Goal: Navigation & Orientation: Find specific page/section

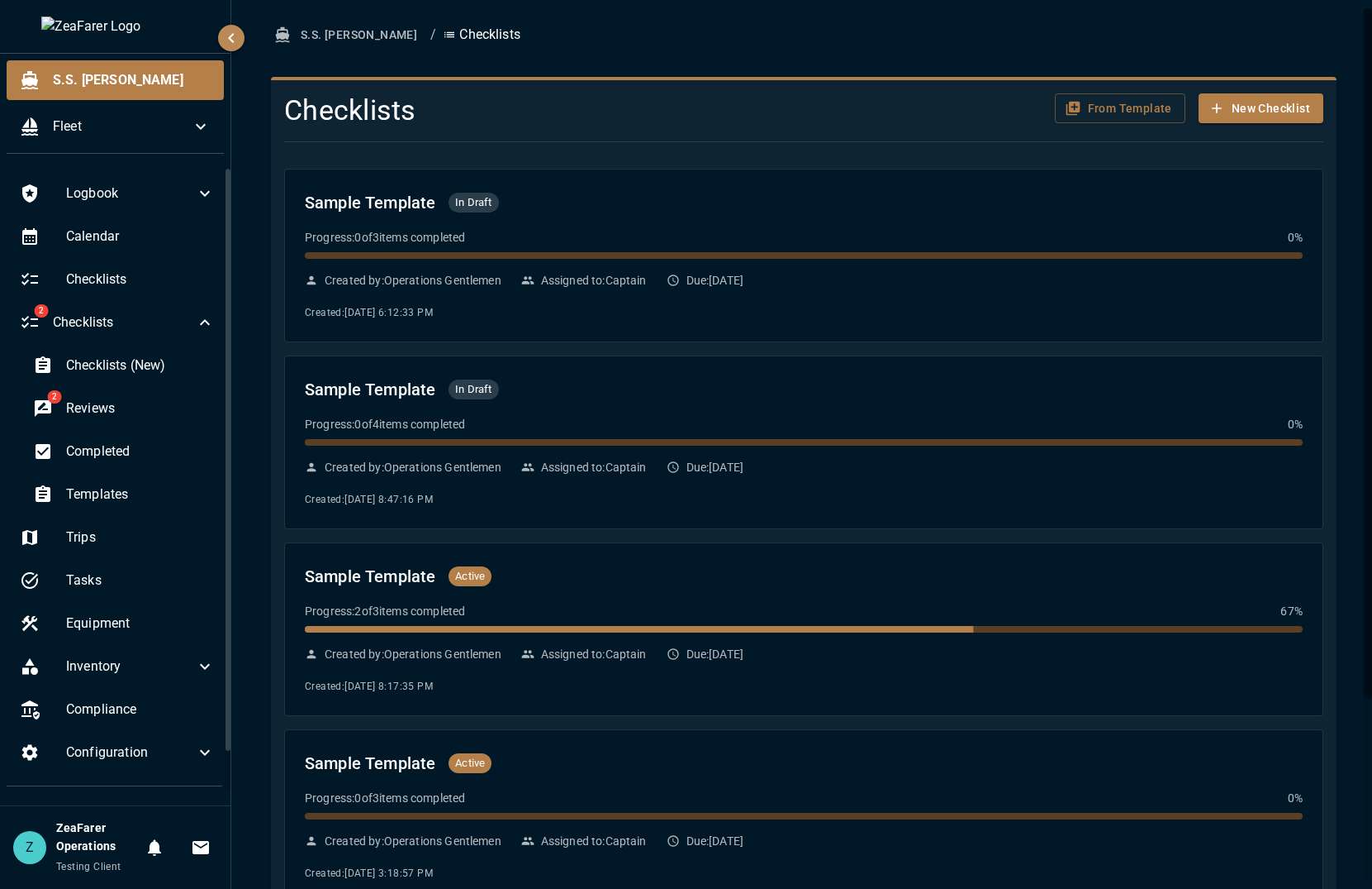
click at [723, 153] on div at bounding box center [797, 142] width 1053 height 27
click at [70, 494] on span "Templates" at bounding box center [141, 494] width 149 height 20
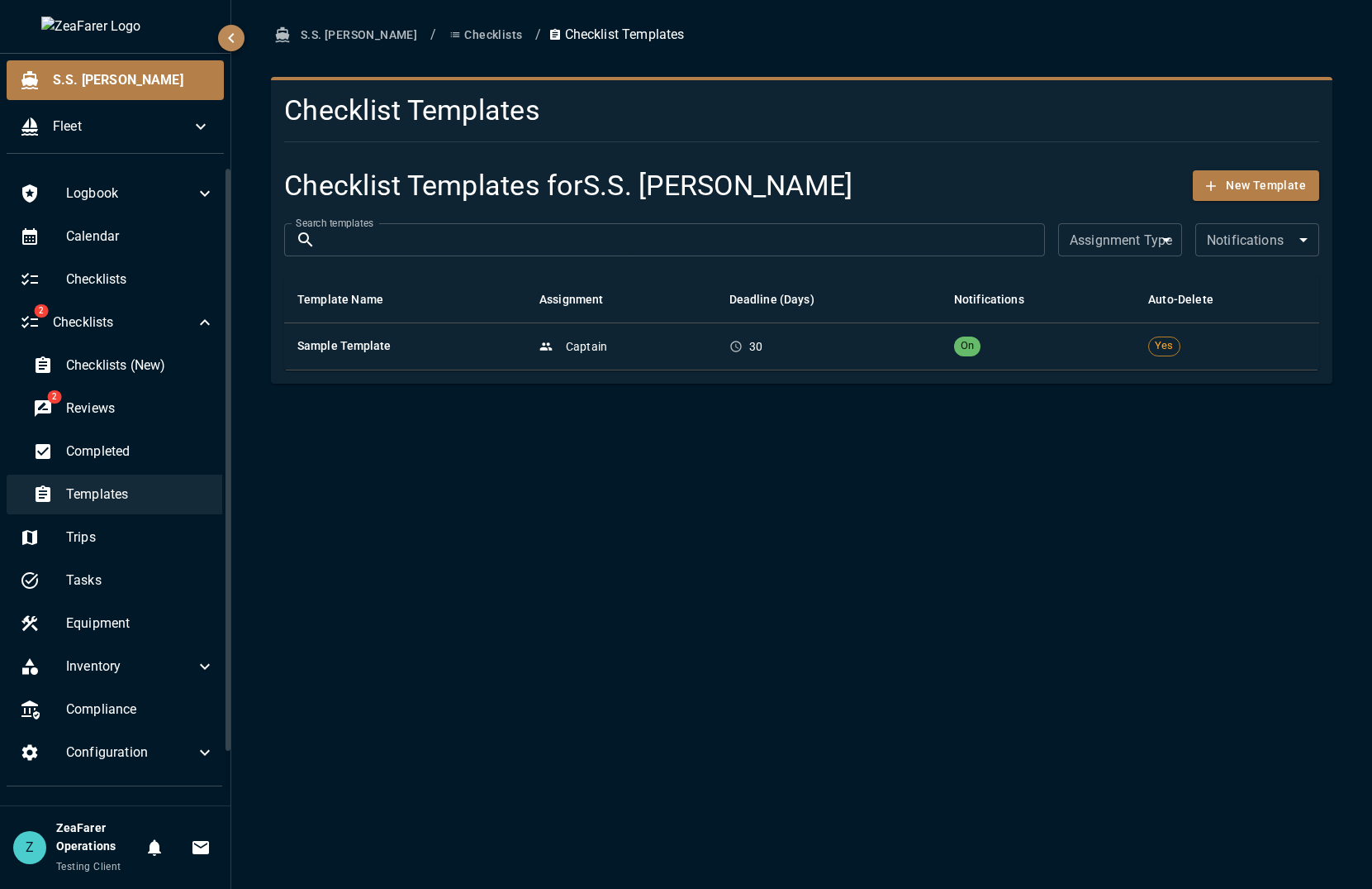
click at [141, 482] on div "Templates" at bounding box center [124, 494] width 209 height 40
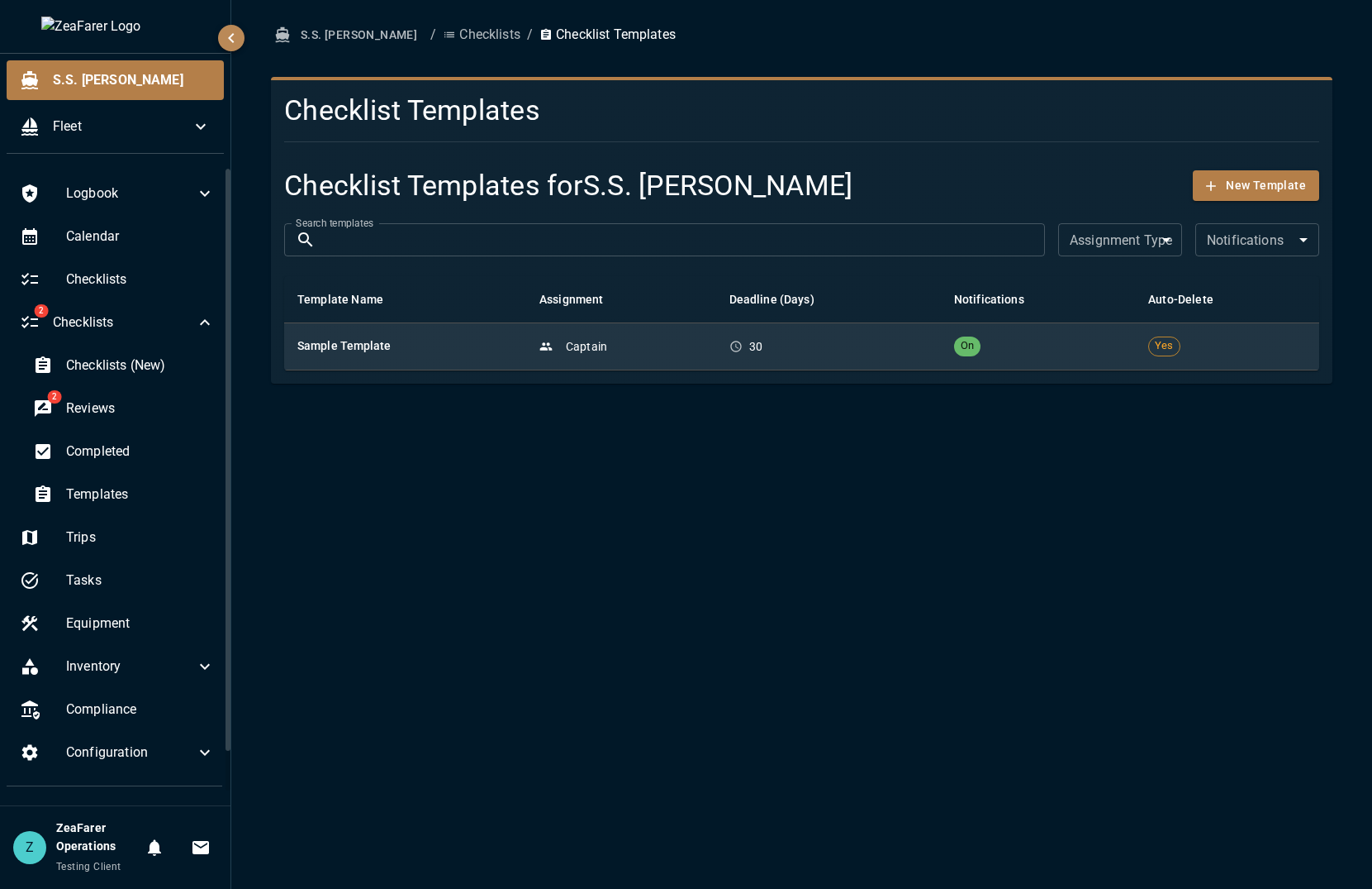
click at [484, 350] on h6 "Sample Template" at bounding box center [405, 346] width 215 height 18
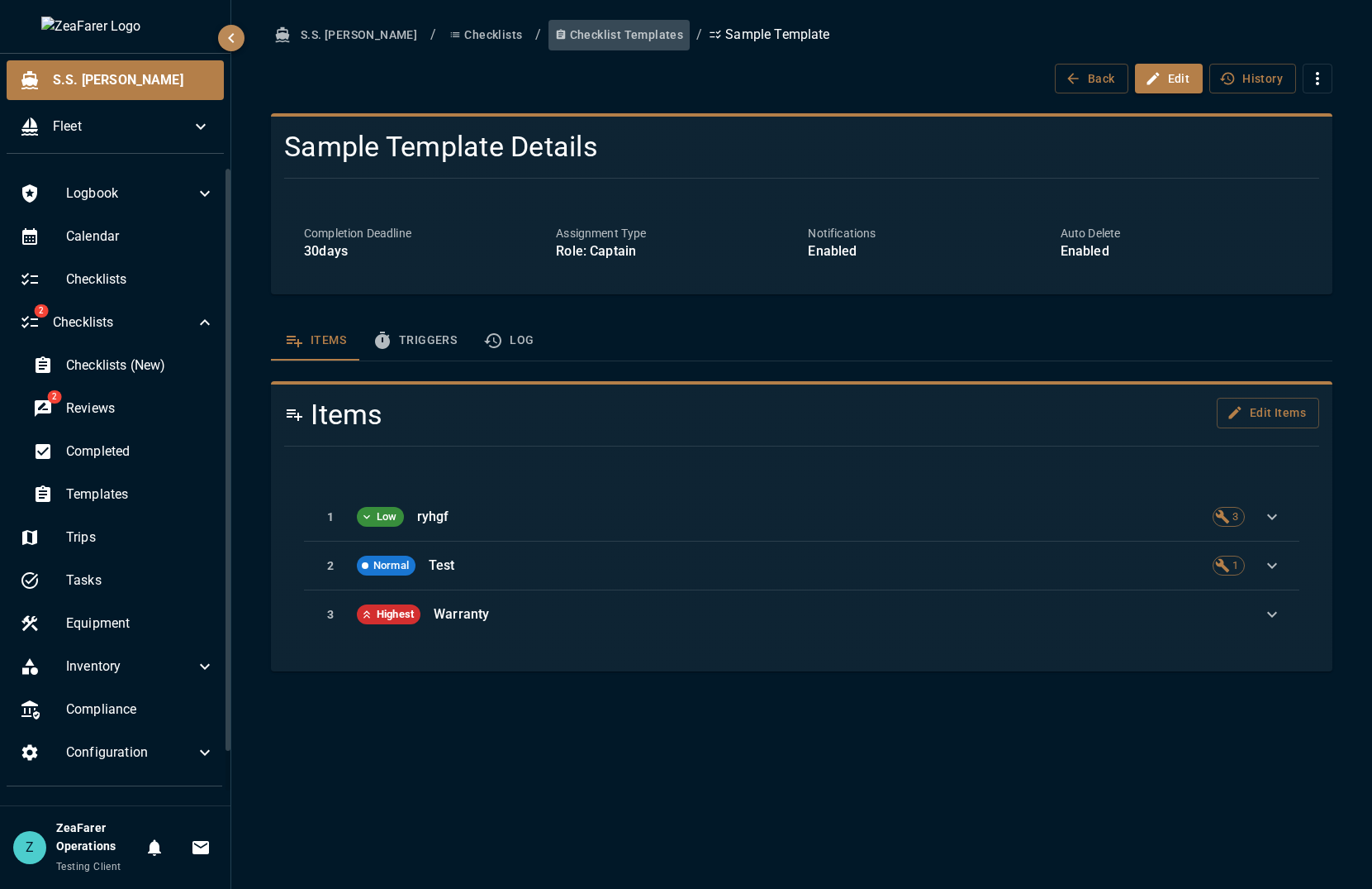
click at [572, 29] on button "Checklist Templates" at bounding box center [619, 35] width 143 height 30
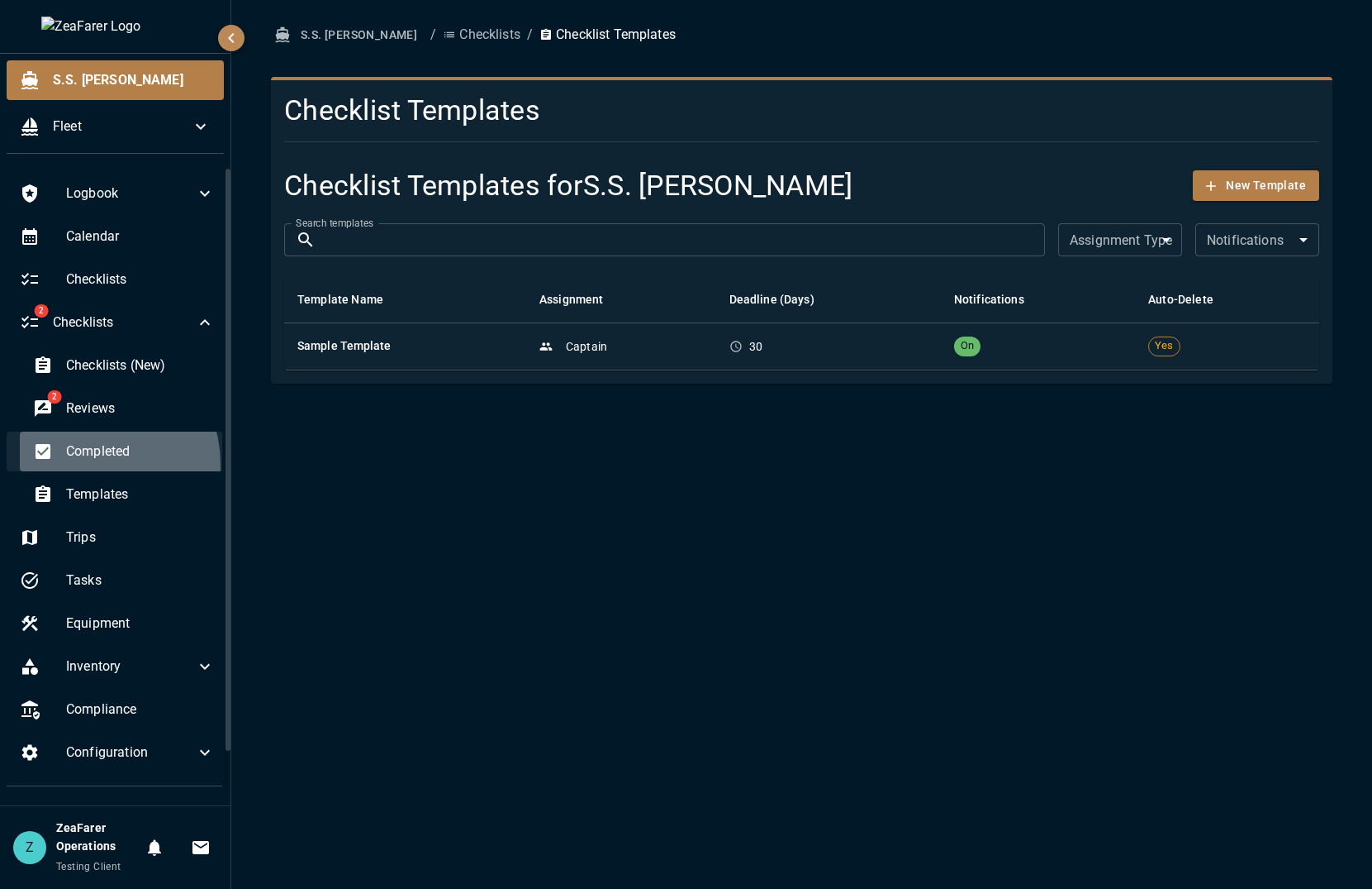
click at [90, 464] on div "Completed" at bounding box center [124, 452] width 209 height 40
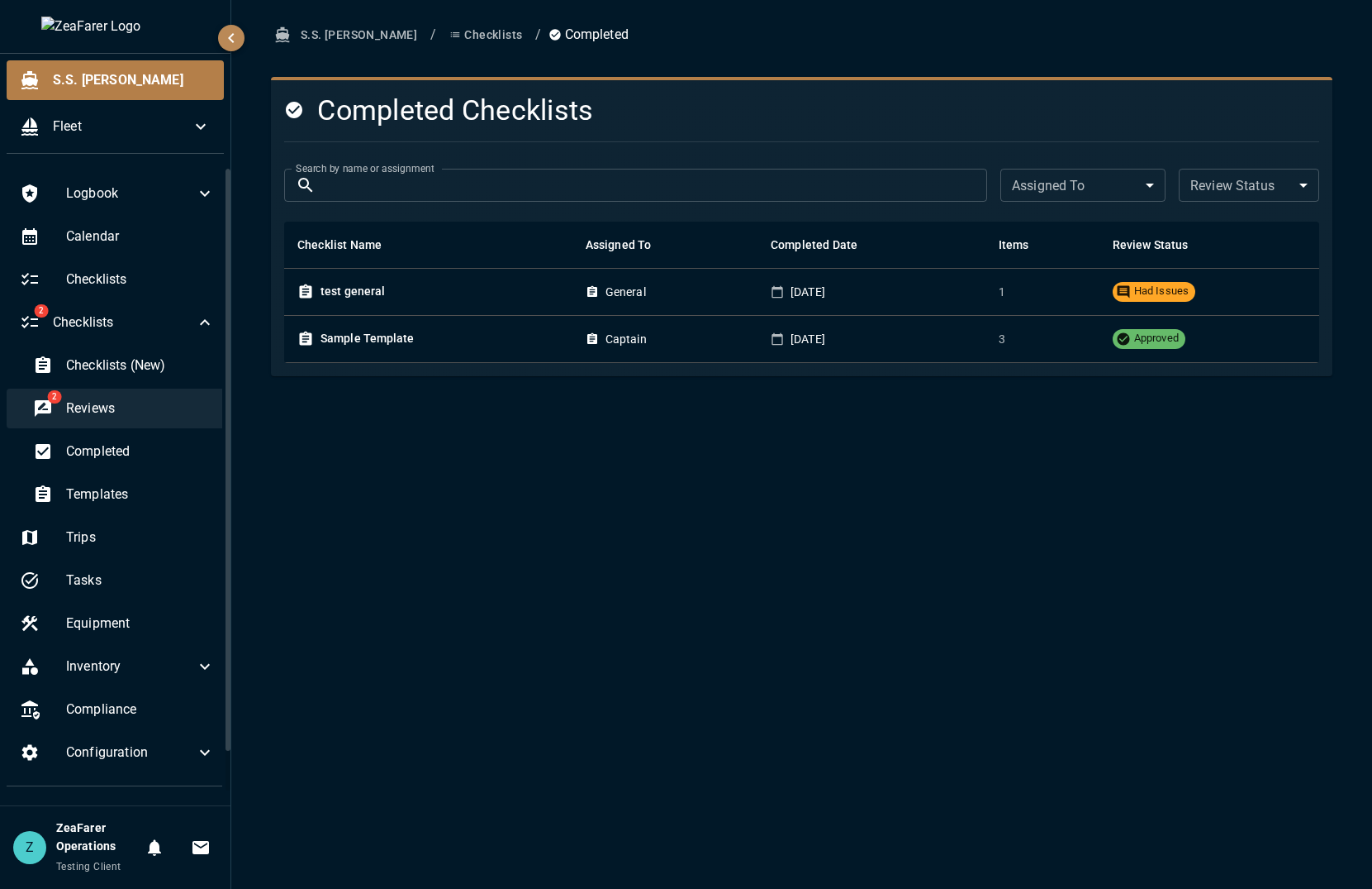
click at [103, 407] on span "Reviews" at bounding box center [141, 408] width 149 height 20
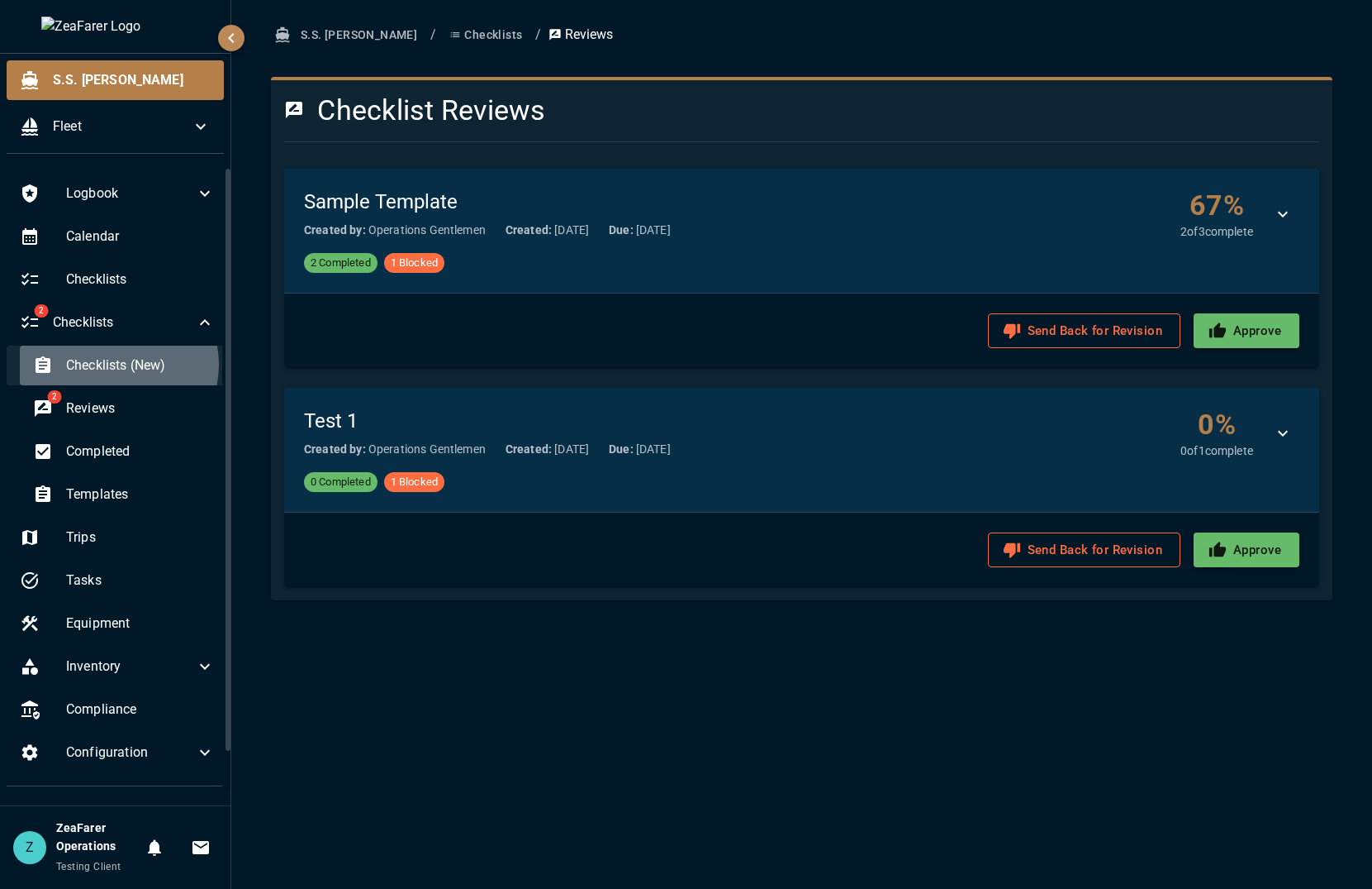
click at [116, 365] on span "Checklists (New)" at bounding box center [141, 365] width 149 height 20
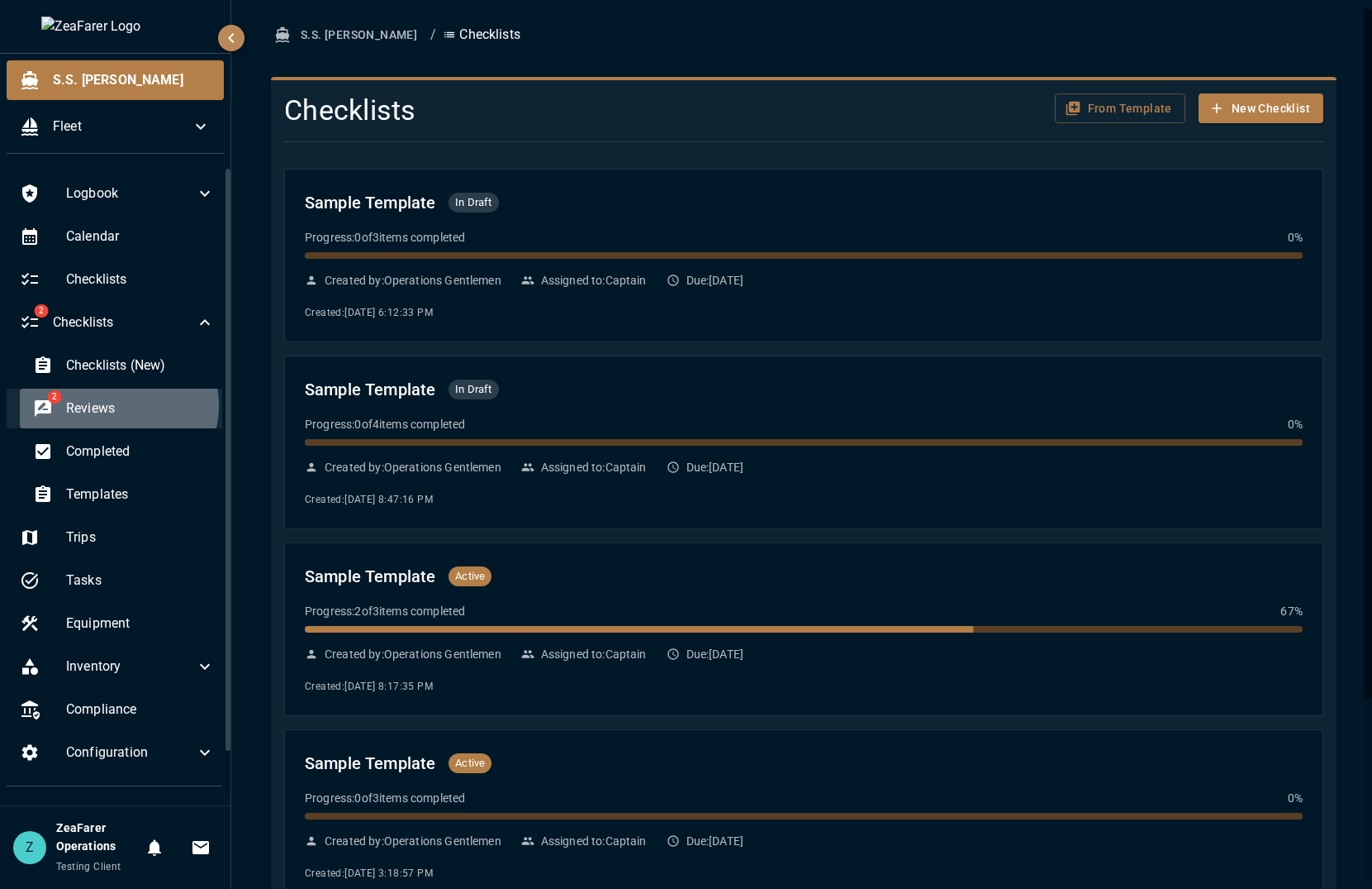
click at [115, 405] on span "Reviews" at bounding box center [141, 408] width 149 height 20
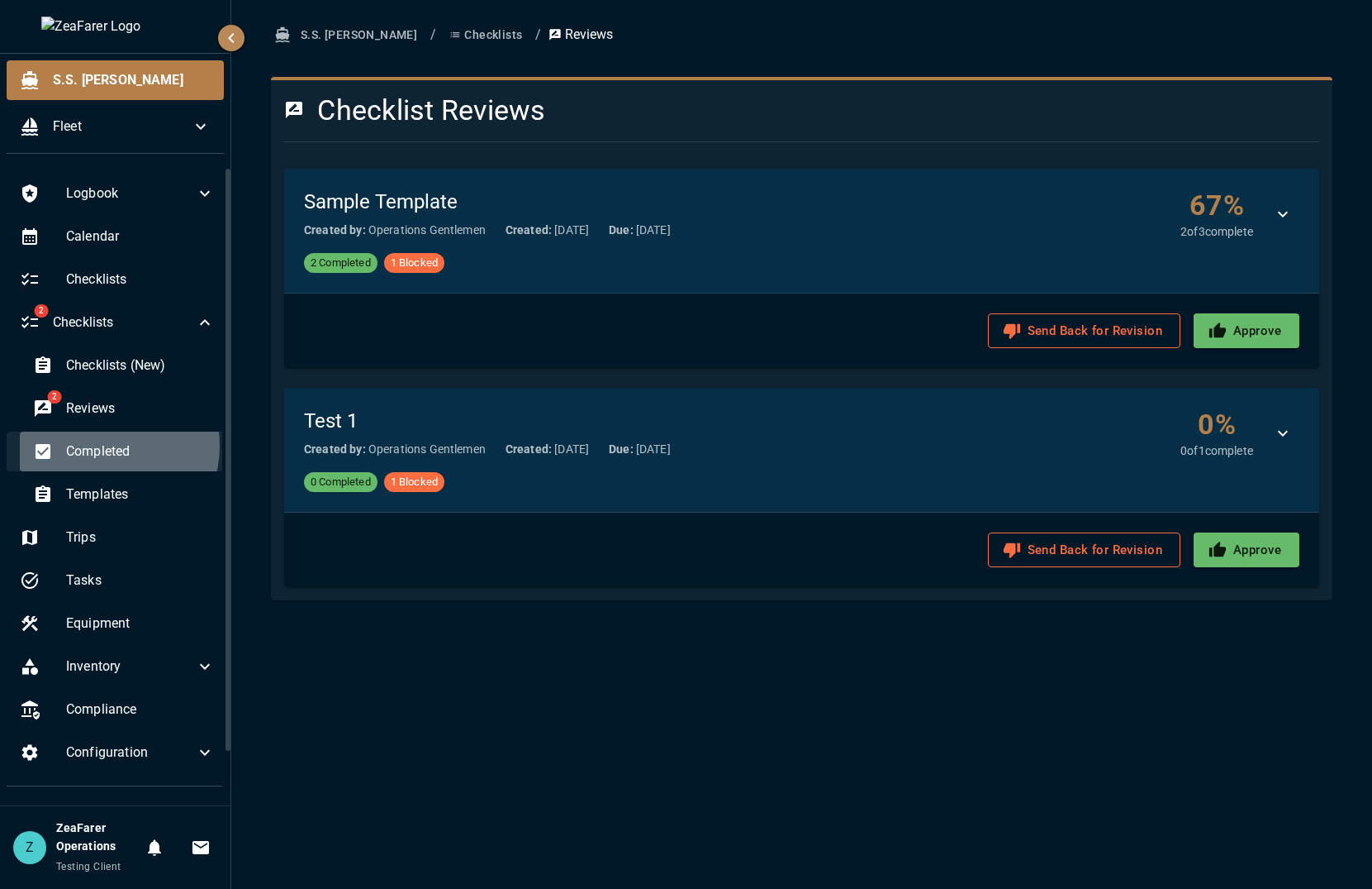
click at [110, 447] on span "Completed" at bounding box center [141, 451] width 149 height 20
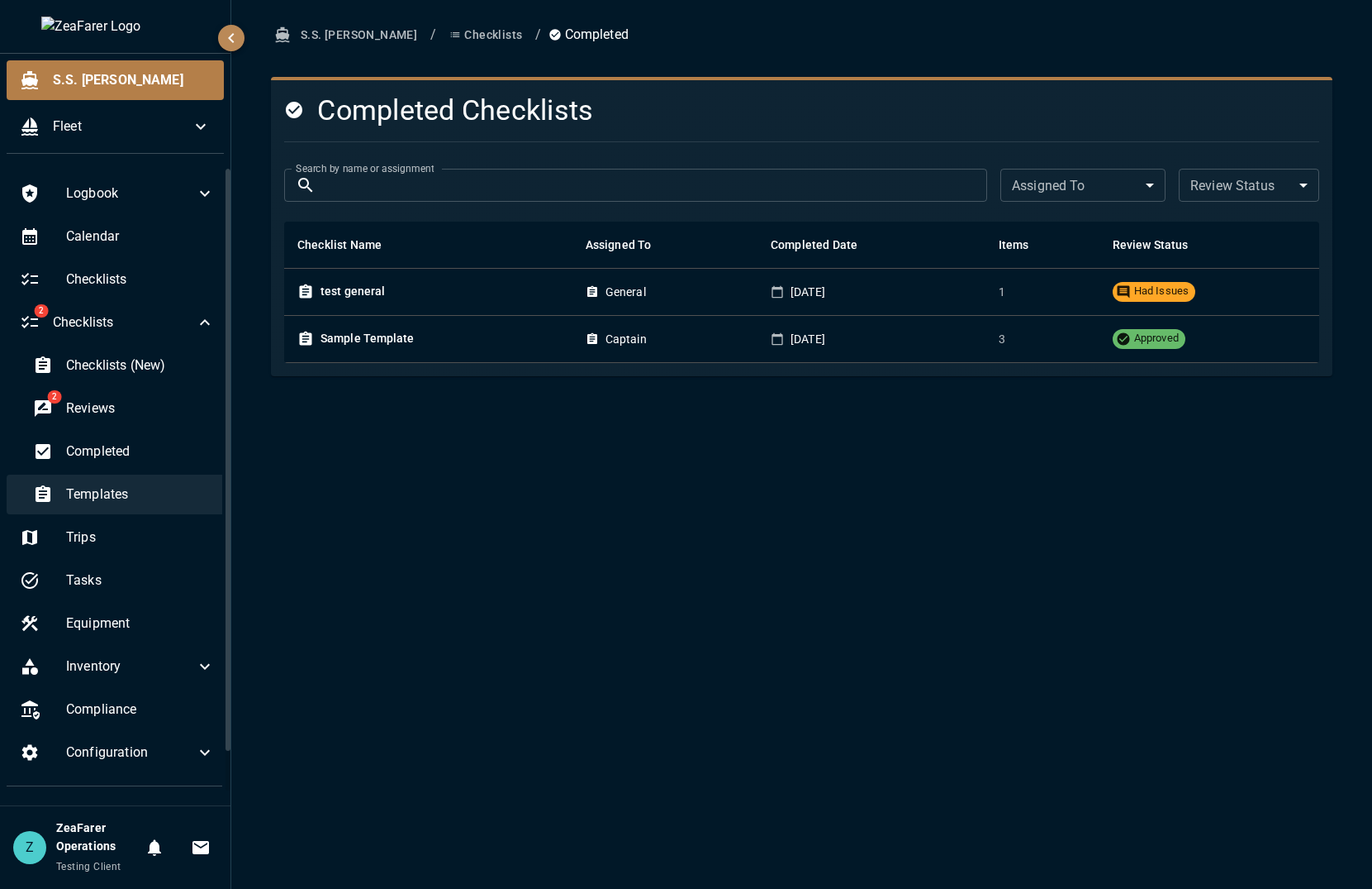
click at [93, 500] on span "Templates" at bounding box center [141, 494] width 149 height 20
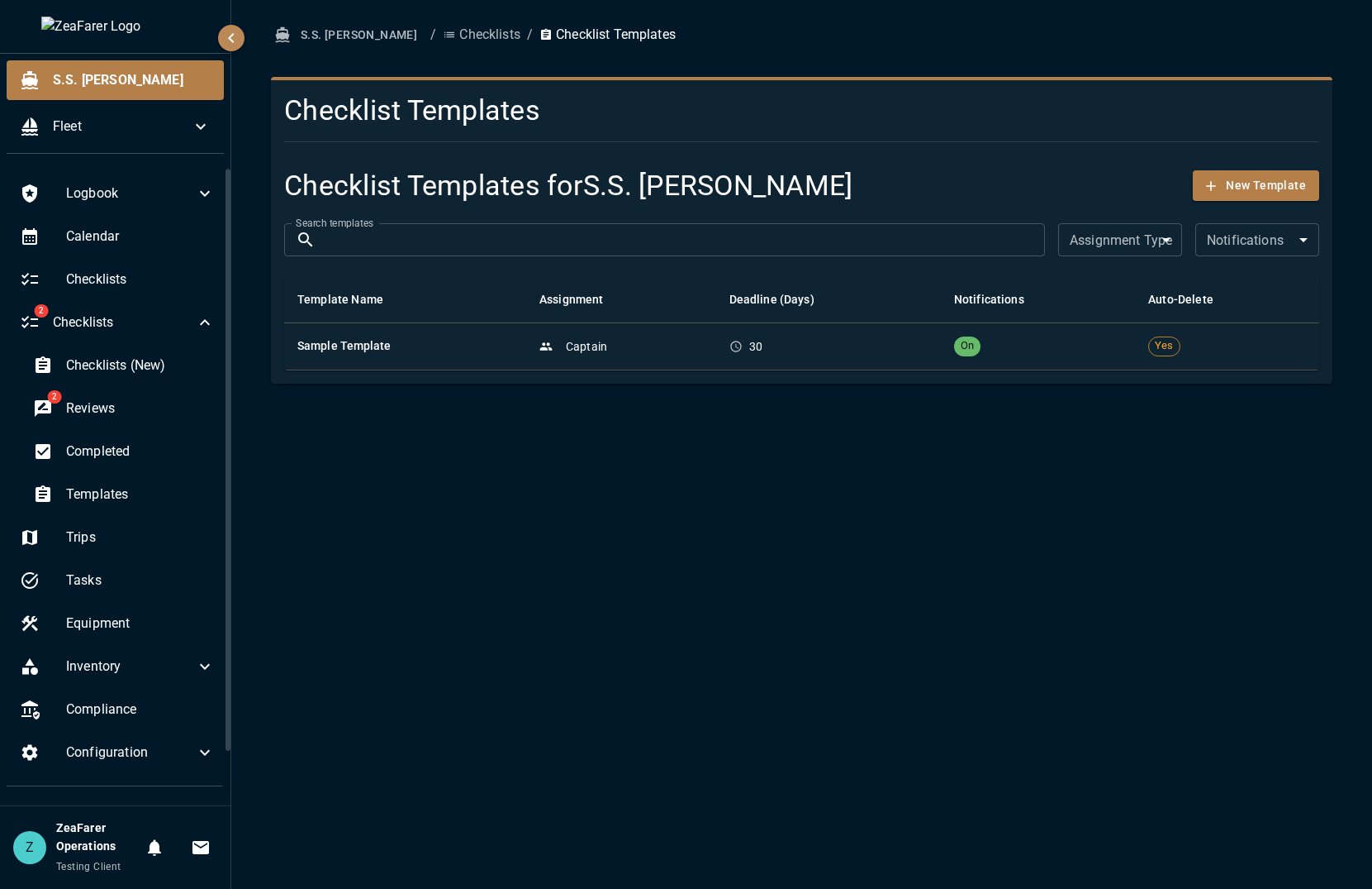
click at [533, 575] on div "S.S. Anne / Checklists / Checklist Templates Checklist Templates Checklist Temp…" at bounding box center [802, 444] width 1141 height 889
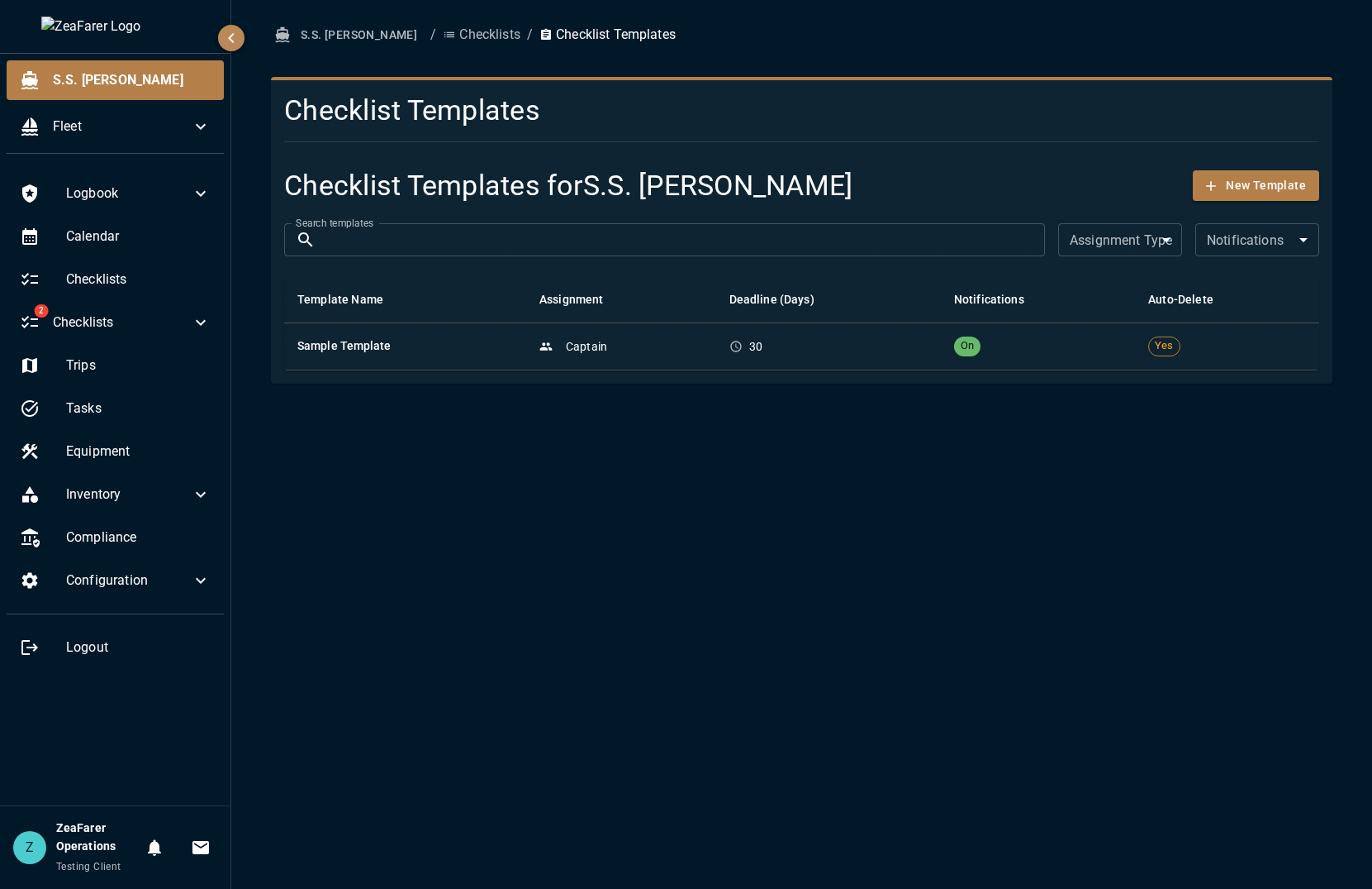
click at [777, 658] on div "S.S. [PERSON_NAME] / Checklists / Checklist Templates Checklist Templates Check…" at bounding box center [802, 444] width 1141 height 889
click at [123, 325] on span "Checklists" at bounding box center [122, 322] width 138 height 20
click at [206, 316] on icon at bounding box center [200, 322] width 20 height 20
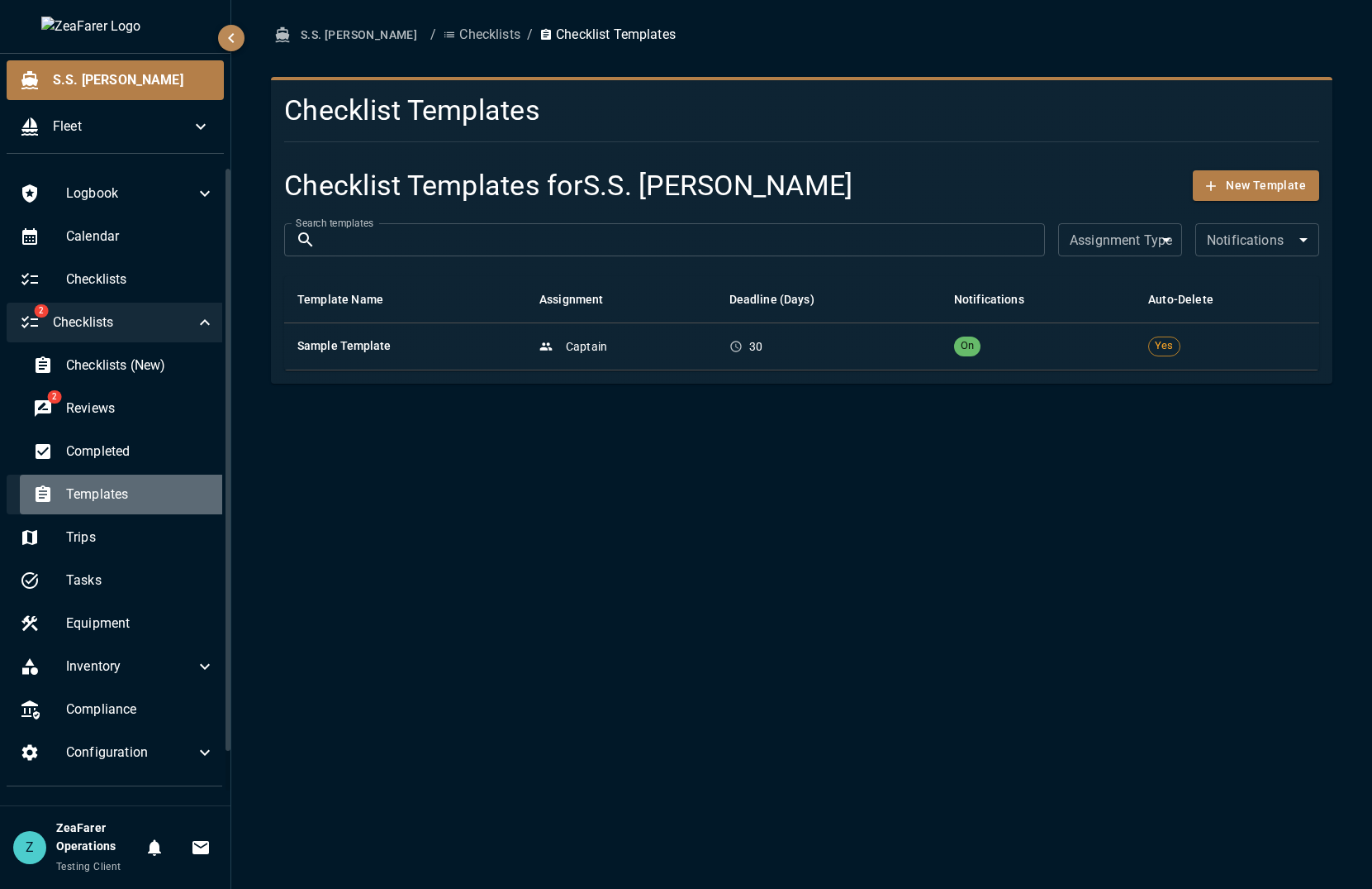
click at [143, 484] on div "Templates" at bounding box center [124, 494] width 209 height 40
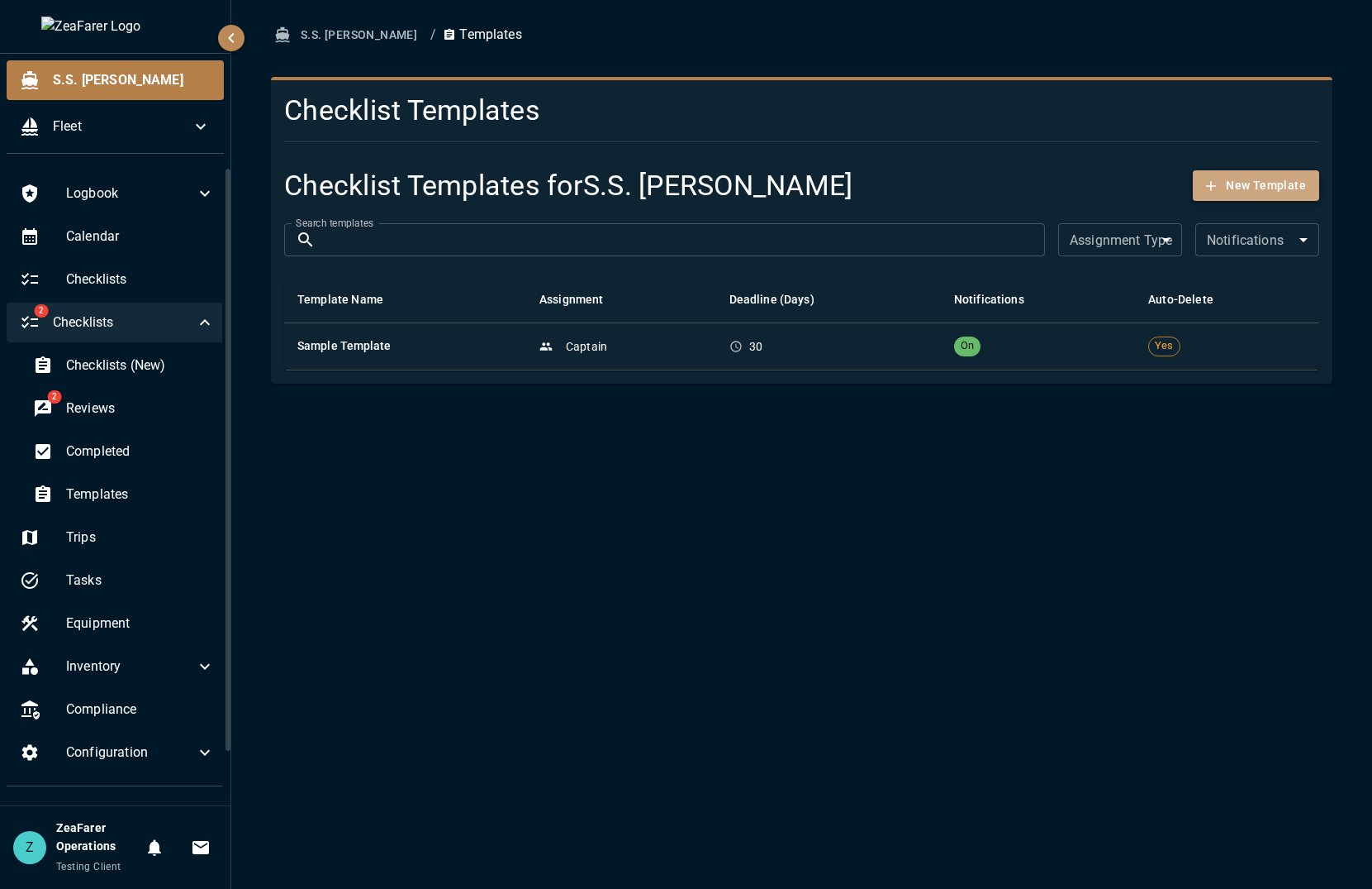
click at [1273, 194] on button "New Template" at bounding box center [1257, 185] width 127 height 30
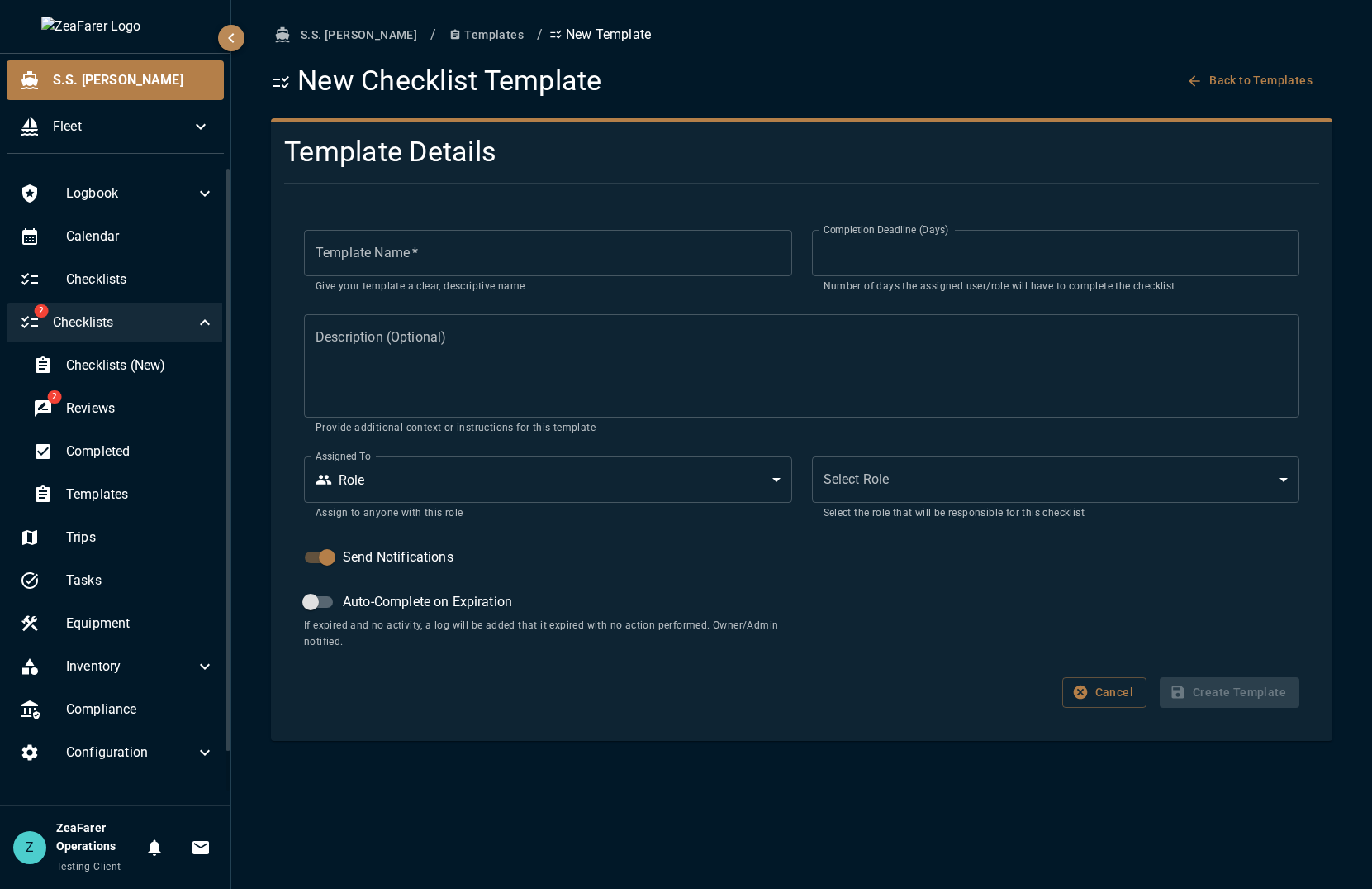
click at [443, 46] on button "Templates" at bounding box center [486, 35] width 88 height 30
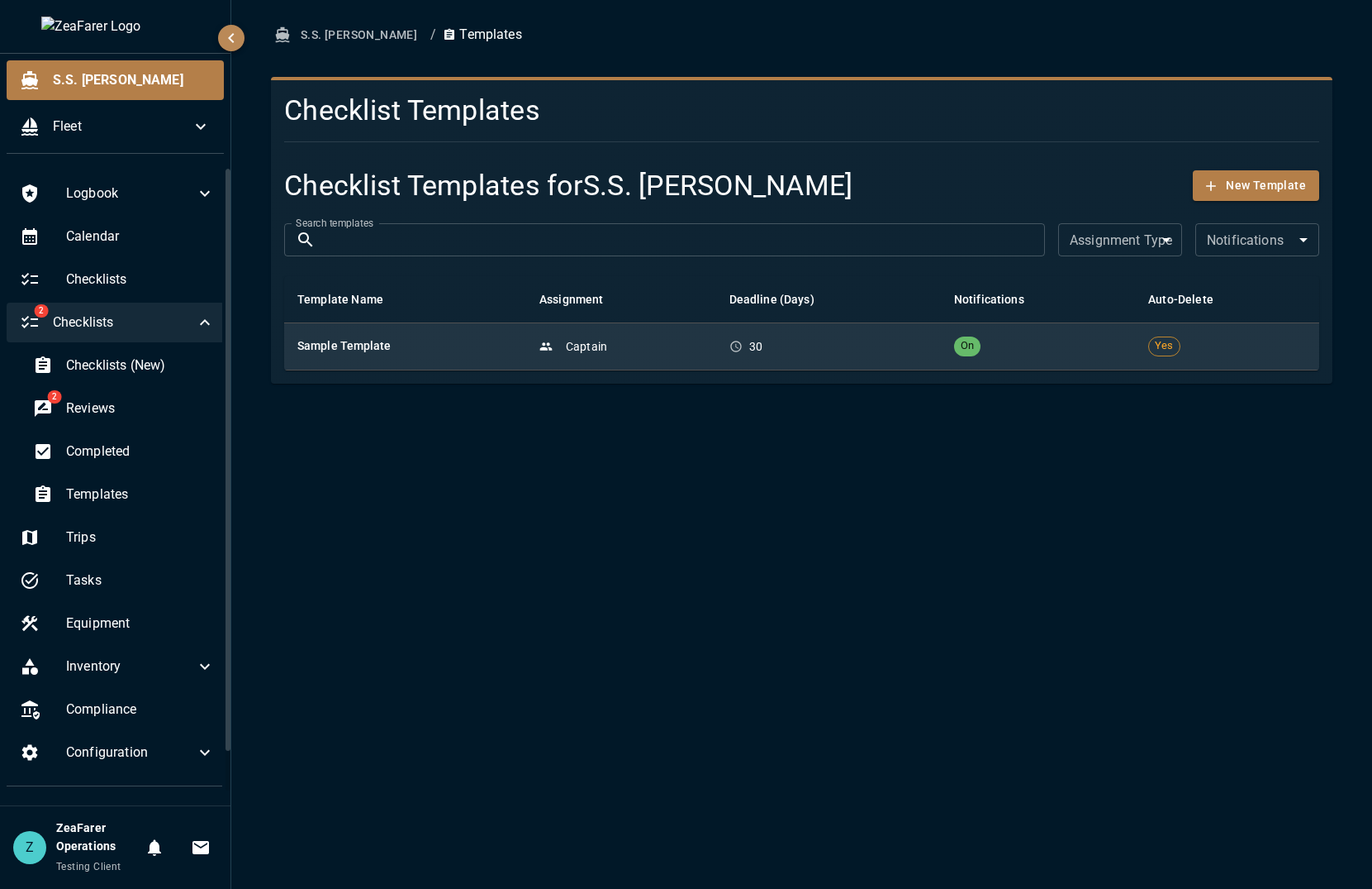
click at [912, 360] on td "30" at bounding box center [829, 346] width 225 height 47
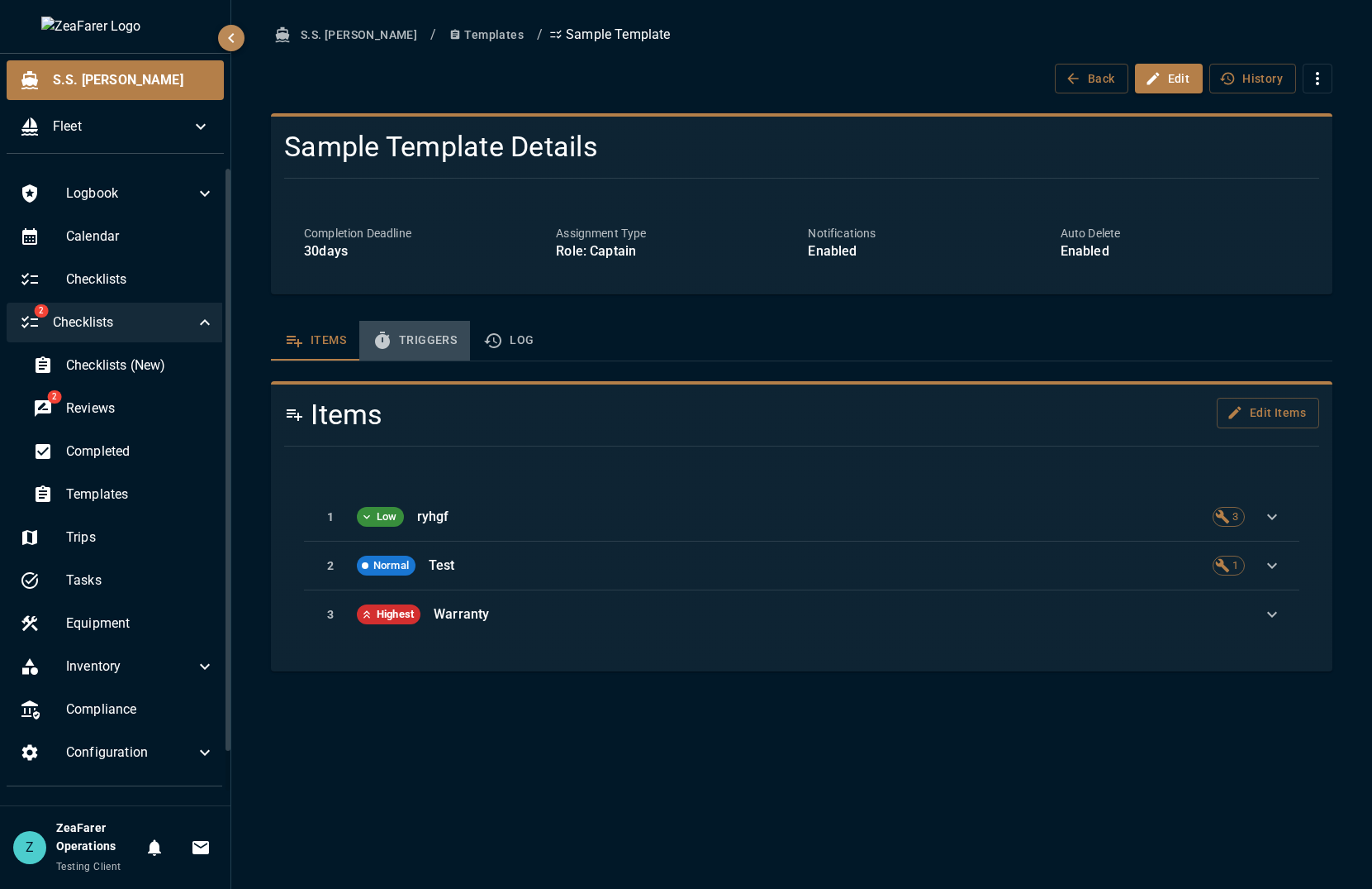
click at [422, 349] on button "Triggers" at bounding box center [415, 341] width 110 height 40
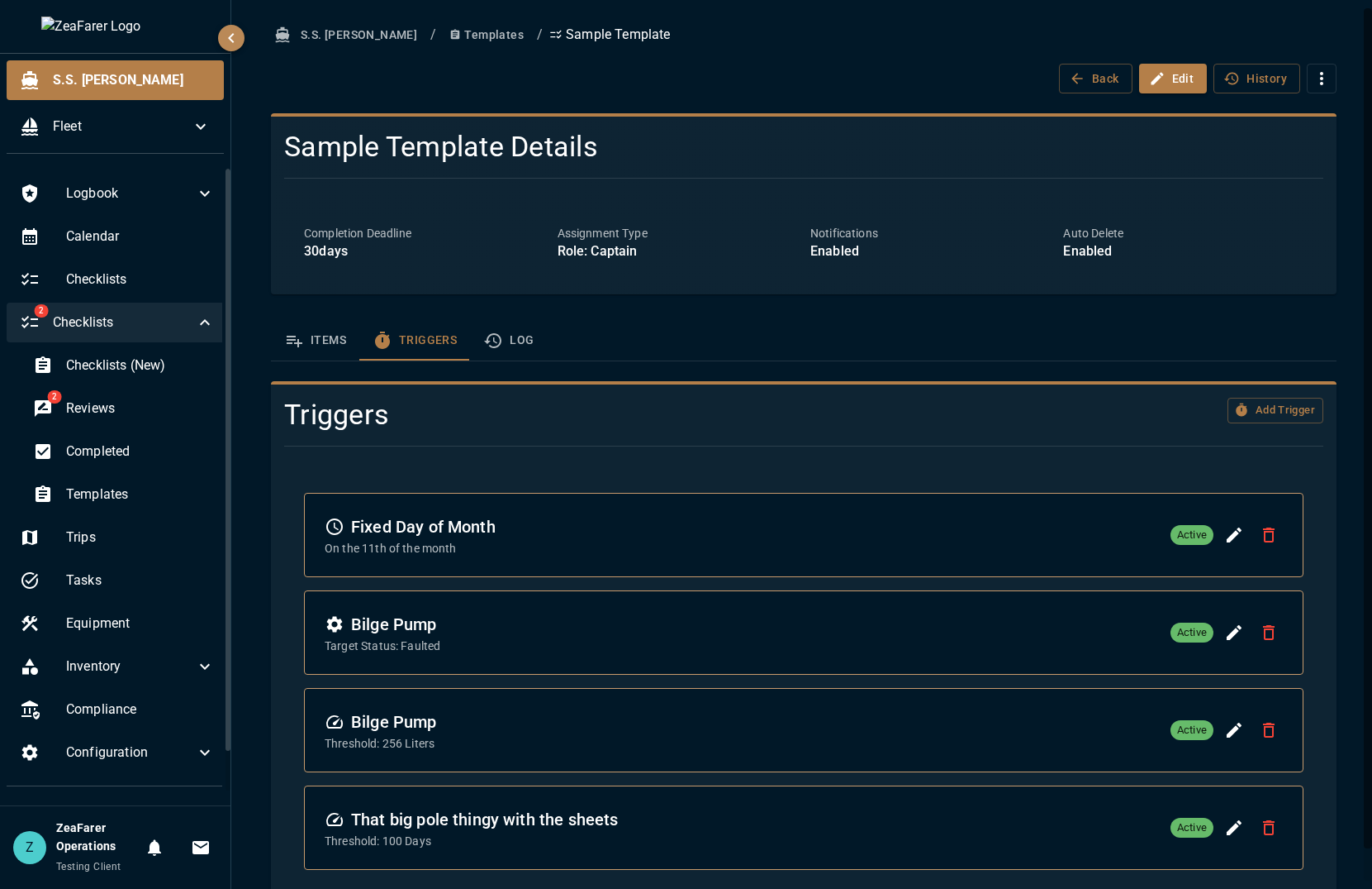
click at [495, 342] on icon "template sections" at bounding box center [493, 341] width 17 height 15
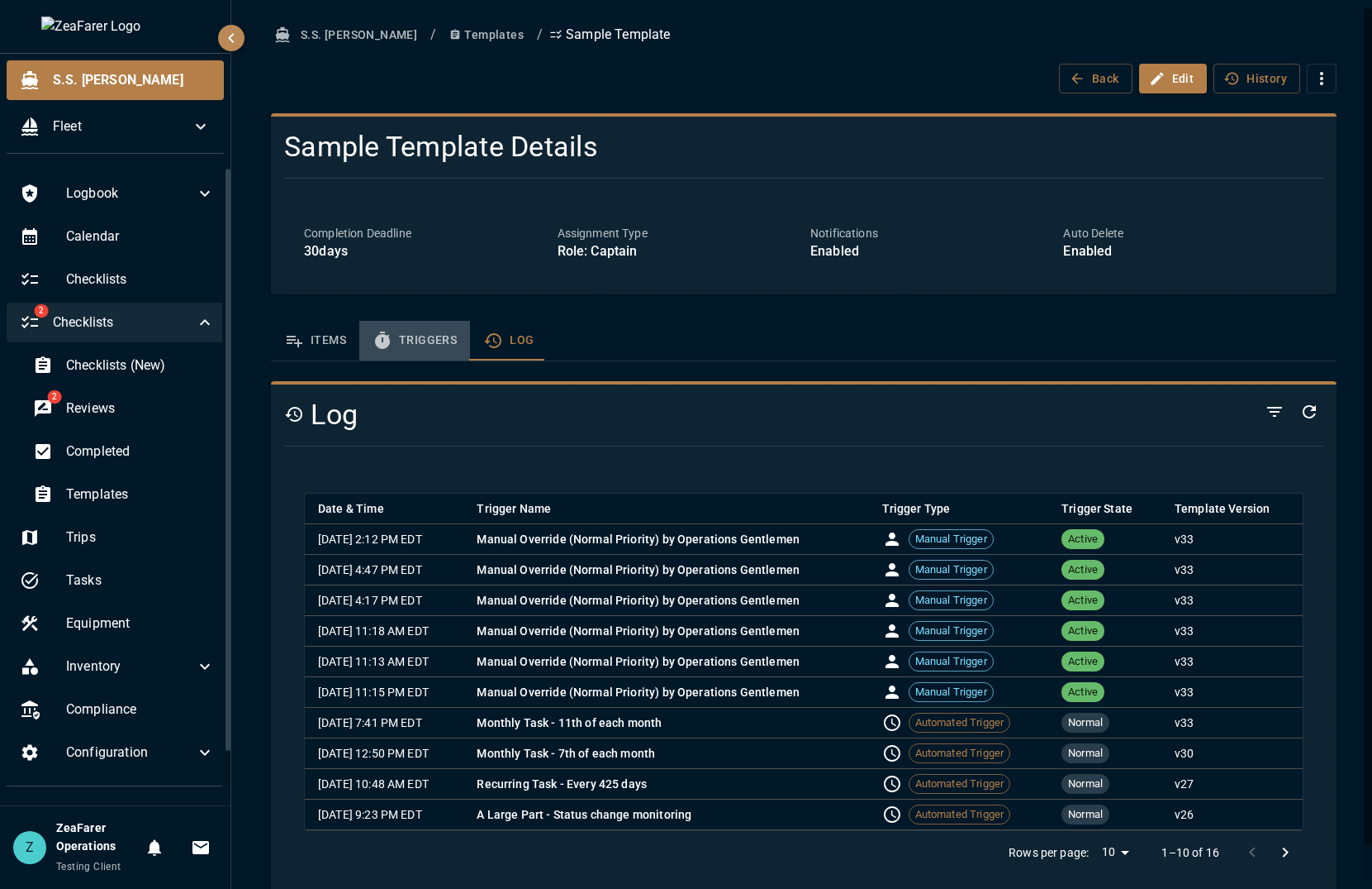
click at [414, 344] on button "Triggers" at bounding box center [415, 341] width 110 height 40
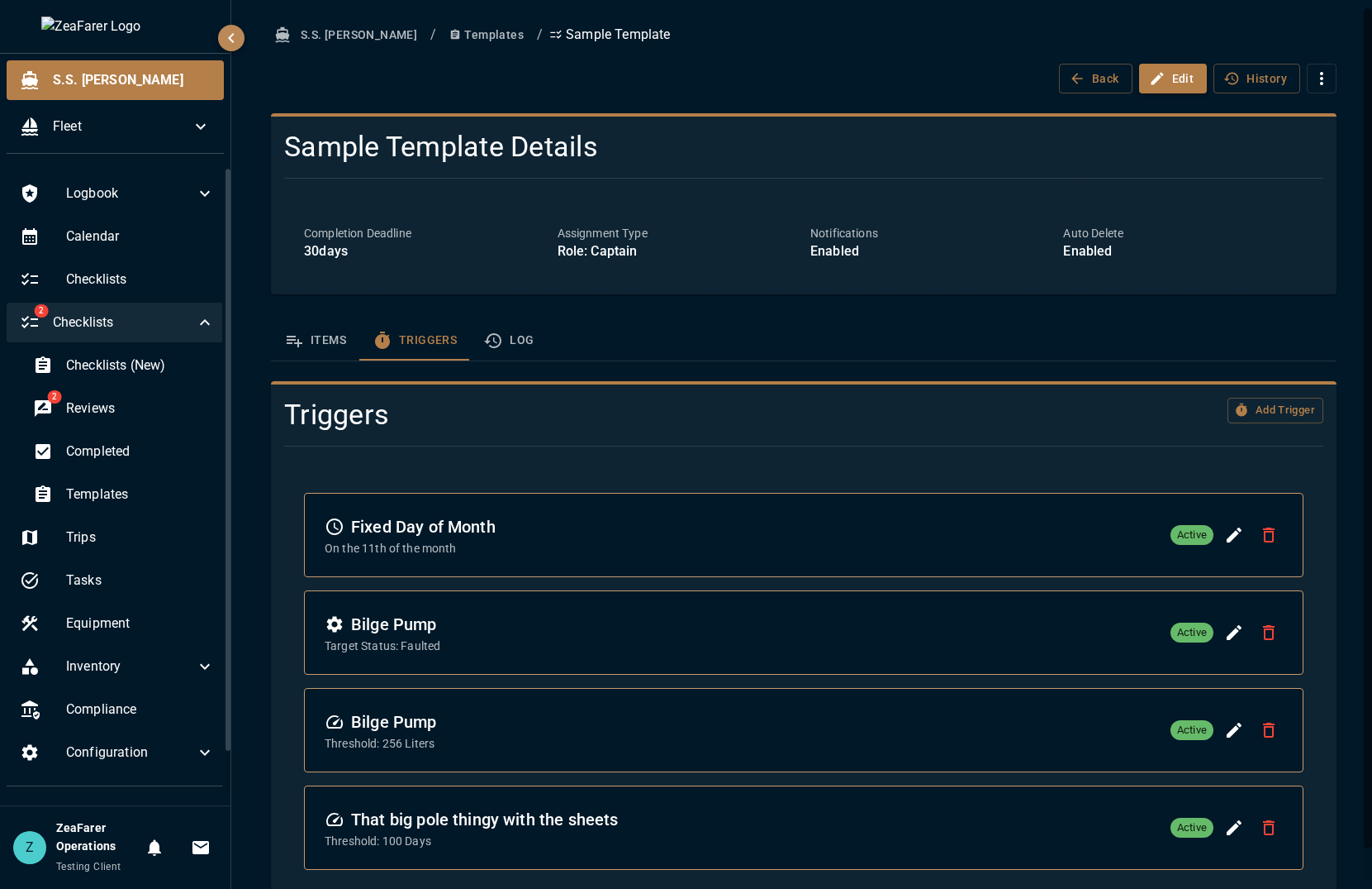
scroll to position [34, 0]
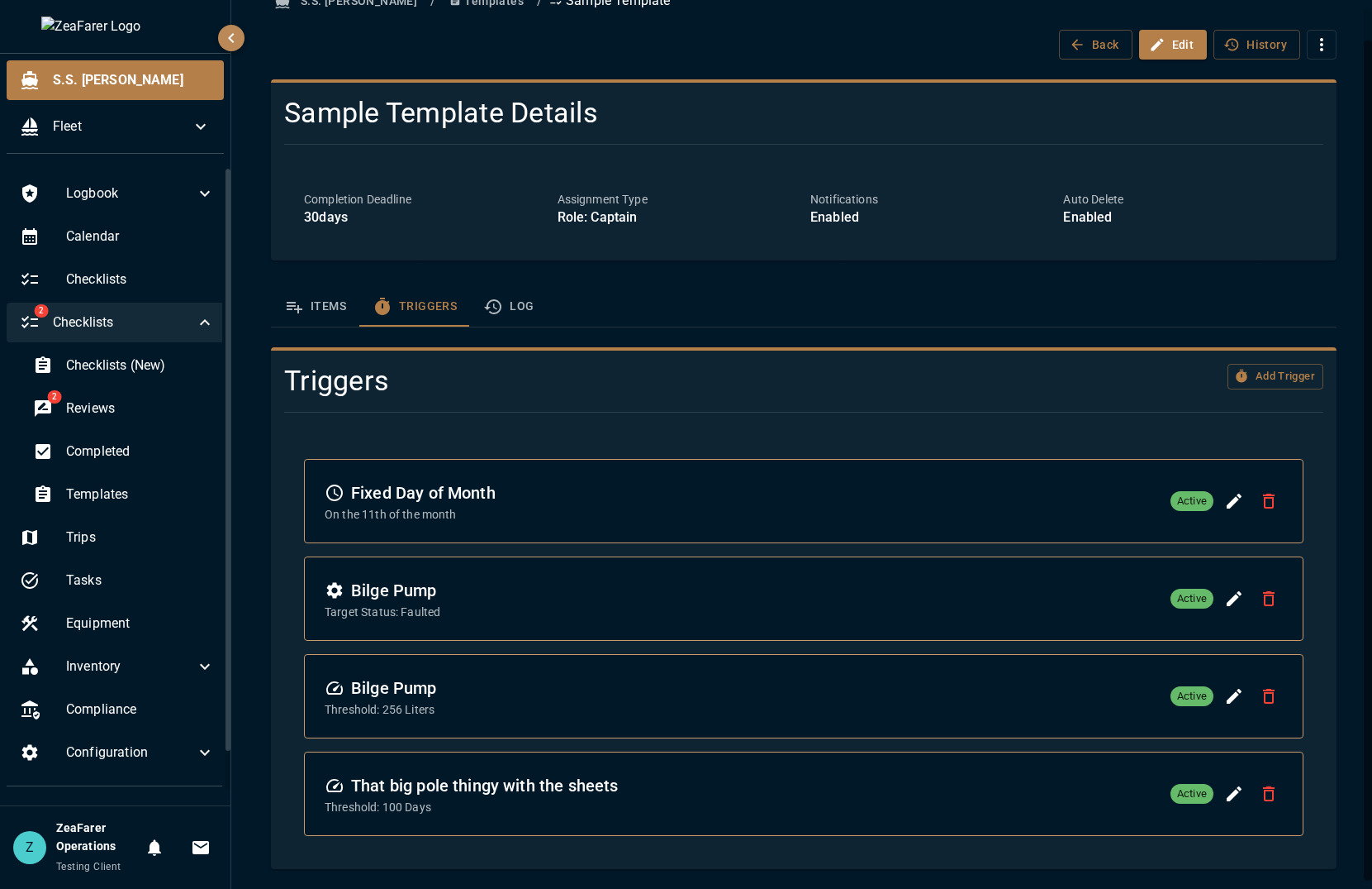
click at [533, 316] on button "Log" at bounding box center [508, 307] width 76 height 40
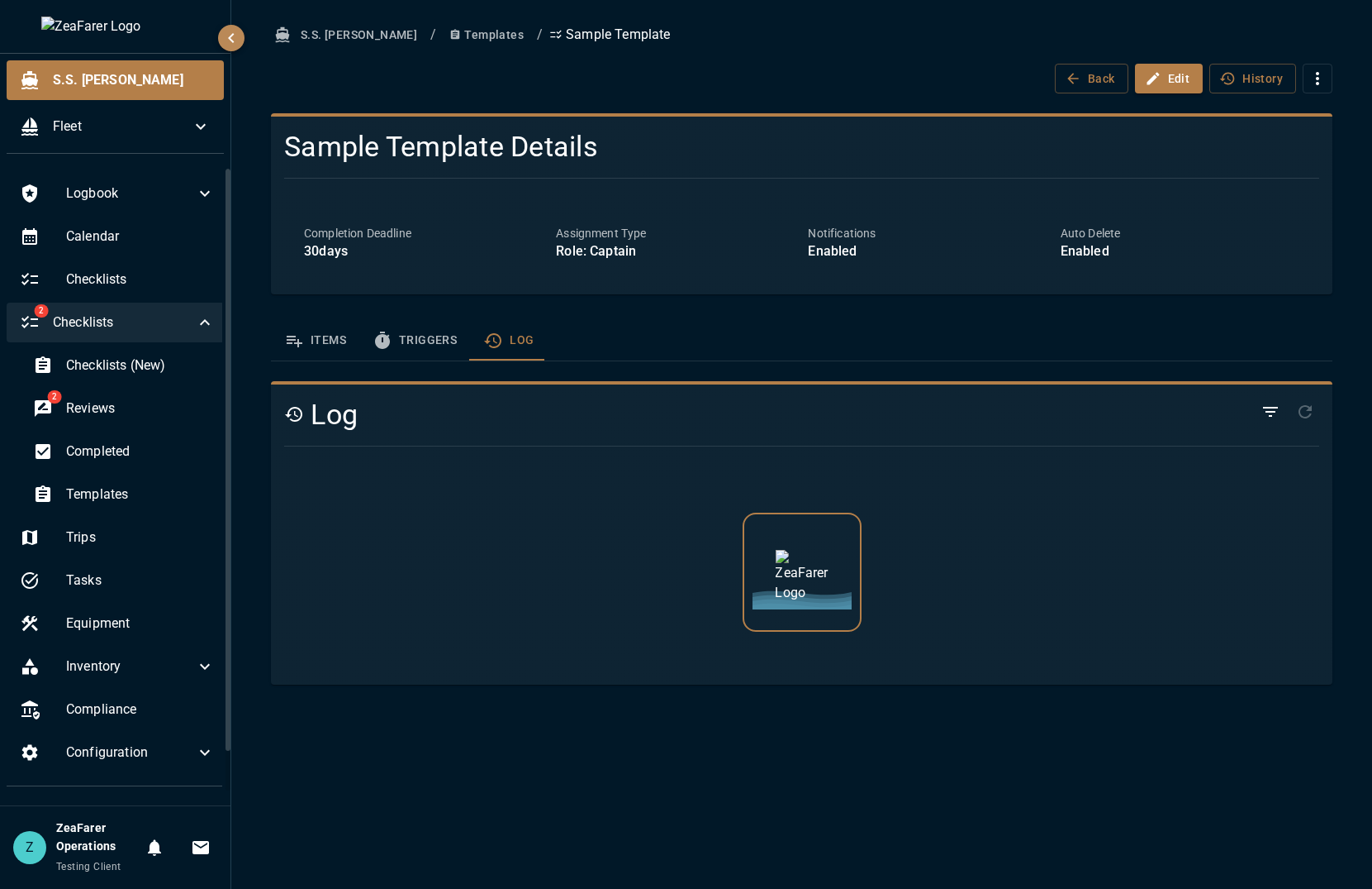
scroll to position [0, 0]
click at [394, 350] on button "Triggers" at bounding box center [415, 341] width 110 height 40
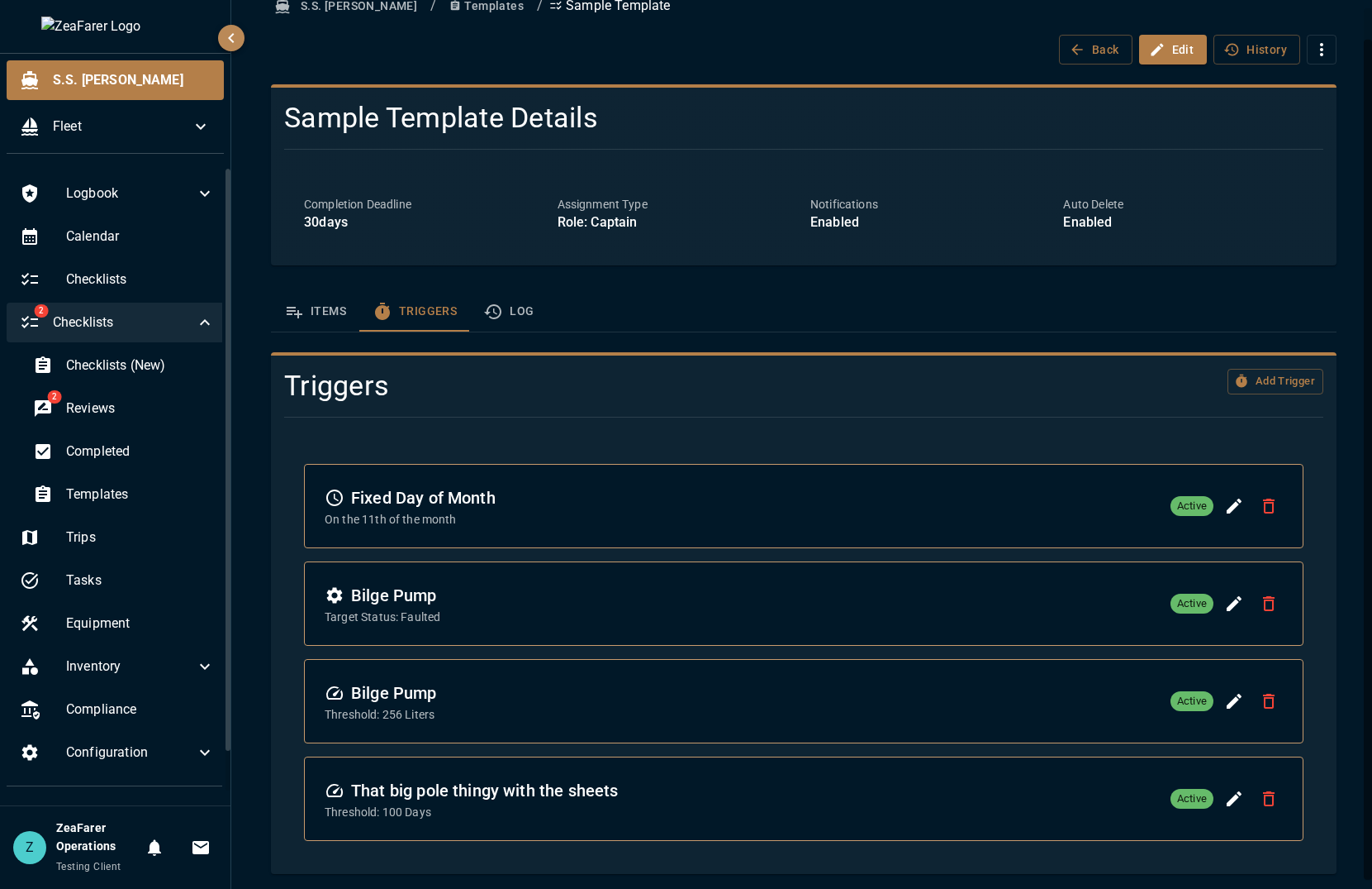
scroll to position [34, 0]
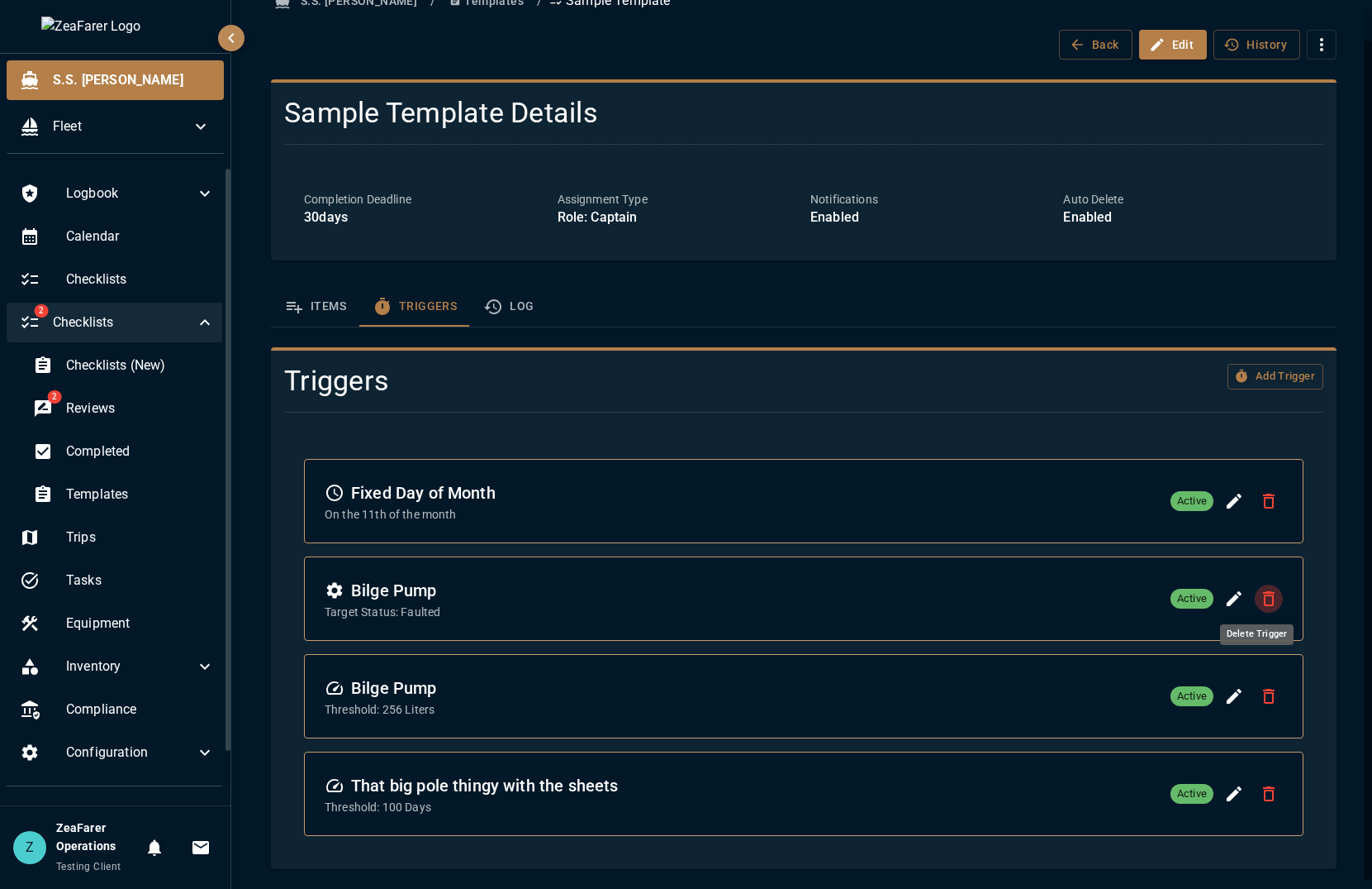
click at [1260, 606] on icon "Delete Trigger" at bounding box center [1269, 598] width 20 height 20
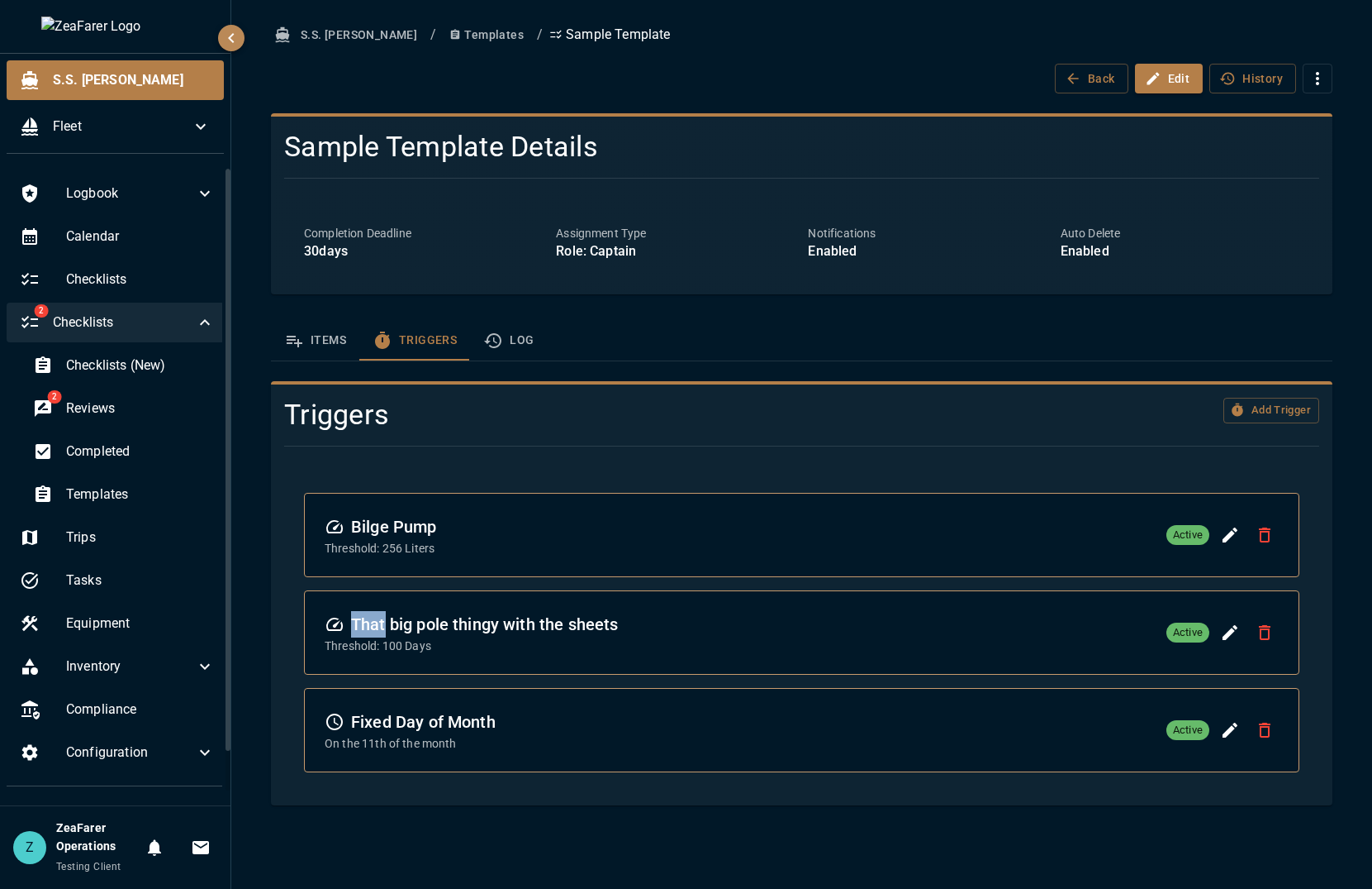
drag, startPoint x: 641, startPoint y: 632, endPoint x: 698, endPoint y: 632, distance: 57.0
click at [698, 632] on div "That big pole thingy with the sheets Threshold: 100 Days Active" at bounding box center [802, 633] width 955 height 43
click at [692, 632] on div "That big pole thingy with the sheets Threshold: 100 Days Active" at bounding box center [802, 633] width 955 height 43
click at [1259, 626] on icon "Delete Trigger" at bounding box center [1264, 632] width 20 height 20
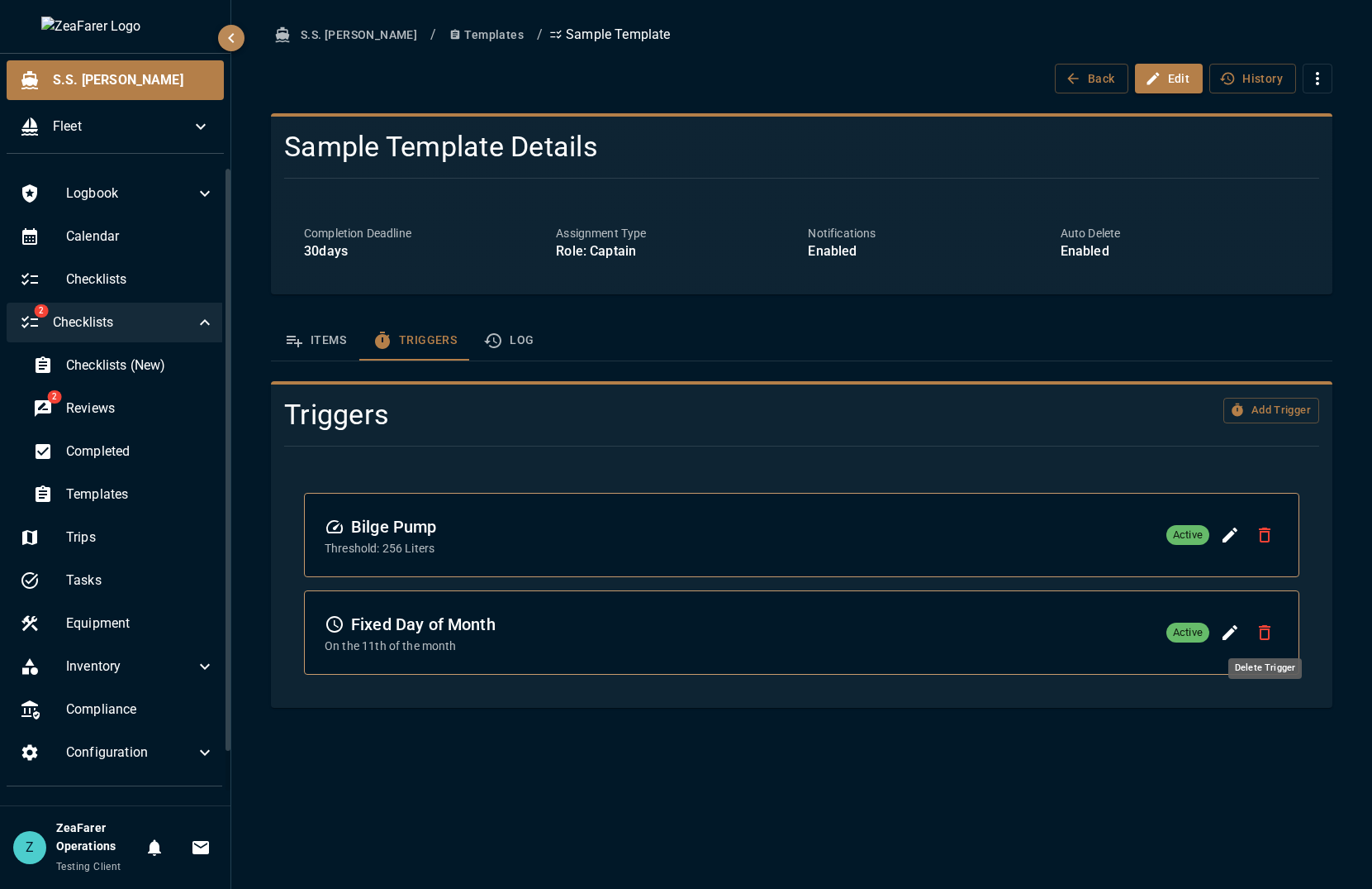
click at [1259, 626] on icon "Delete Trigger" at bounding box center [1264, 632] width 20 height 20
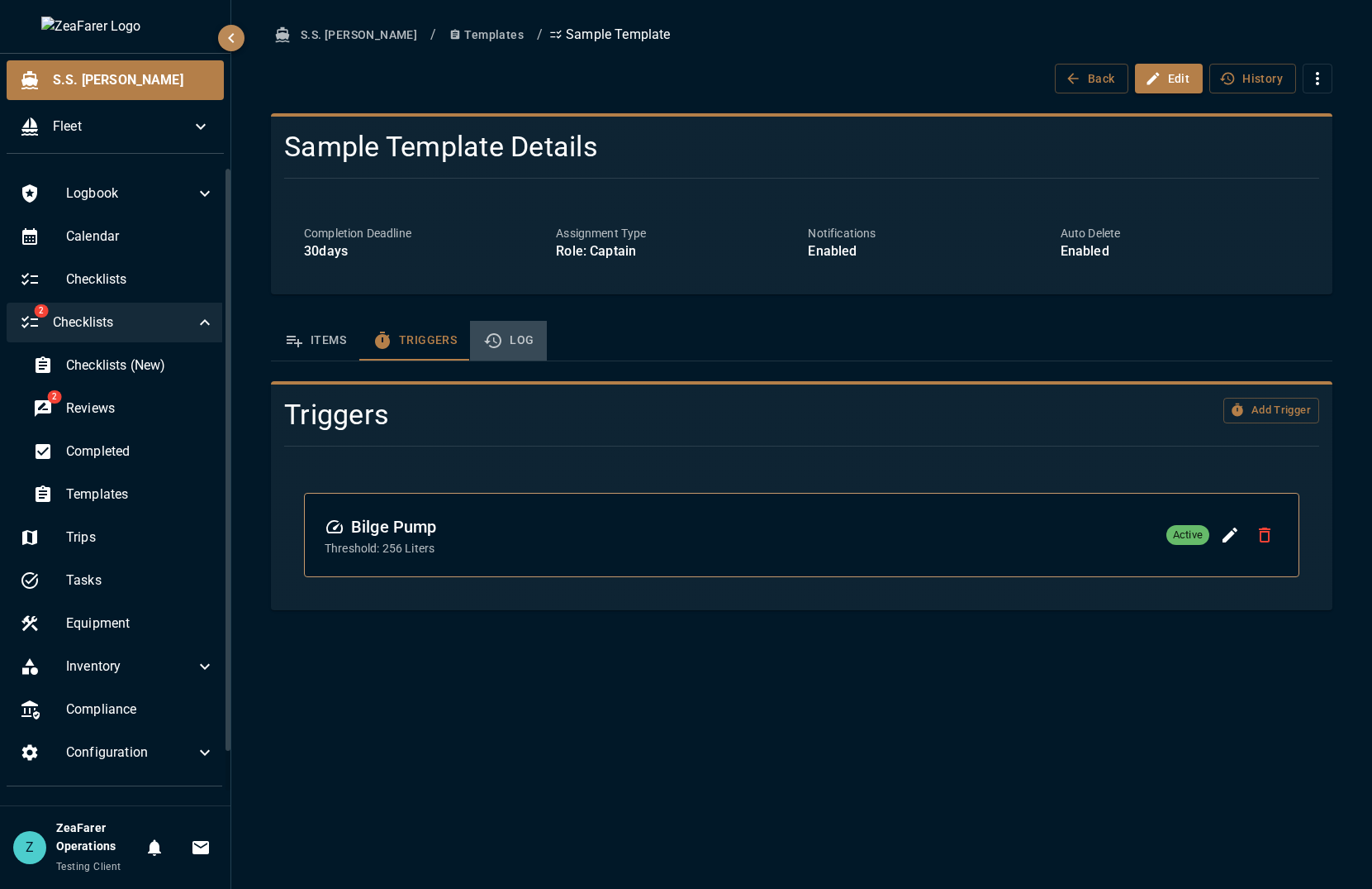
click at [540, 334] on button "Log" at bounding box center [508, 341] width 76 height 40
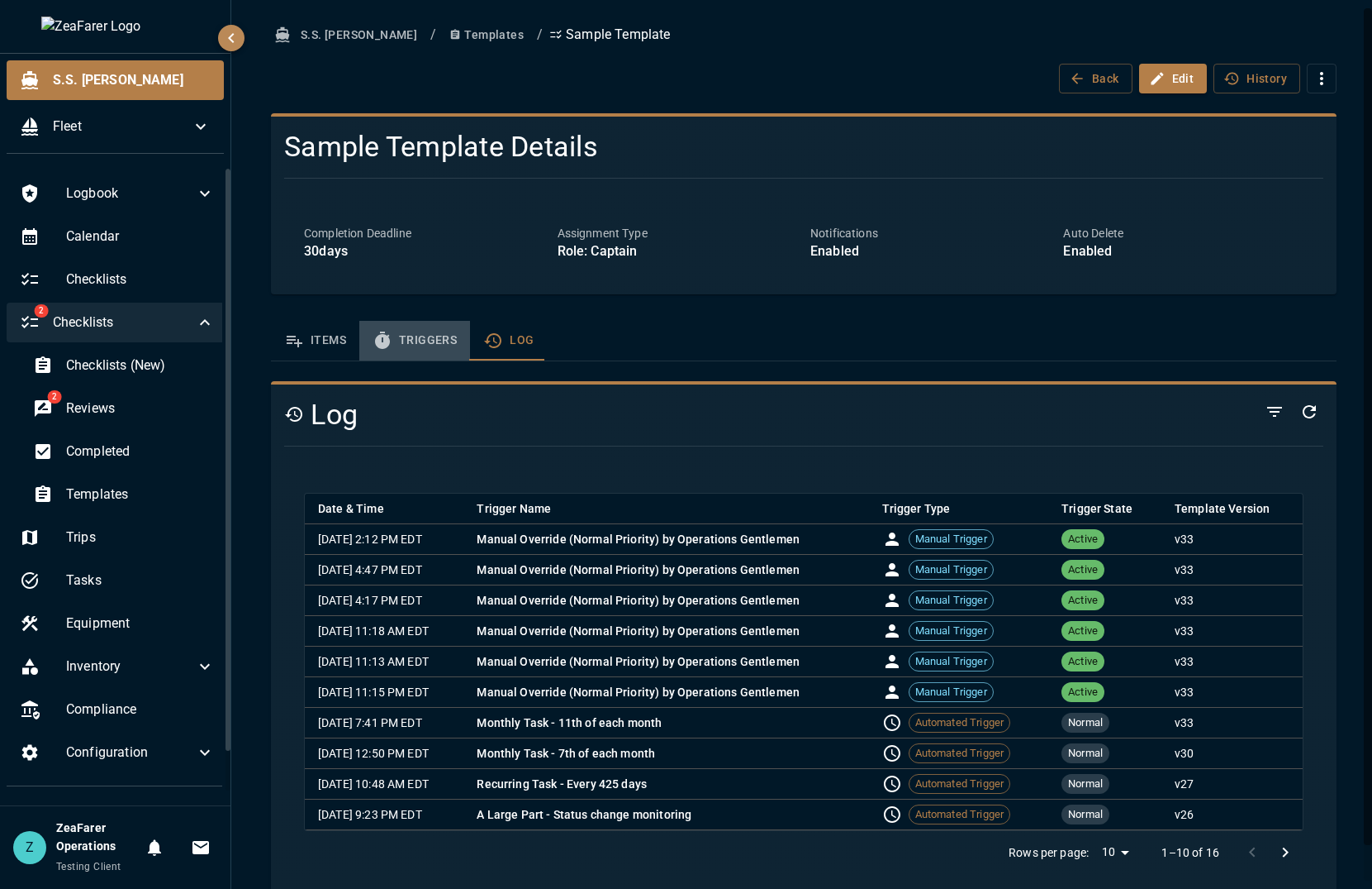
click at [442, 339] on button "Triggers" at bounding box center [415, 341] width 110 height 40
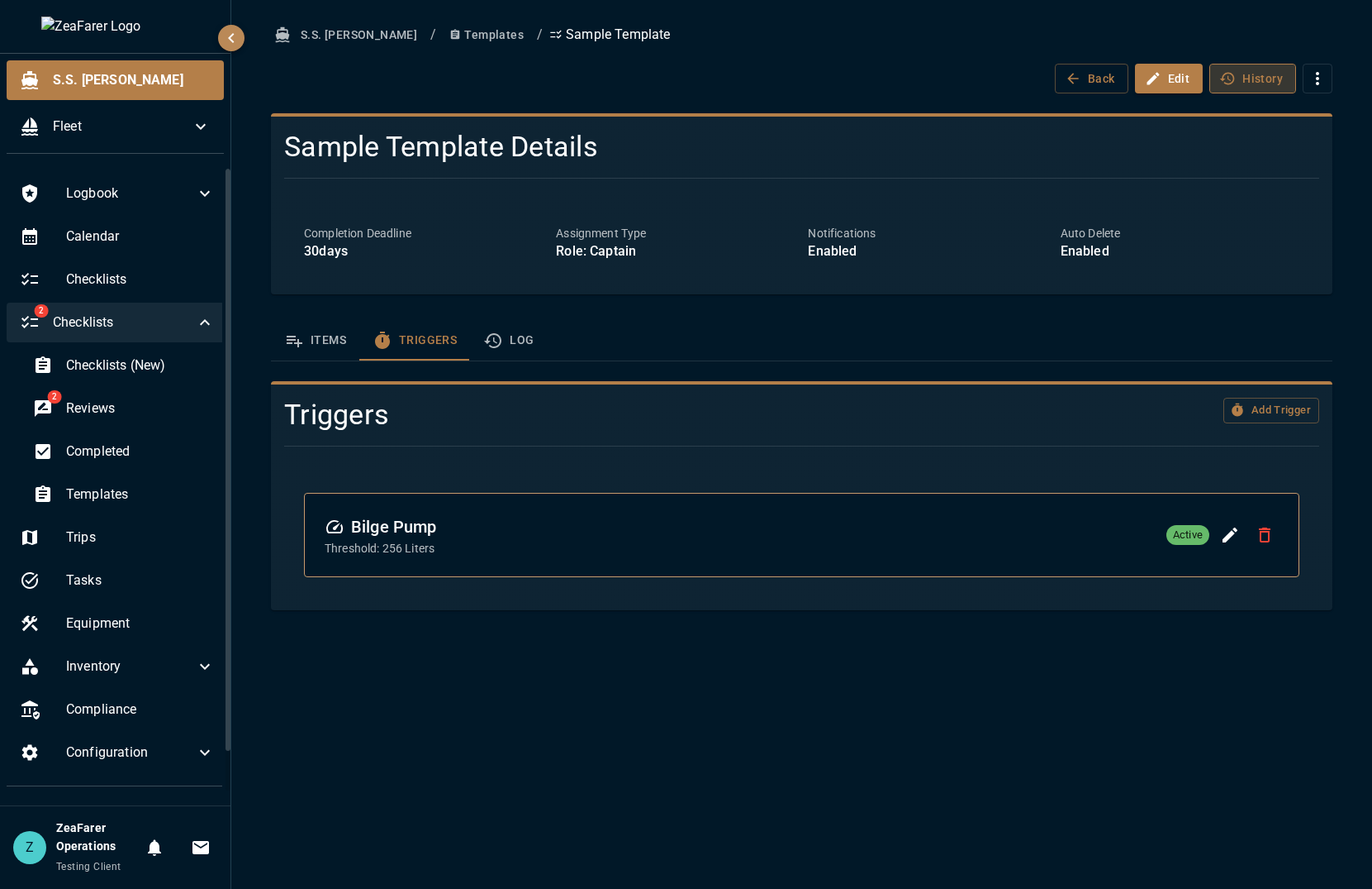
click at [1234, 70] on icon "button" at bounding box center [1228, 78] width 17 height 17
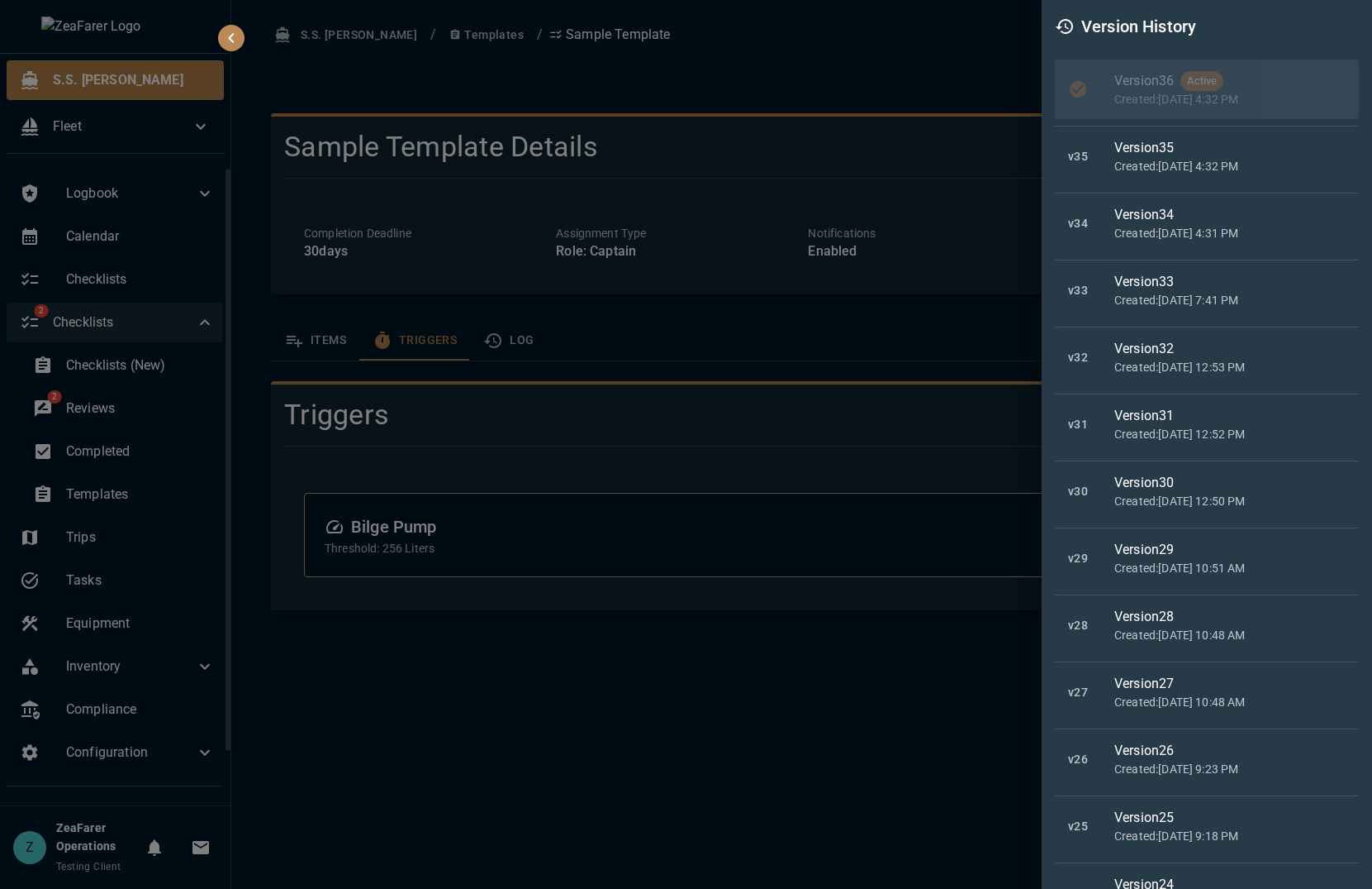
click at [823, 78] on div at bounding box center [686, 444] width 1372 height 889
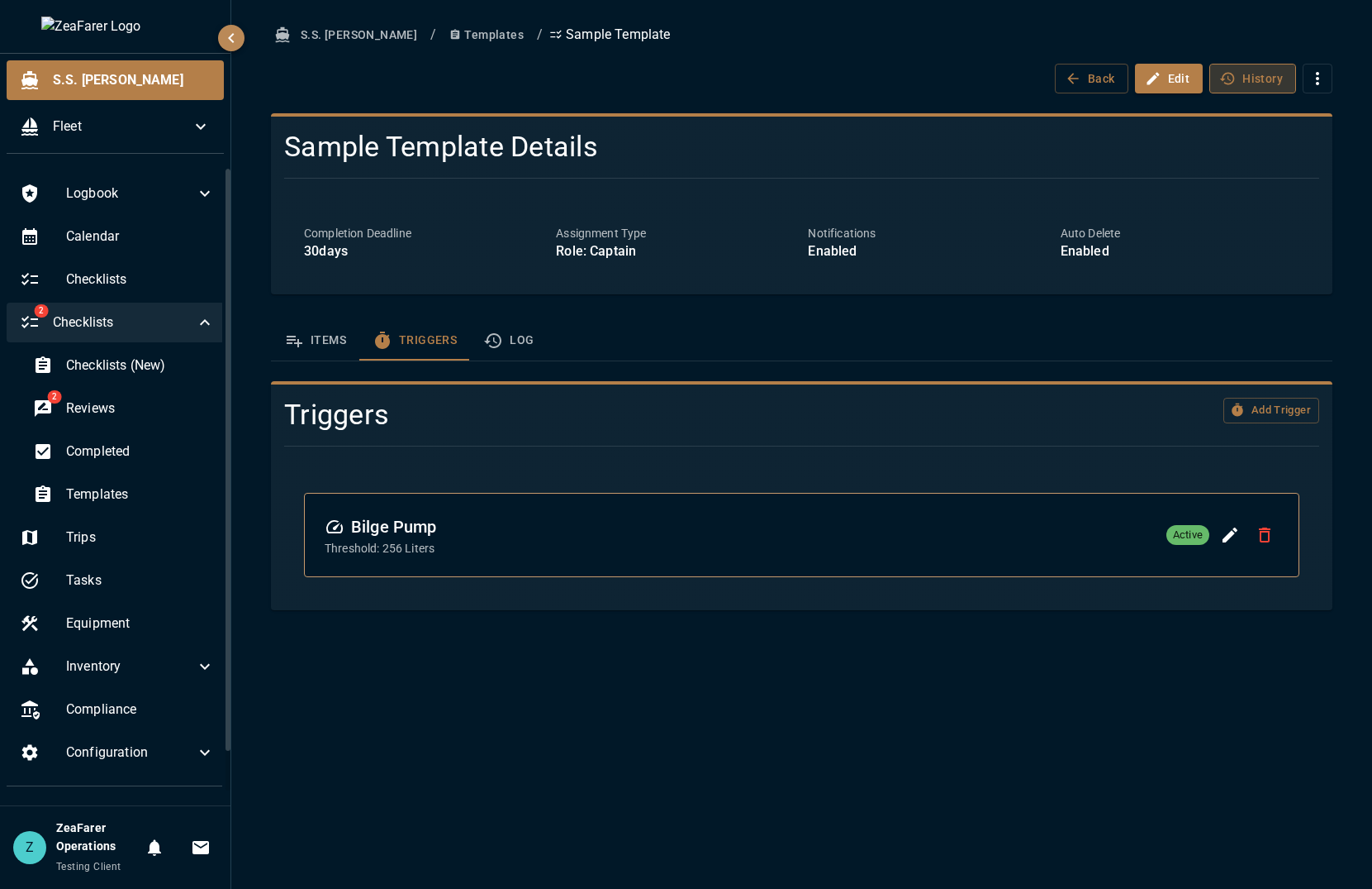
click at [1287, 86] on button "History" at bounding box center [1253, 78] width 87 height 30
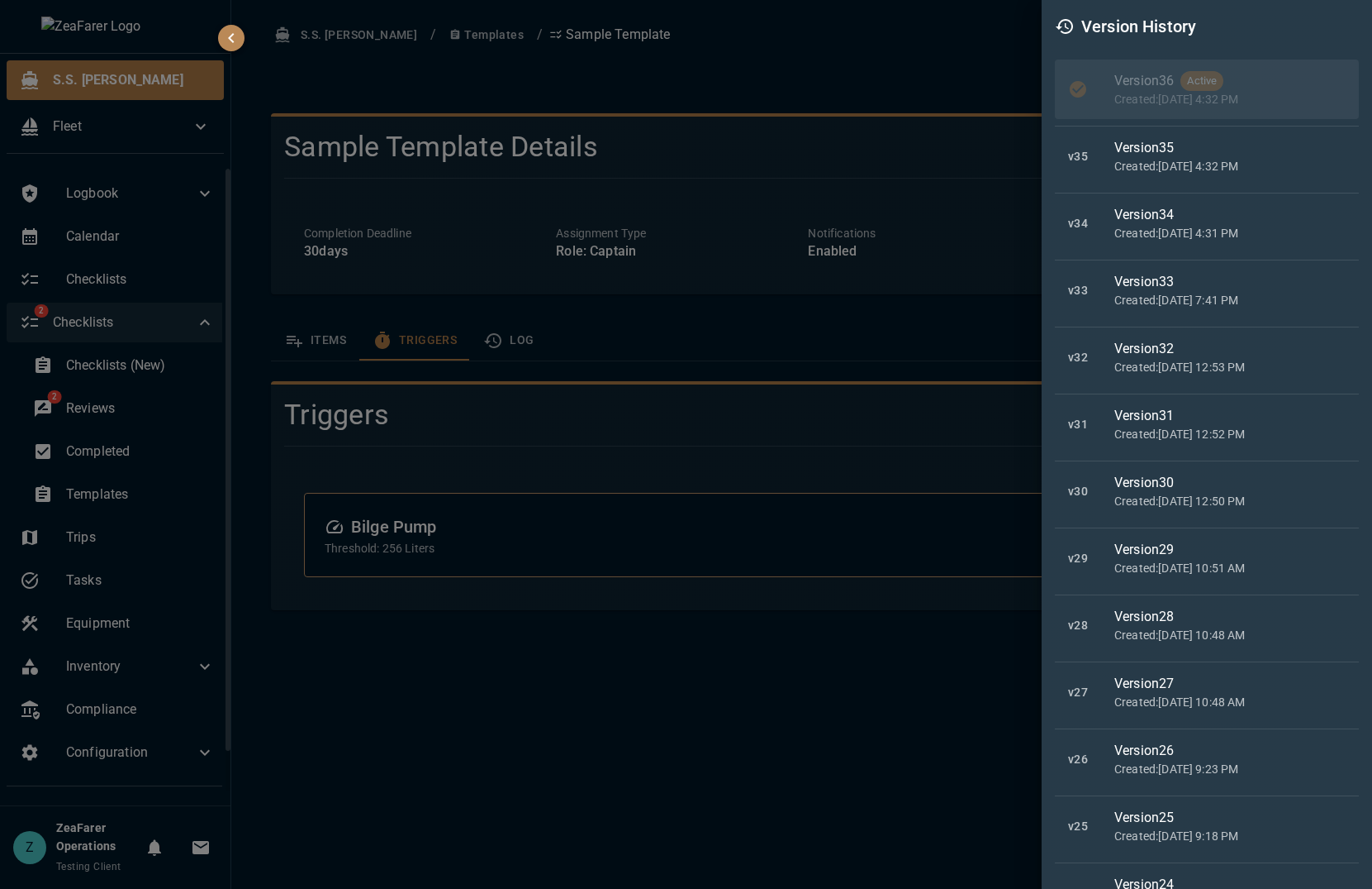
click at [1234, 279] on div "Version 33" at bounding box center [1229, 282] width 231 height 20
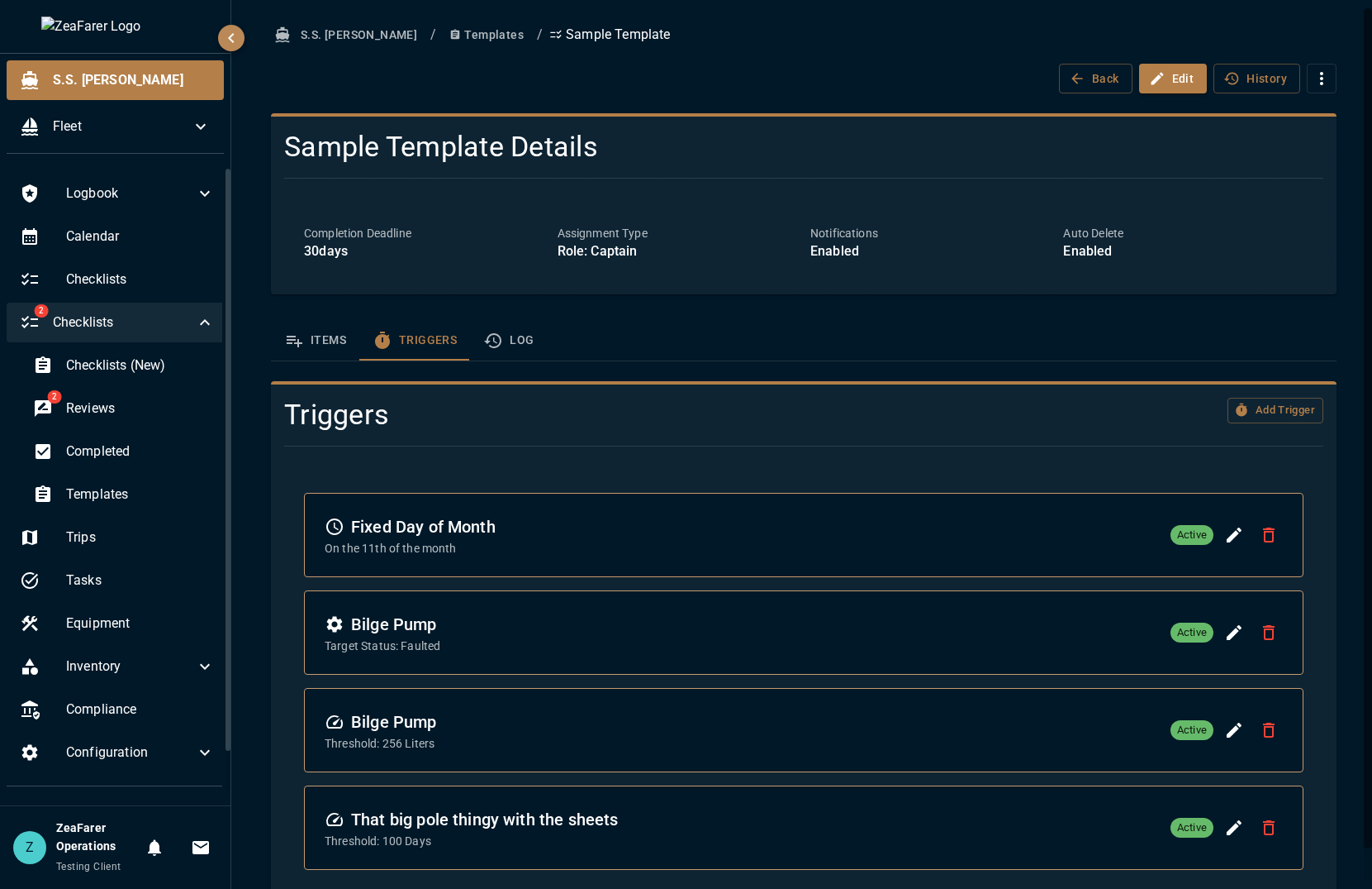
click at [527, 342] on button "Log" at bounding box center [508, 341] width 76 height 40
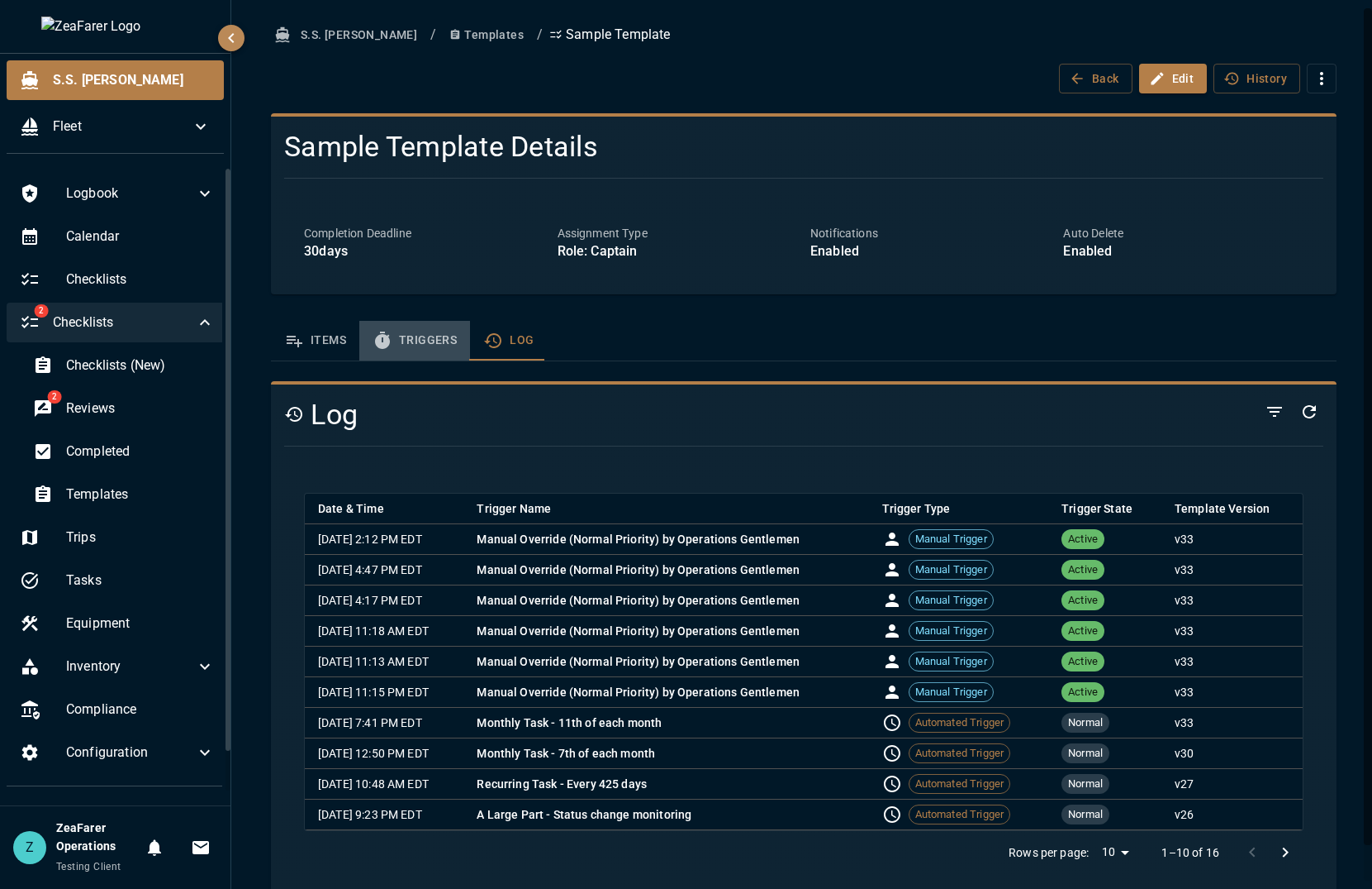
click at [404, 333] on button "Triggers" at bounding box center [415, 341] width 110 height 40
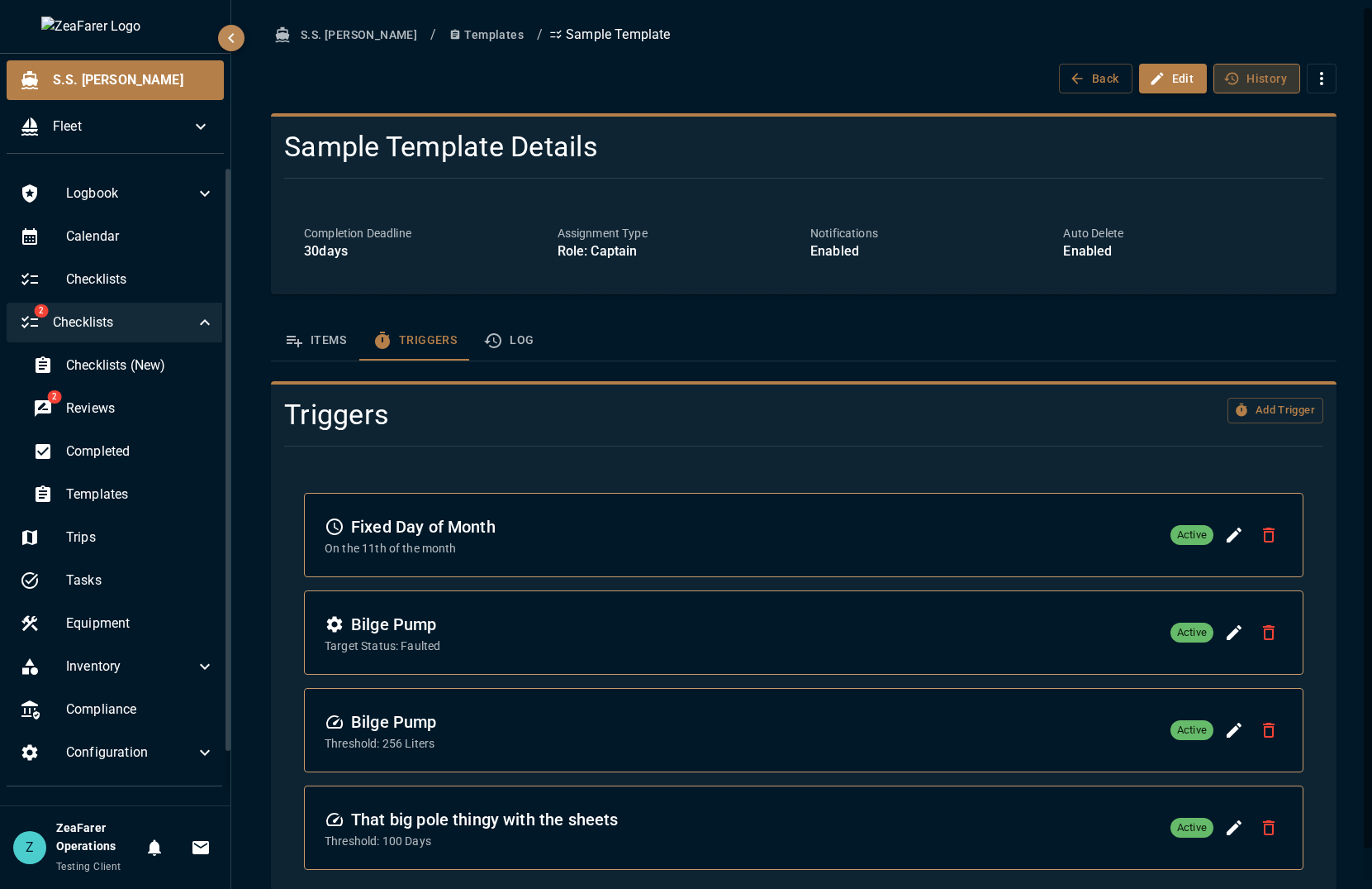
click at [1286, 84] on button "History" at bounding box center [1257, 78] width 87 height 30
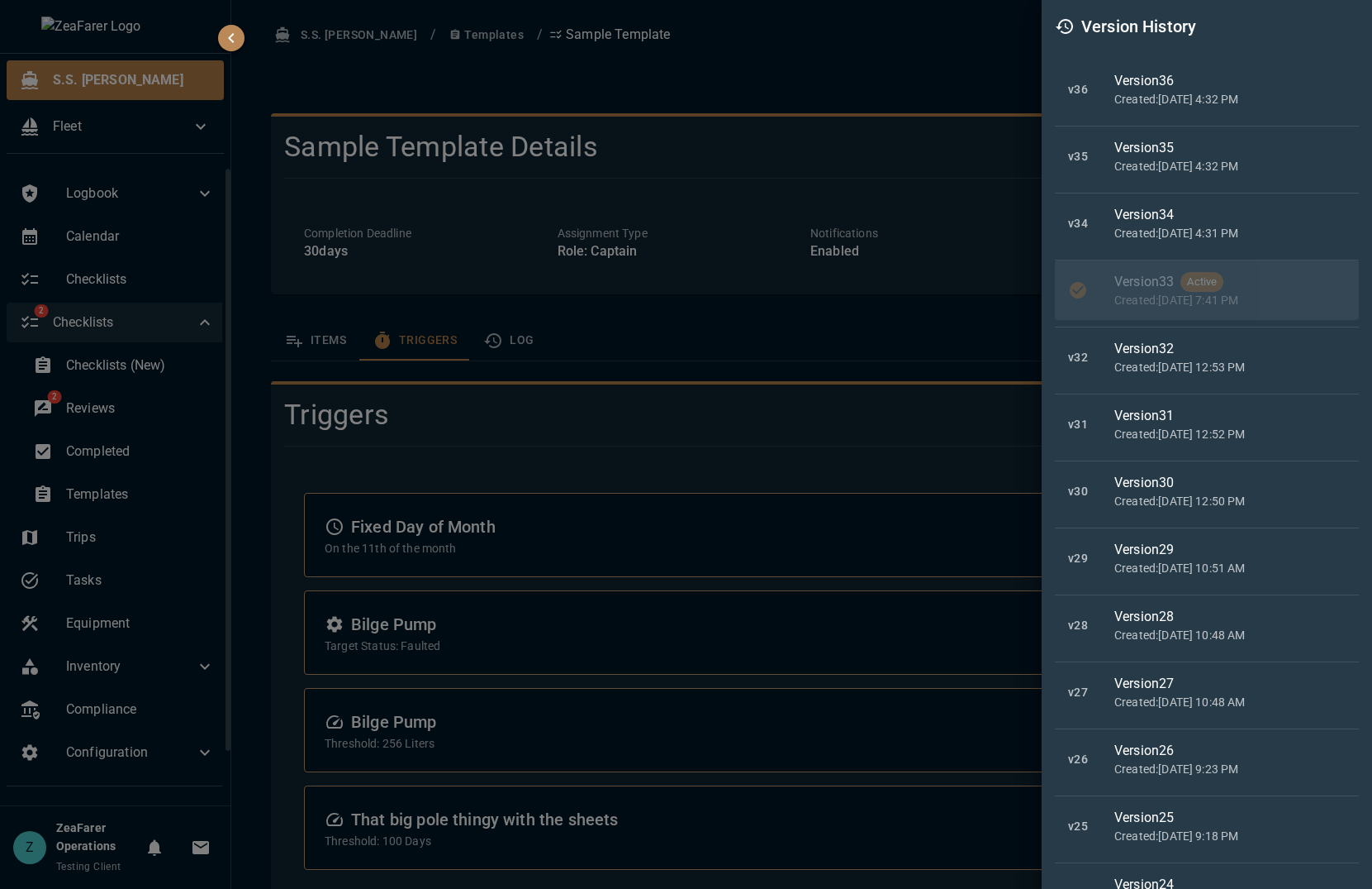
click at [1273, 102] on p "Created: [DATE] 4:32 PM" at bounding box center [1229, 99] width 231 height 17
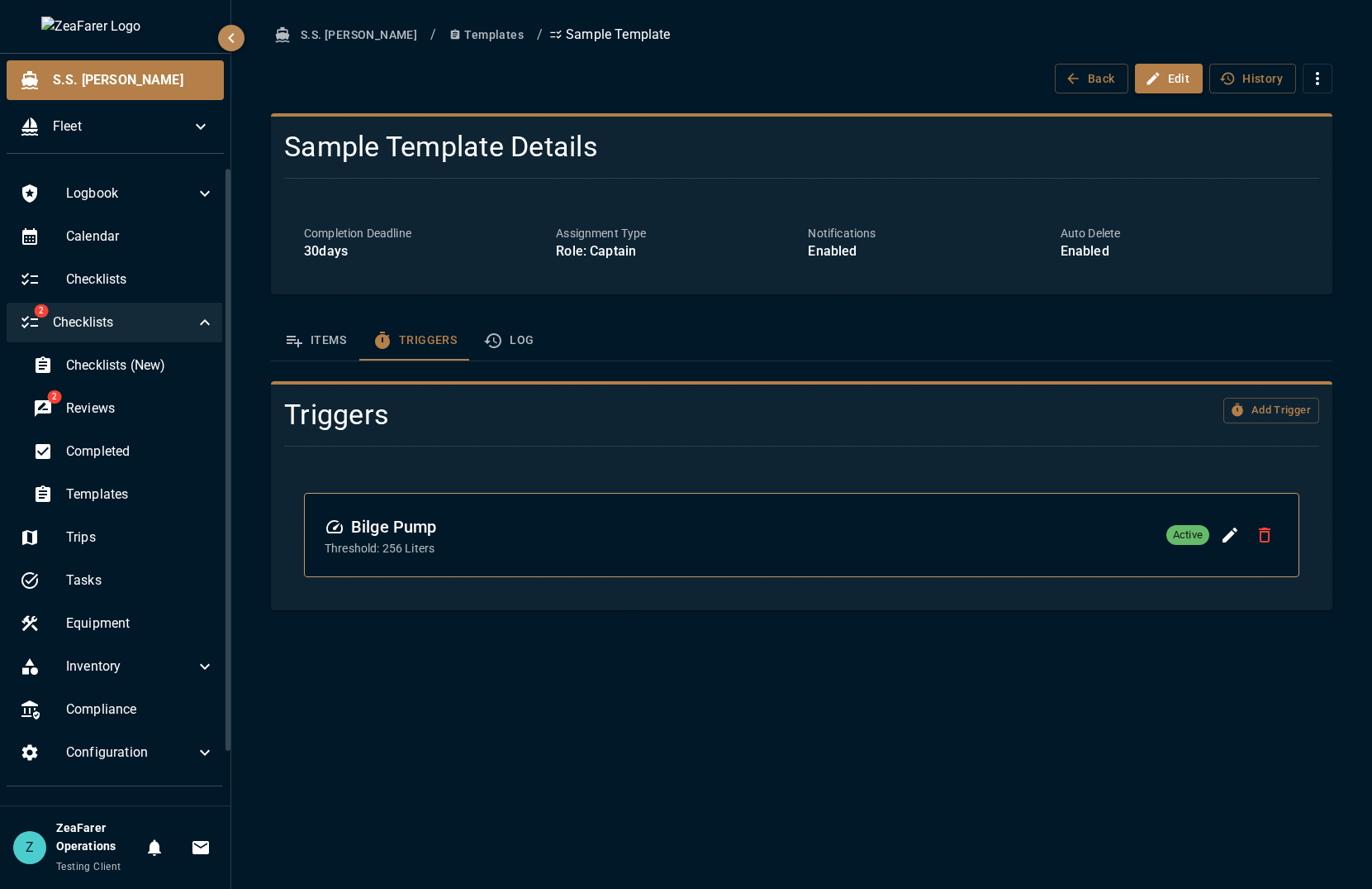
click at [332, 332] on button "Items" at bounding box center [315, 341] width 89 height 40
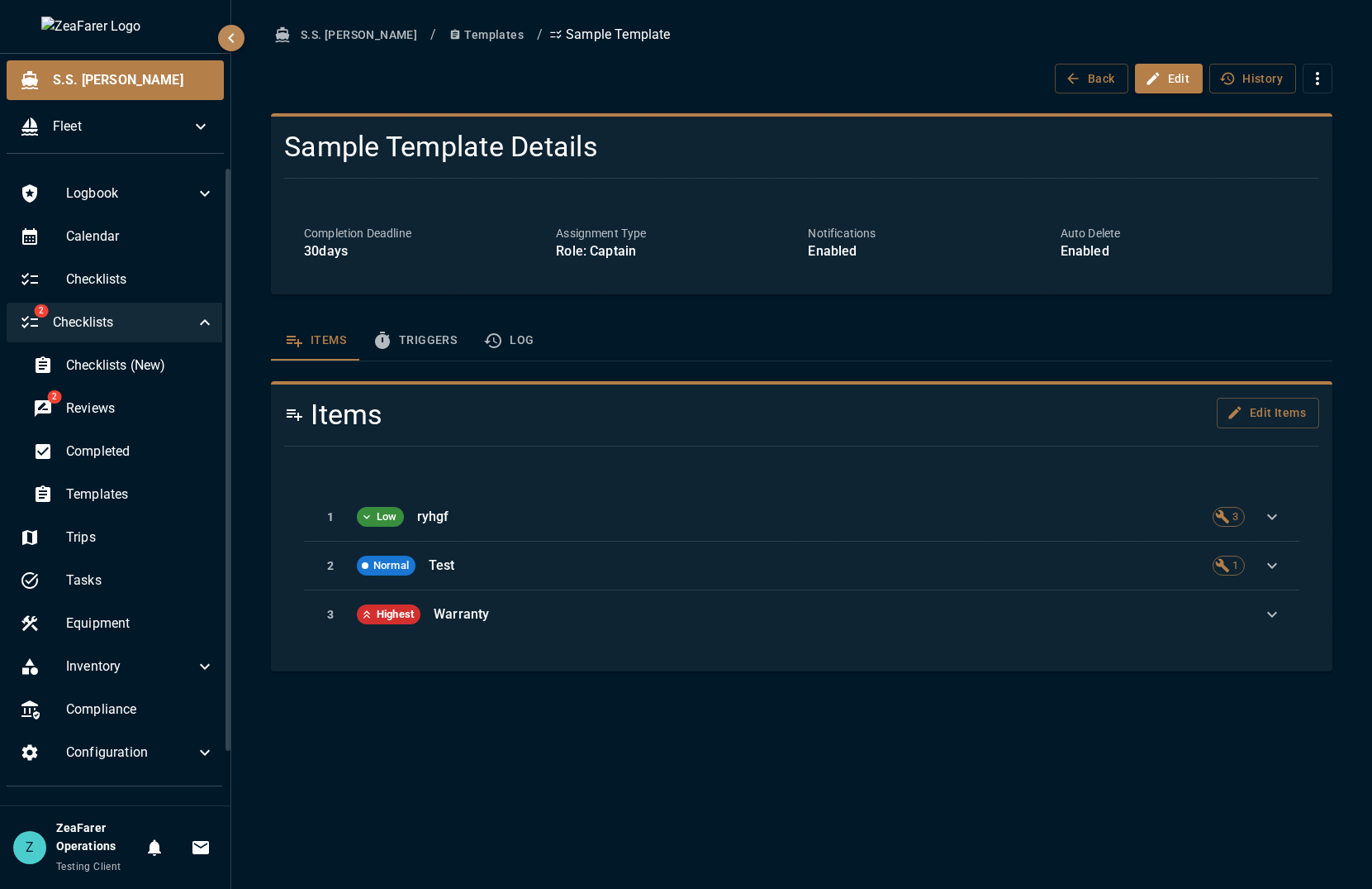
click at [399, 340] on button "Triggers" at bounding box center [415, 341] width 110 height 40
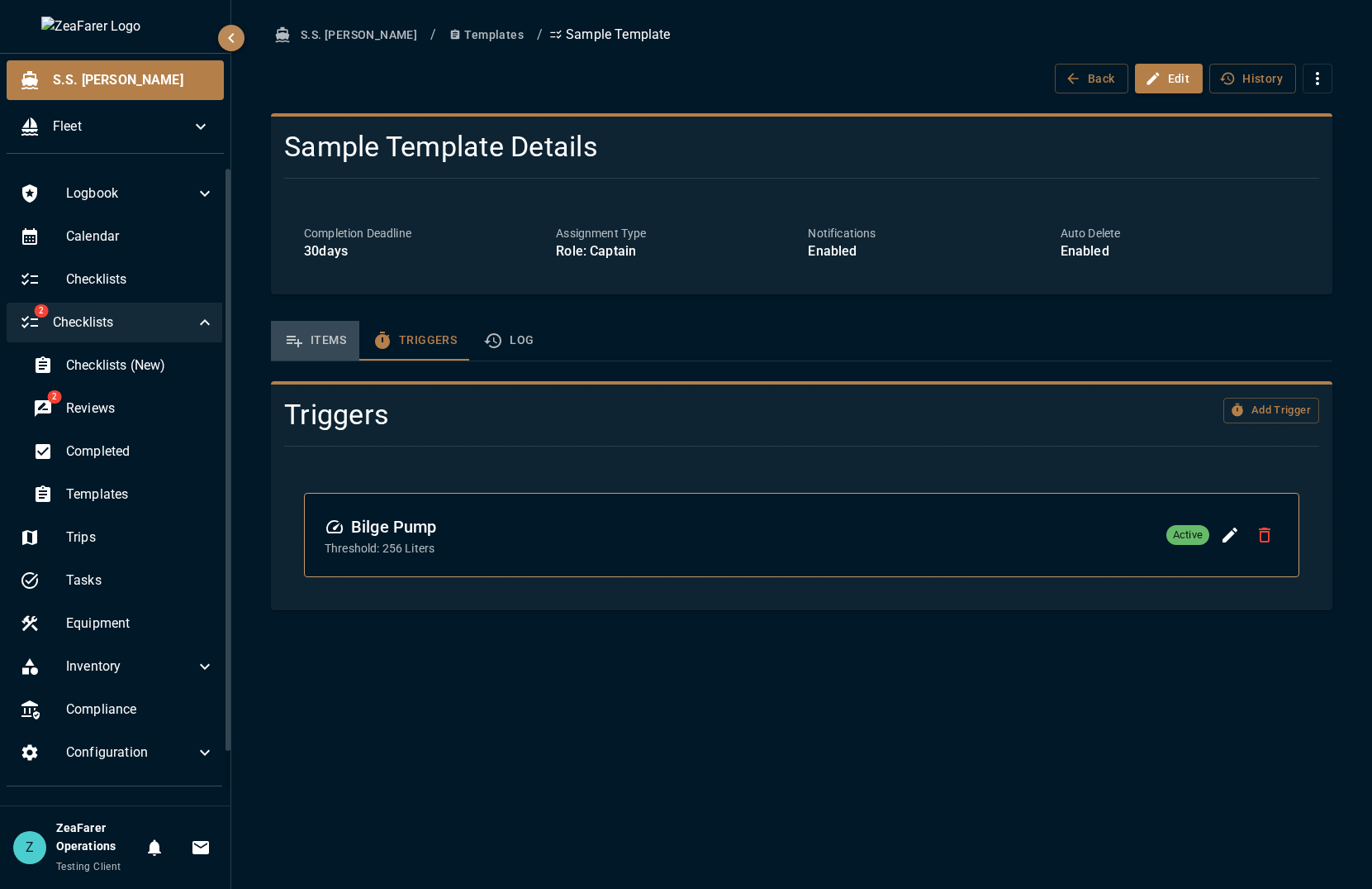
click at [308, 338] on button "Items" at bounding box center [315, 341] width 89 height 40
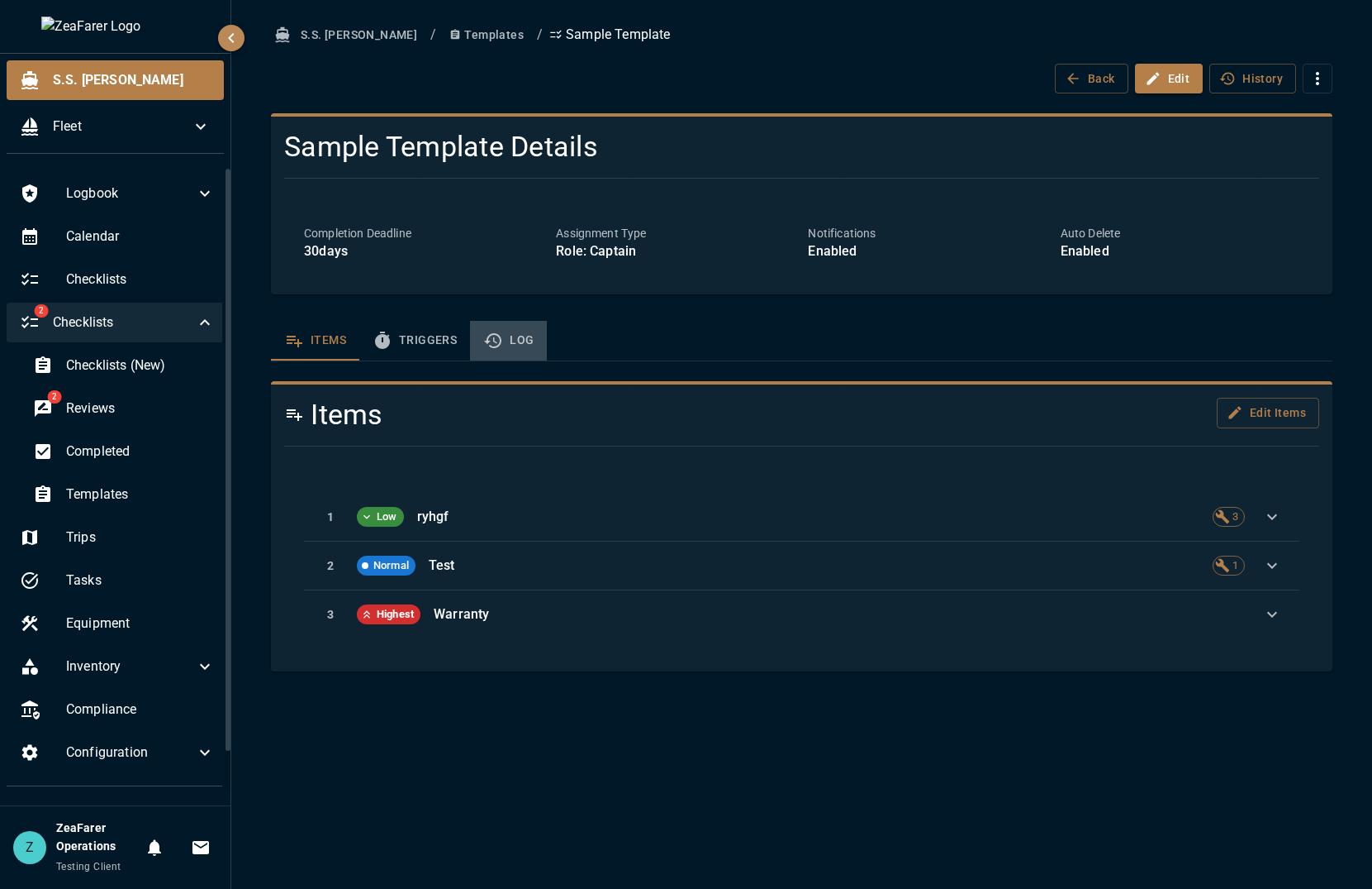
click at [506, 337] on button "Log" at bounding box center [508, 341] width 76 height 40
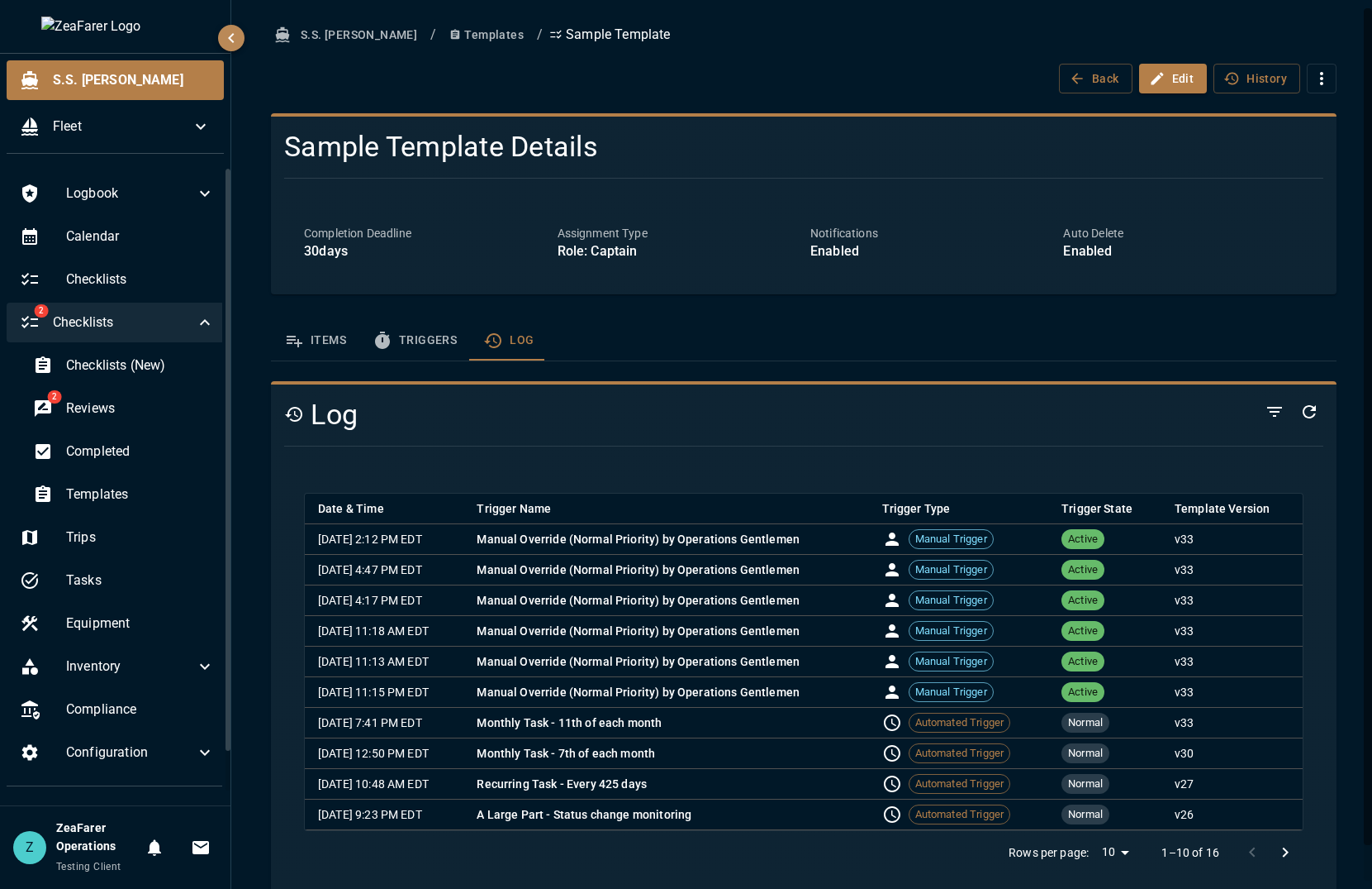
click at [1276, 844] on icon "Go to next page" at bounding box center [1285, 852] width 20 height 20
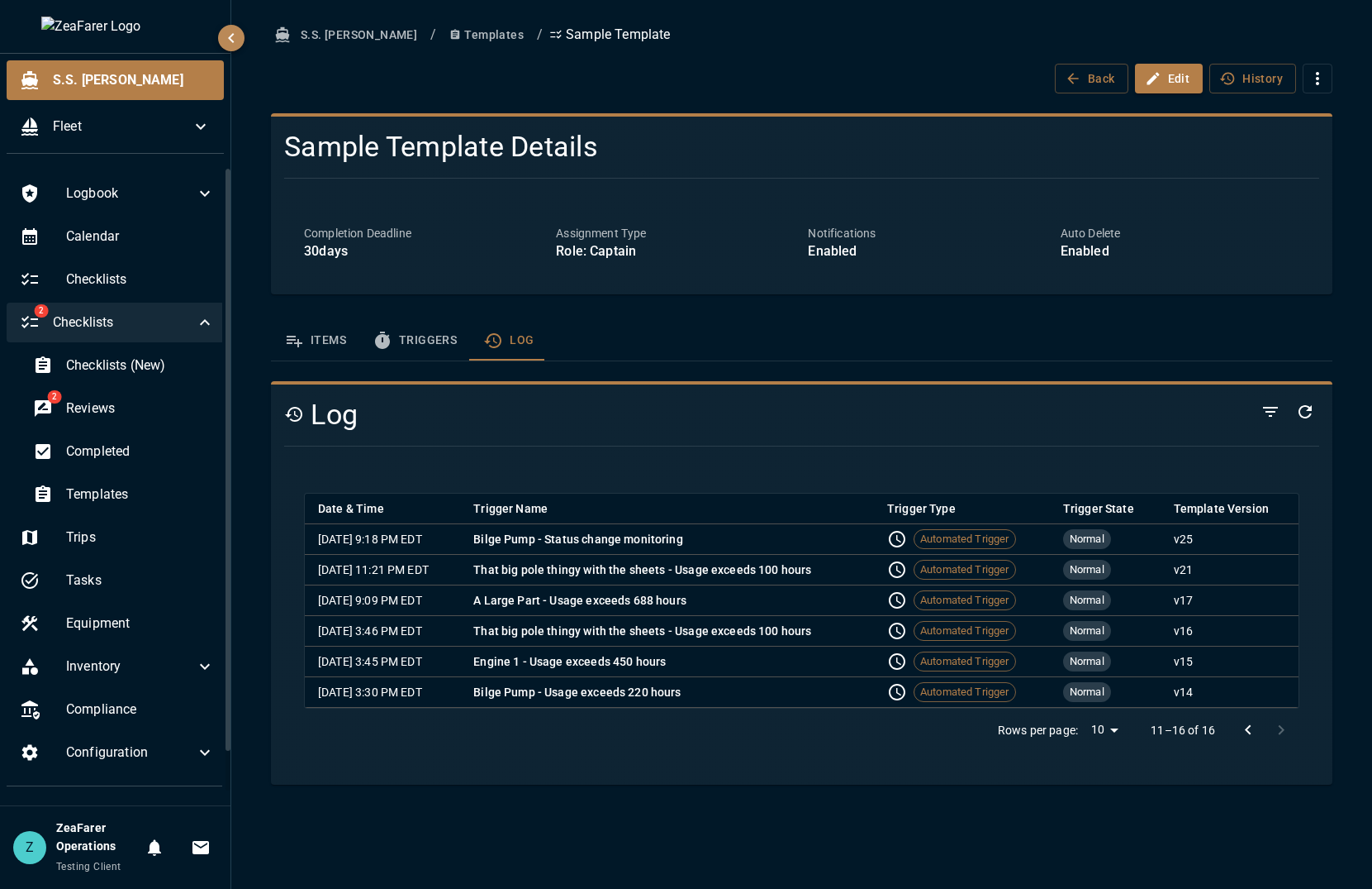
click at [1245, 730] on icon "Go to previous page" at bounding box center [1248, 729] width 20 height 20
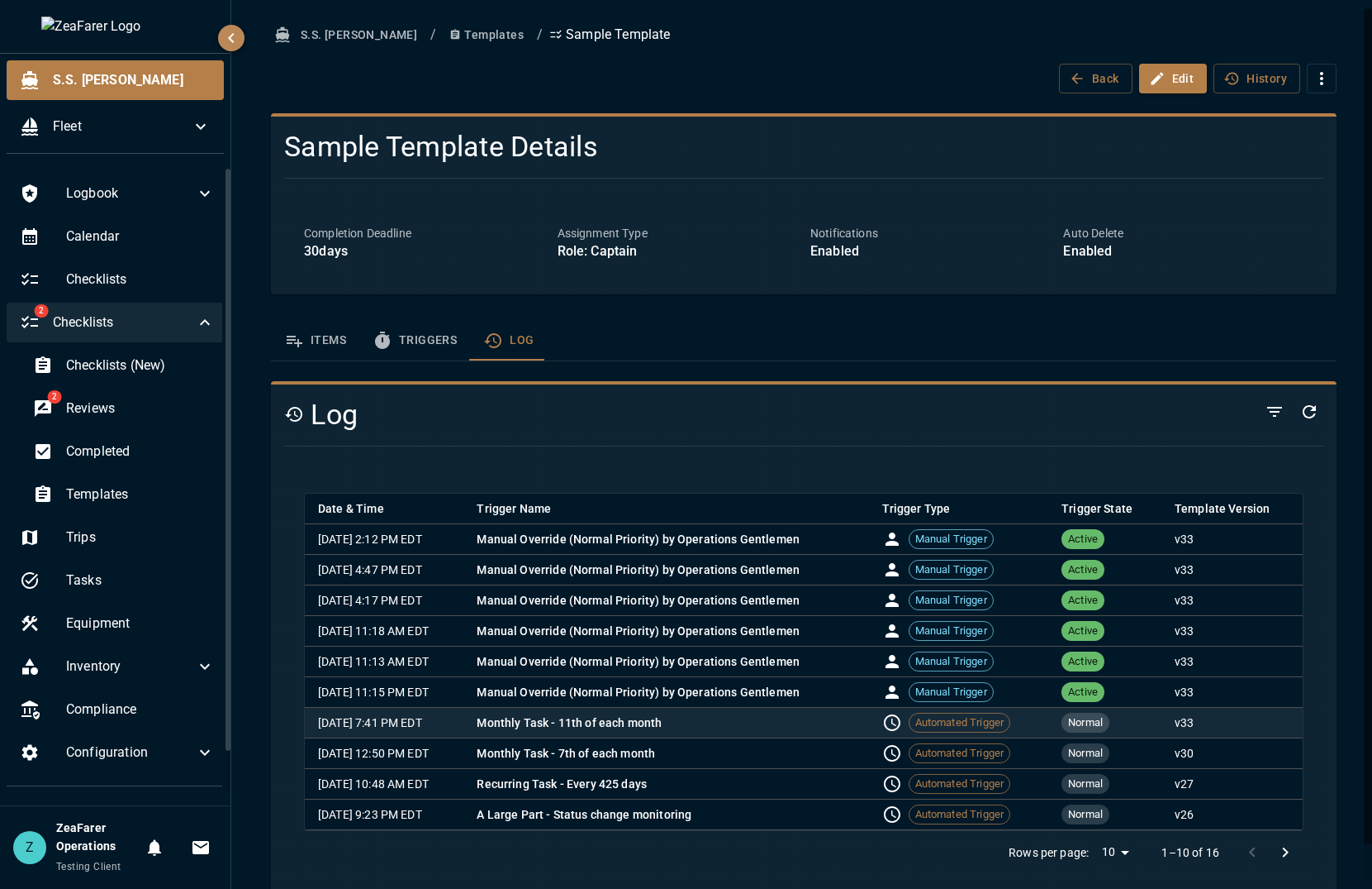
click at [737, 721] on p "Monthly Task - 11th of each month" at bounding box center [666, 723] width 379 height 17
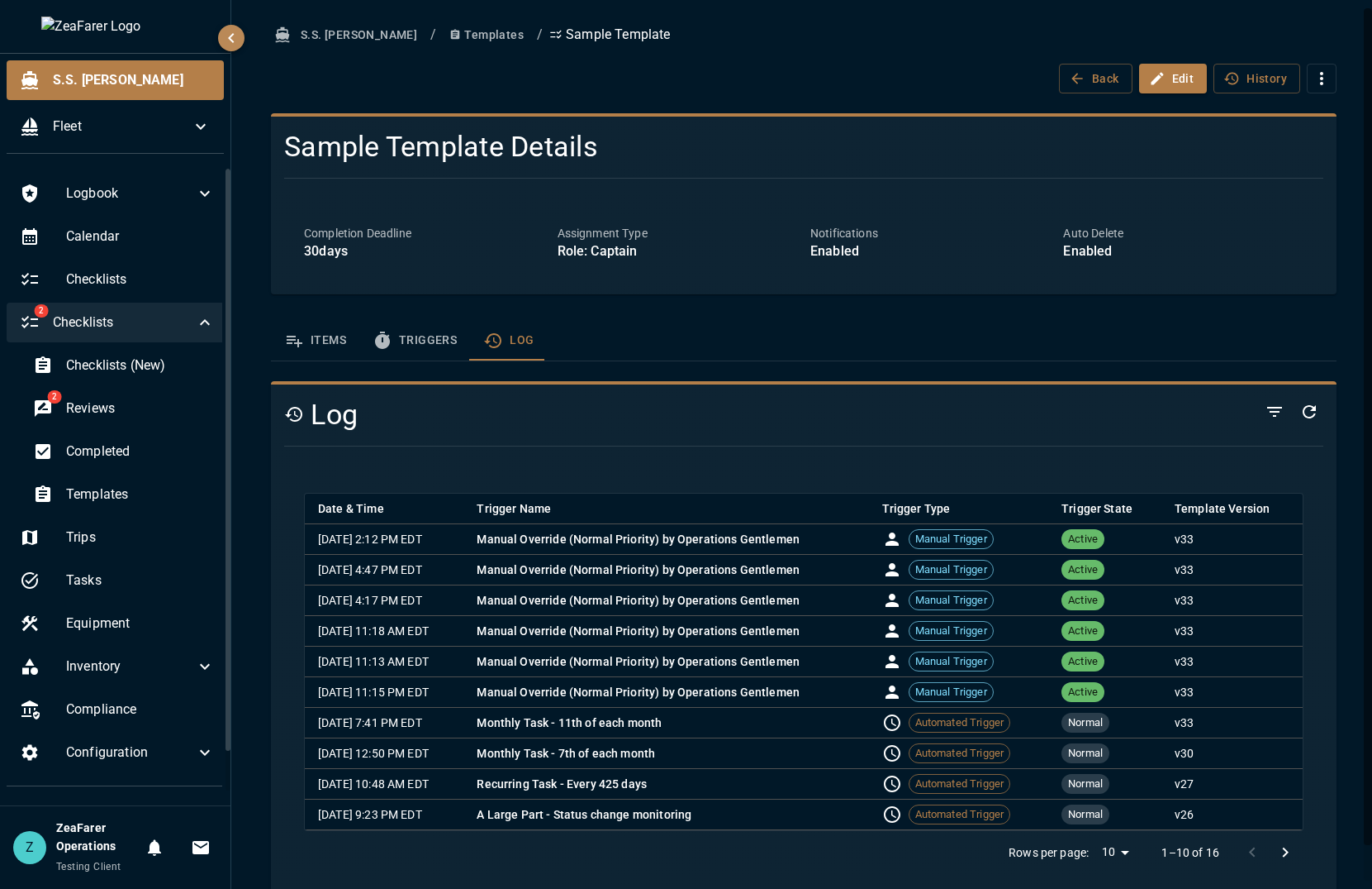
click at [827, 325] on div "Items Triggers Log" at bounding box center [804, 341] width 1066 height 40
click at [119, 457] on span "Completed" at bounding box center [141, 451] width 149 height 20
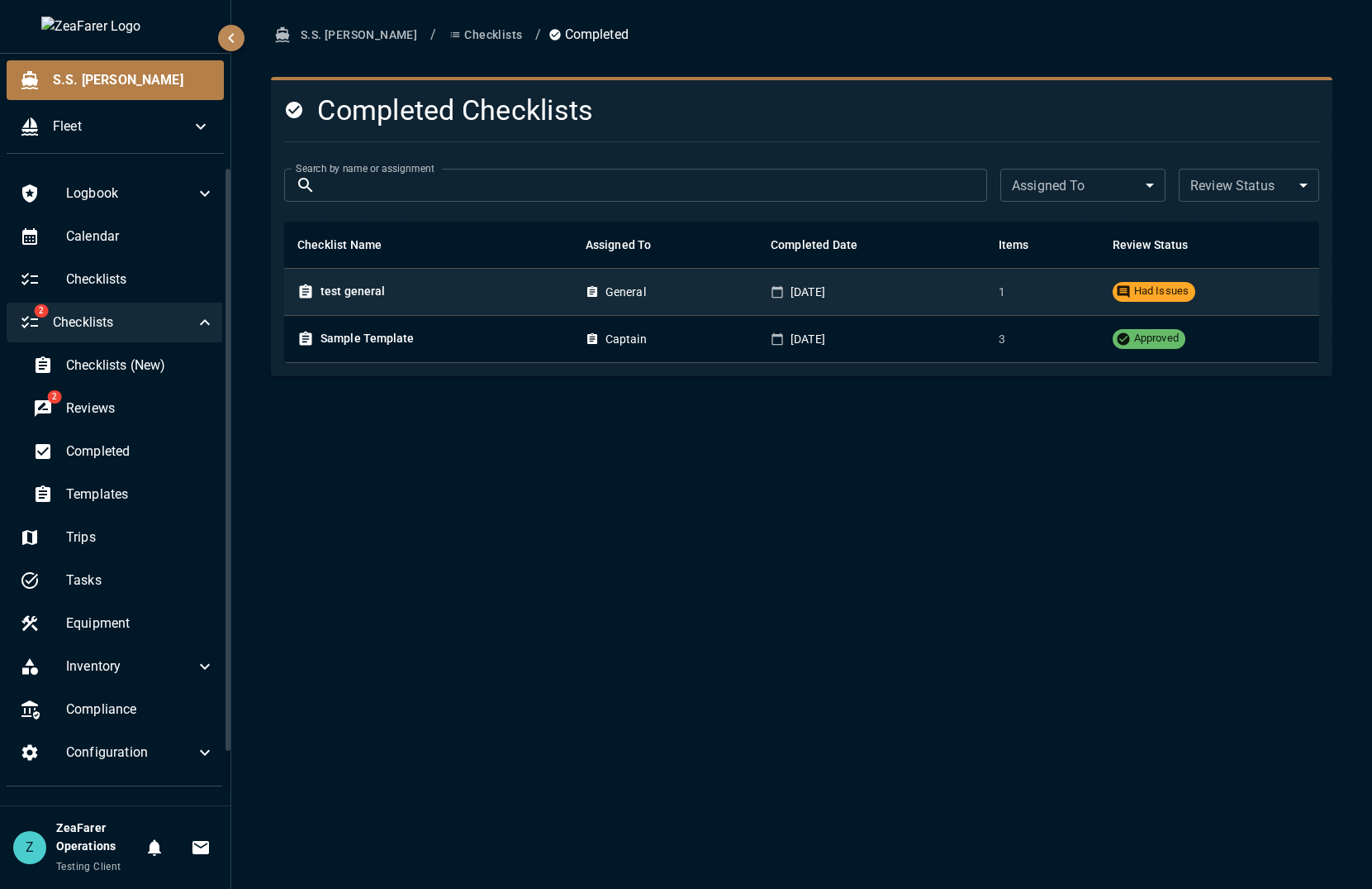
click at [665, 297] on div "General" at bounding box center [665, 292] width 159 height 17
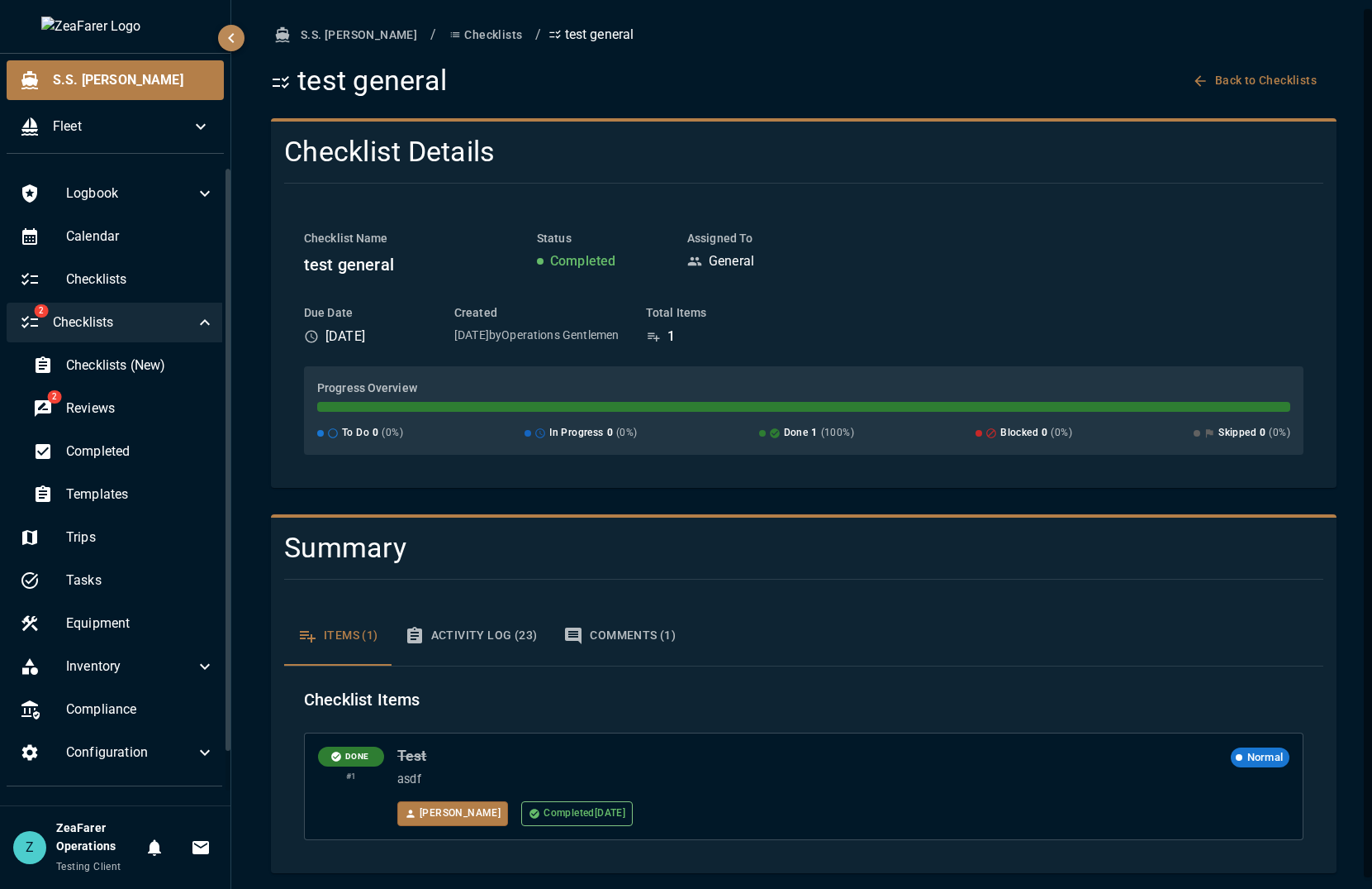
scroll to position [4, 0]
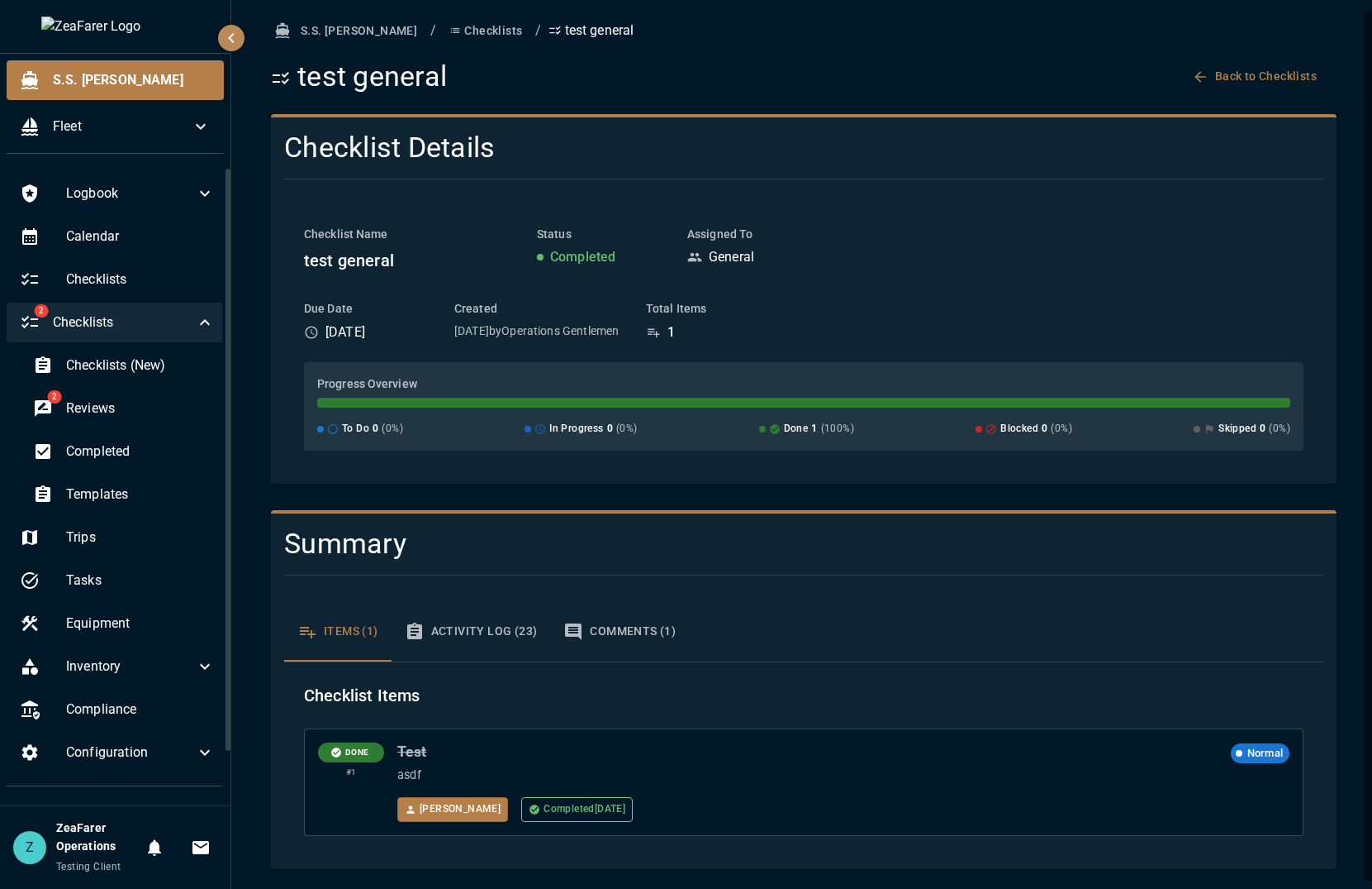
click at [486, 645] on button "Activity Log (23)" at bounding box center [471, 631] width 160 height 60
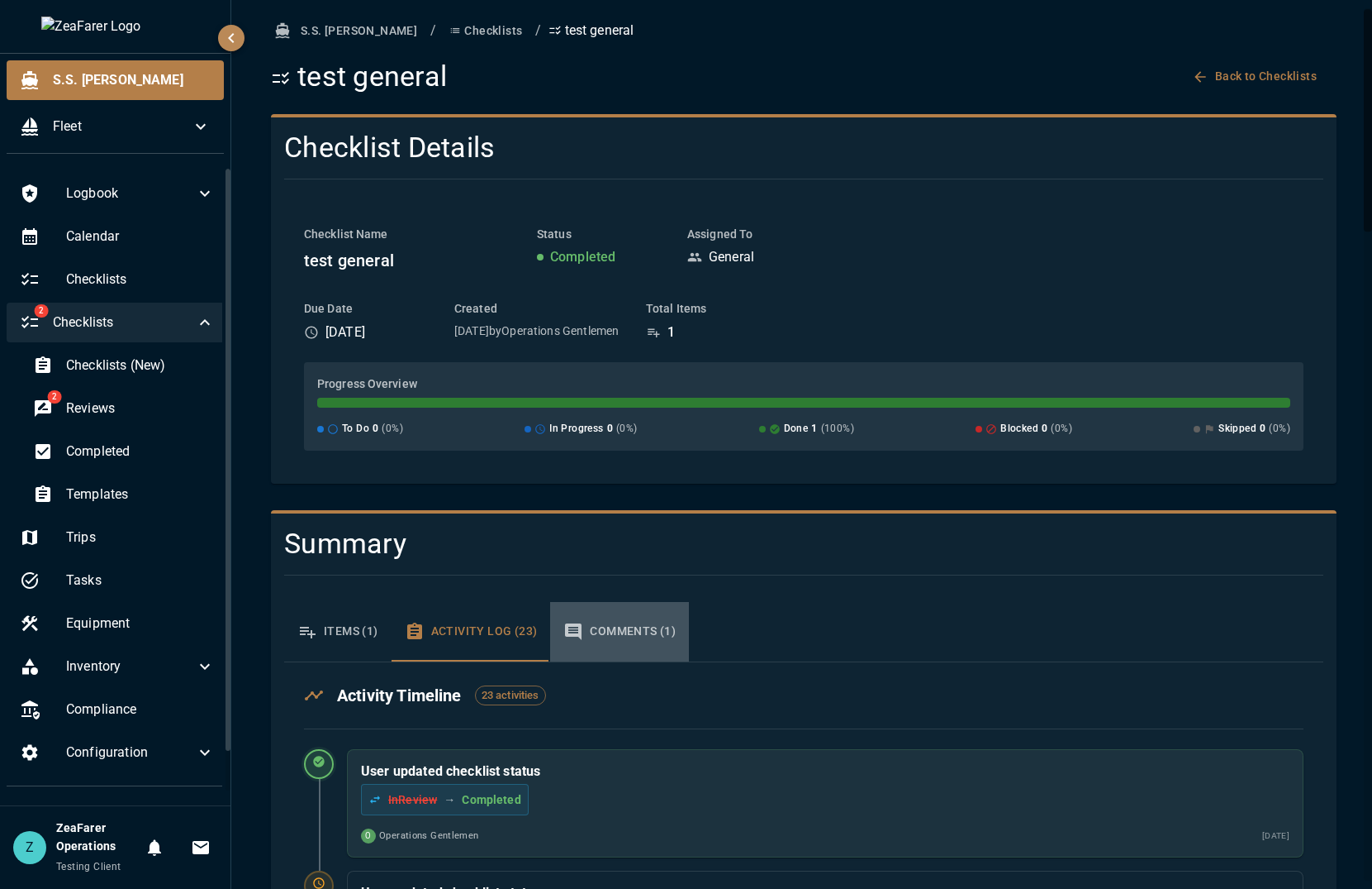
click at [652, 630] on button "Comments (1)" at bounding box center [619, 631] width 139 height 60
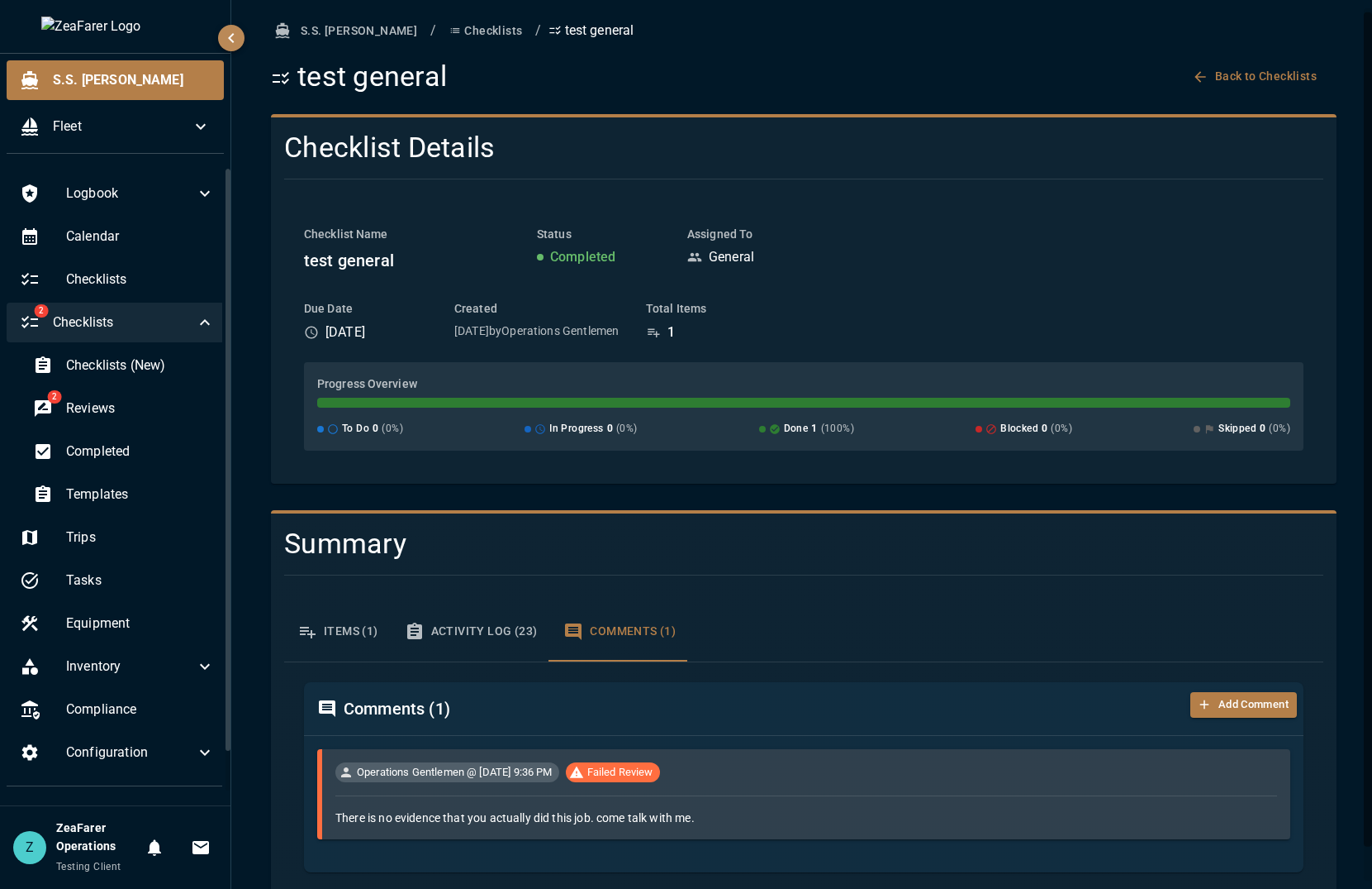
click at [393, 637] on button "Activity Log (23)" at bounding box center [471, 631] width 160 height 60
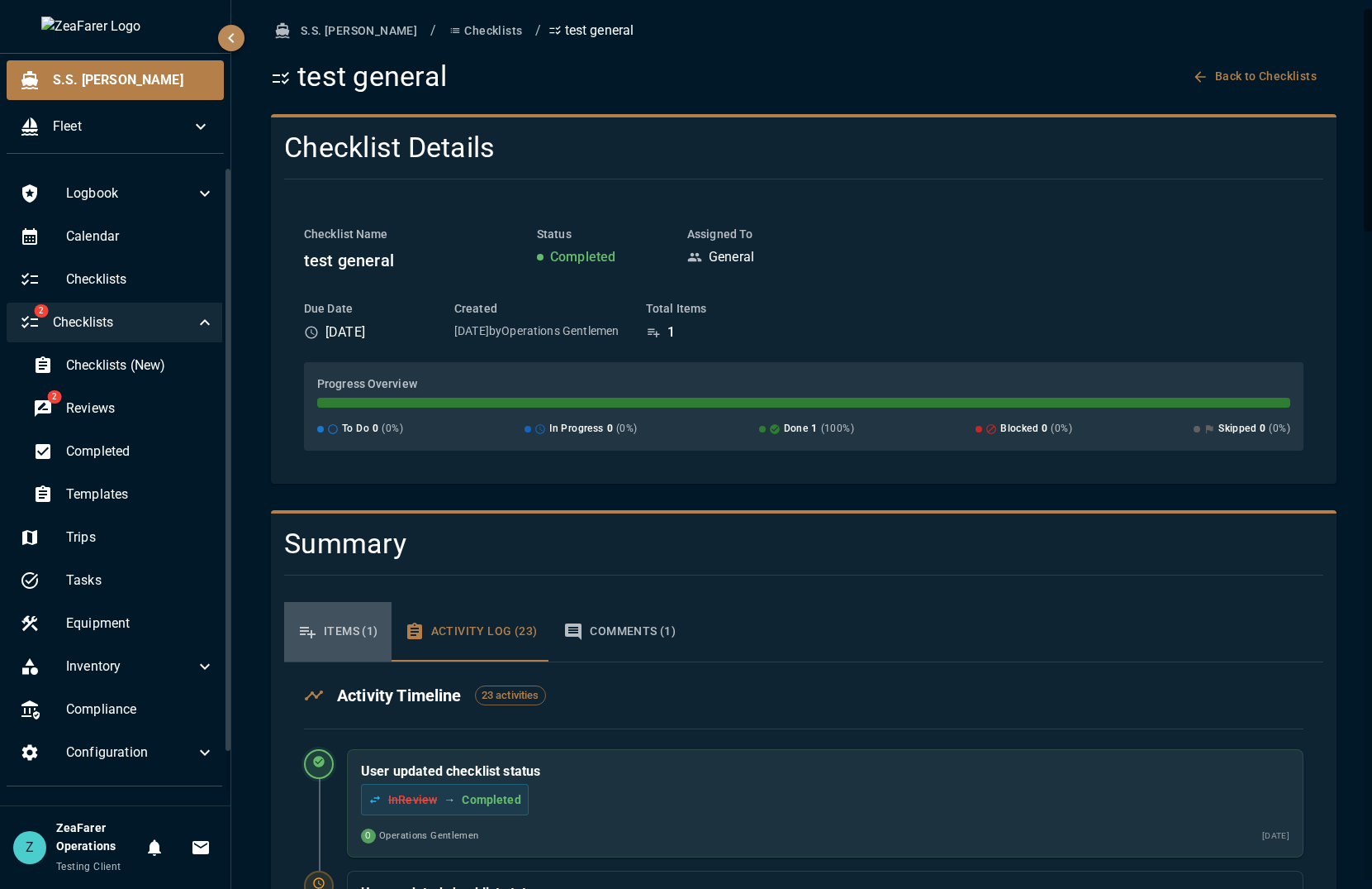
click at [342, 639] on button "Items (1)" at bounding box center [338, 631] width 108 height 60
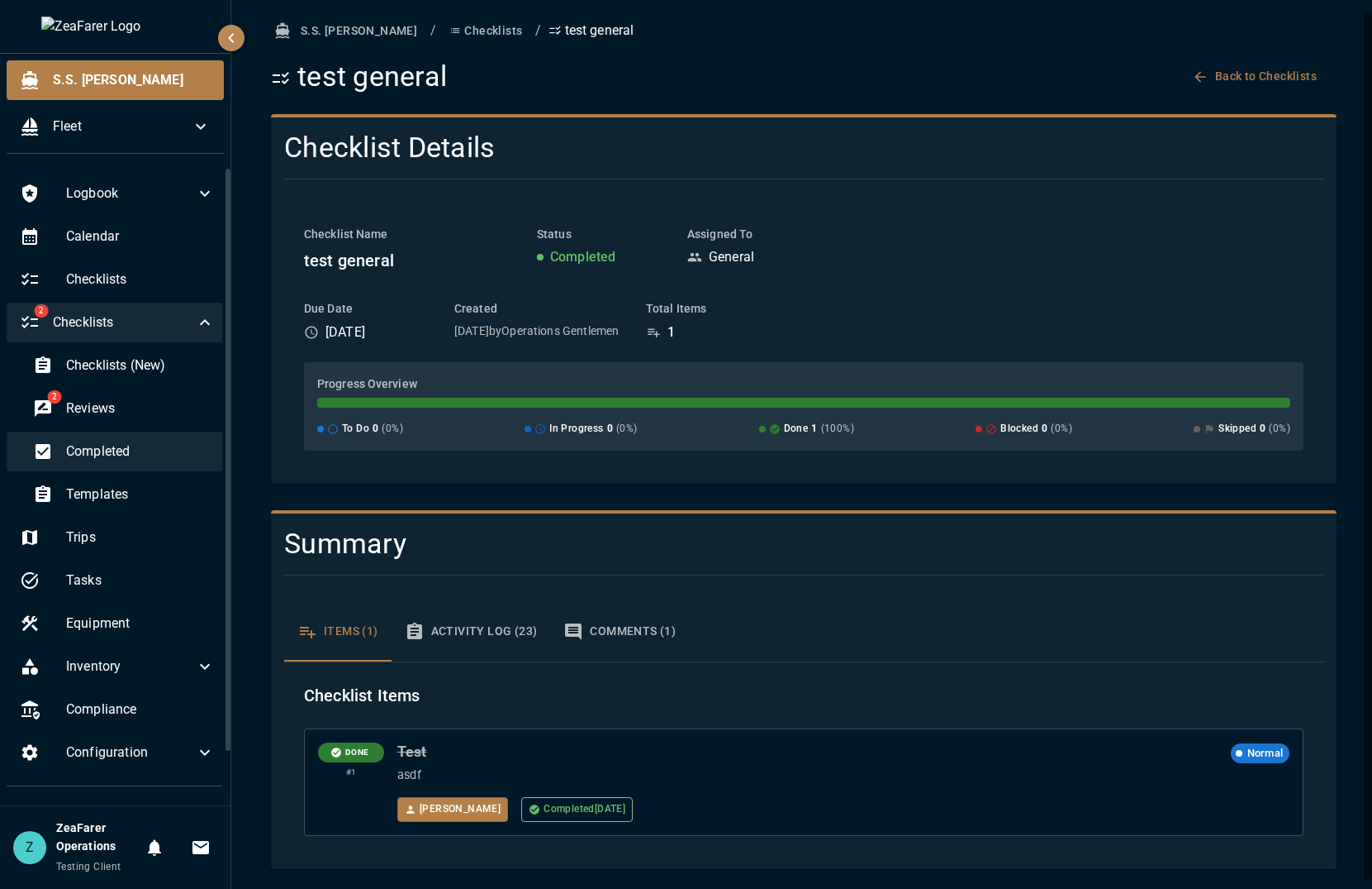
click at [131, 460] on span "Completed" at bounding box center [141, 451] width 149 height 20
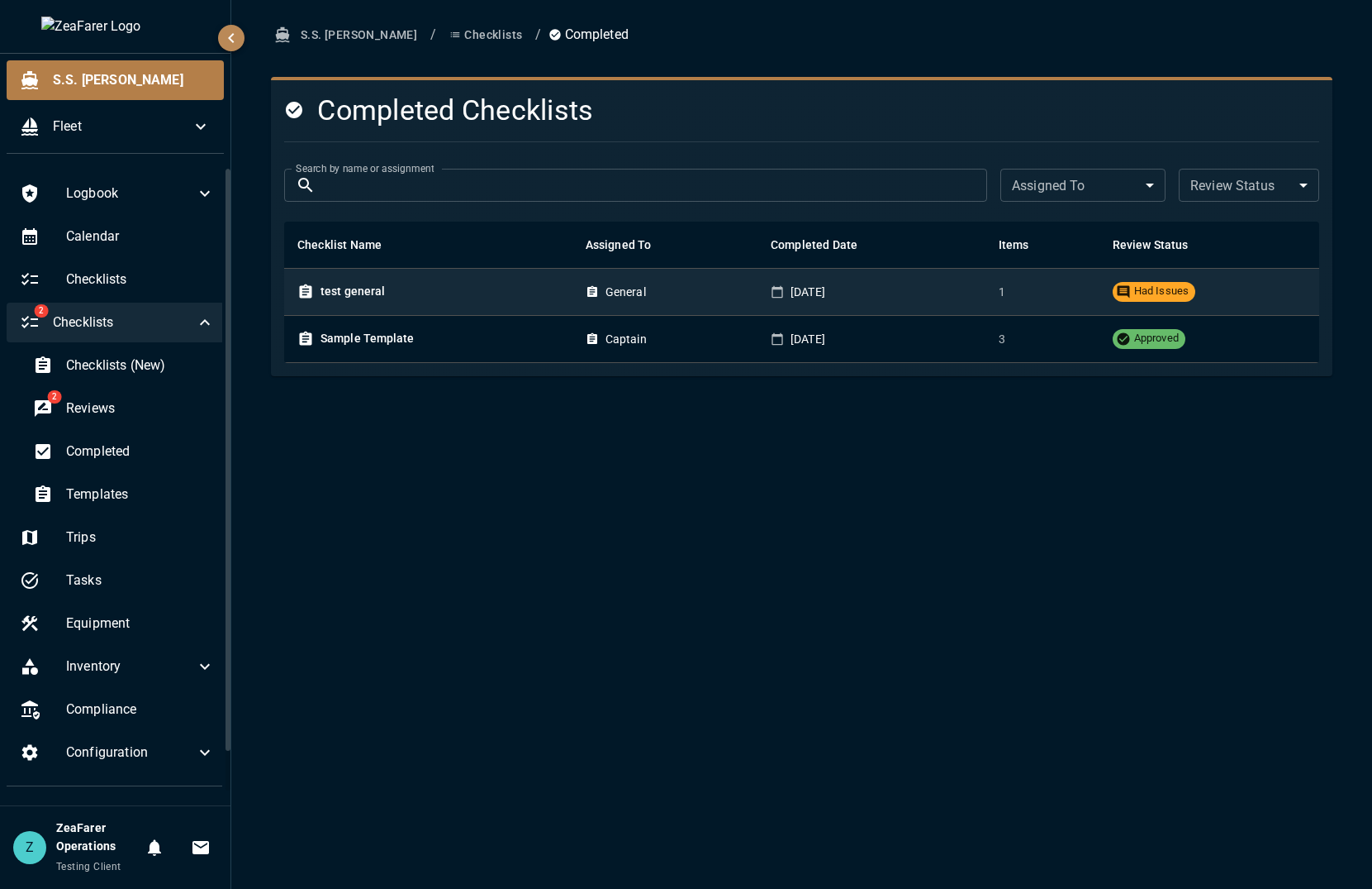
click at [533, 287] on div "test general" at bounding box center [428, 291] width 262 height 18
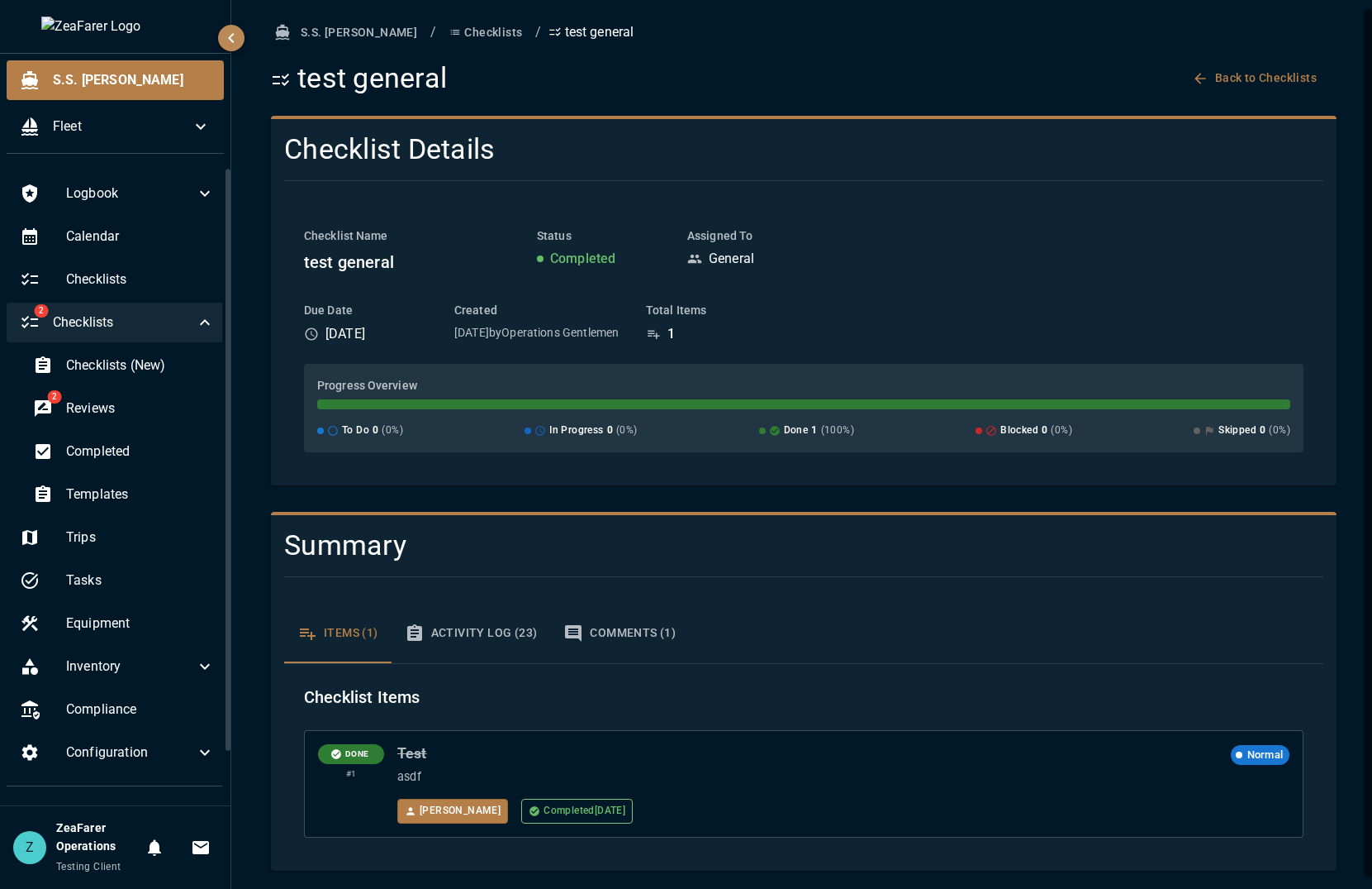
scroll to position [4, 0]
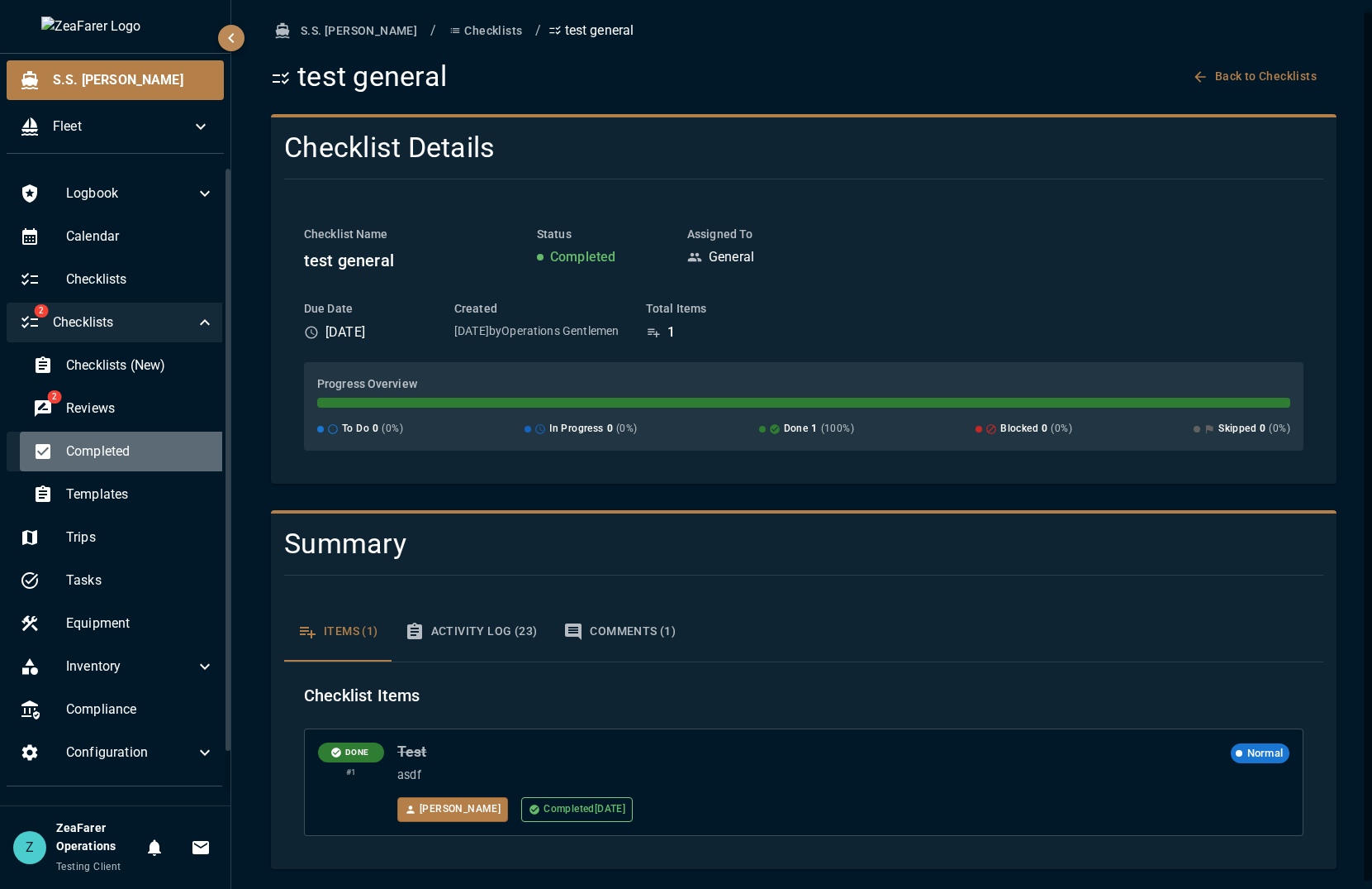
click at [133, 450] on span "Completed" at bounding box center [141, 451] width 149 height 20
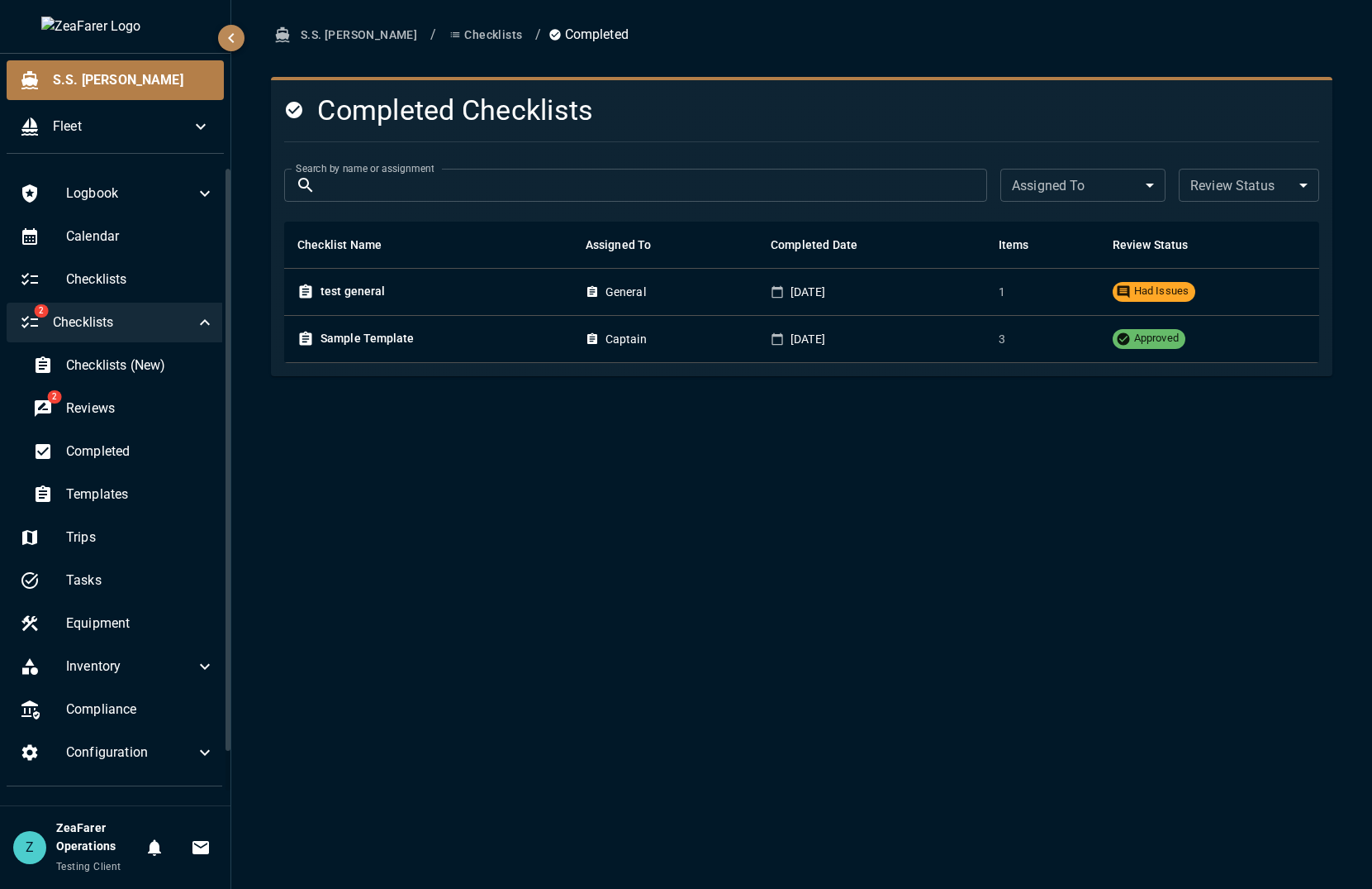
click at [552, 658] on div "S.S. [PERSON_NAME] / Checklists / Completed Completed Checklists Search by name…" at bounding box center [802, 444] width 1141 height 889
click at [796, 558] on div "S.S. [PERSON_NAME] / Completed Completed Checklists Search by name or assignmen…" at bounding box center [802, 444] width 1141 height 889
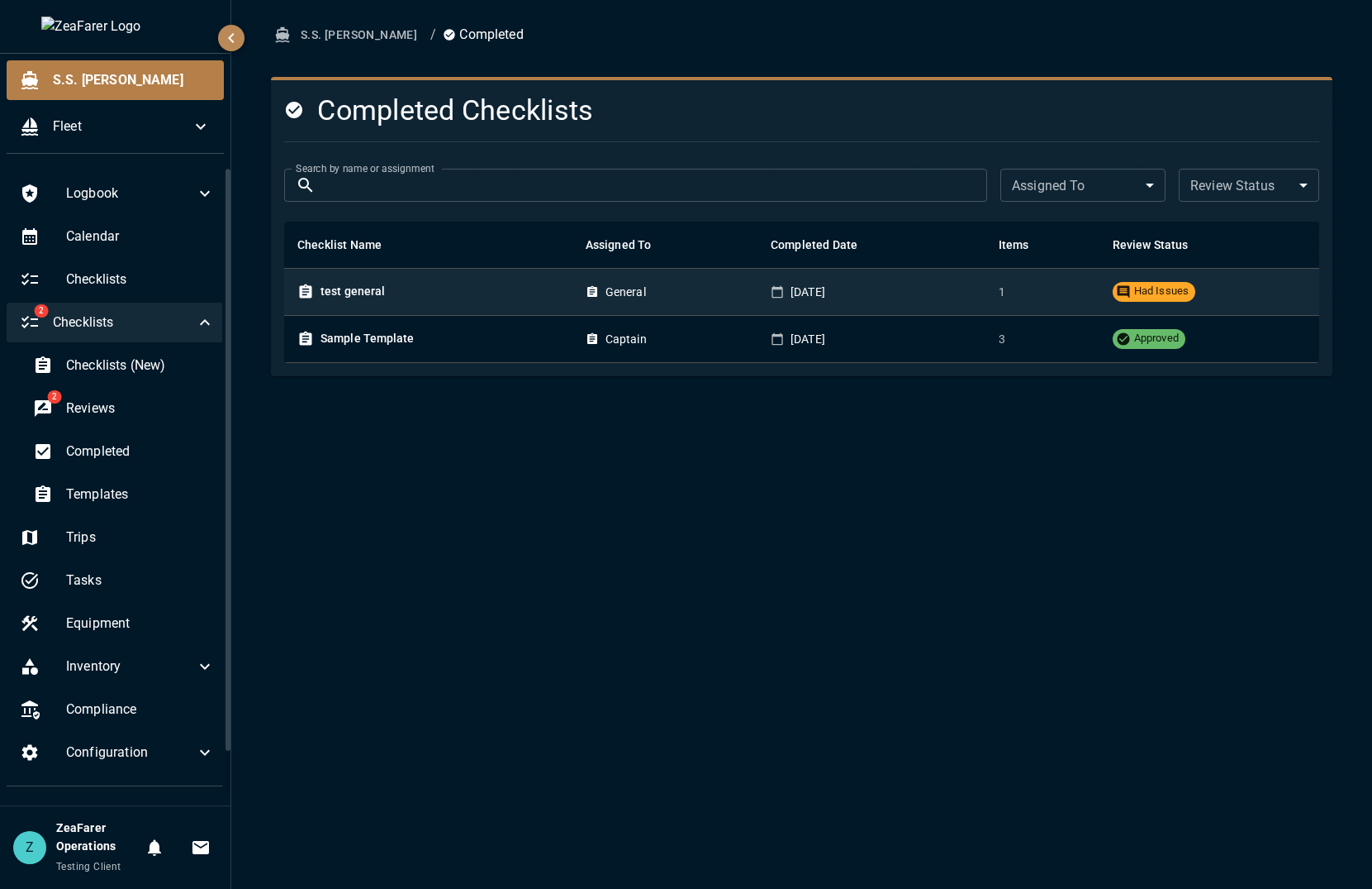
click at [425, 303] on td "test general" at bounding box center [428, 292] width 288 height 47
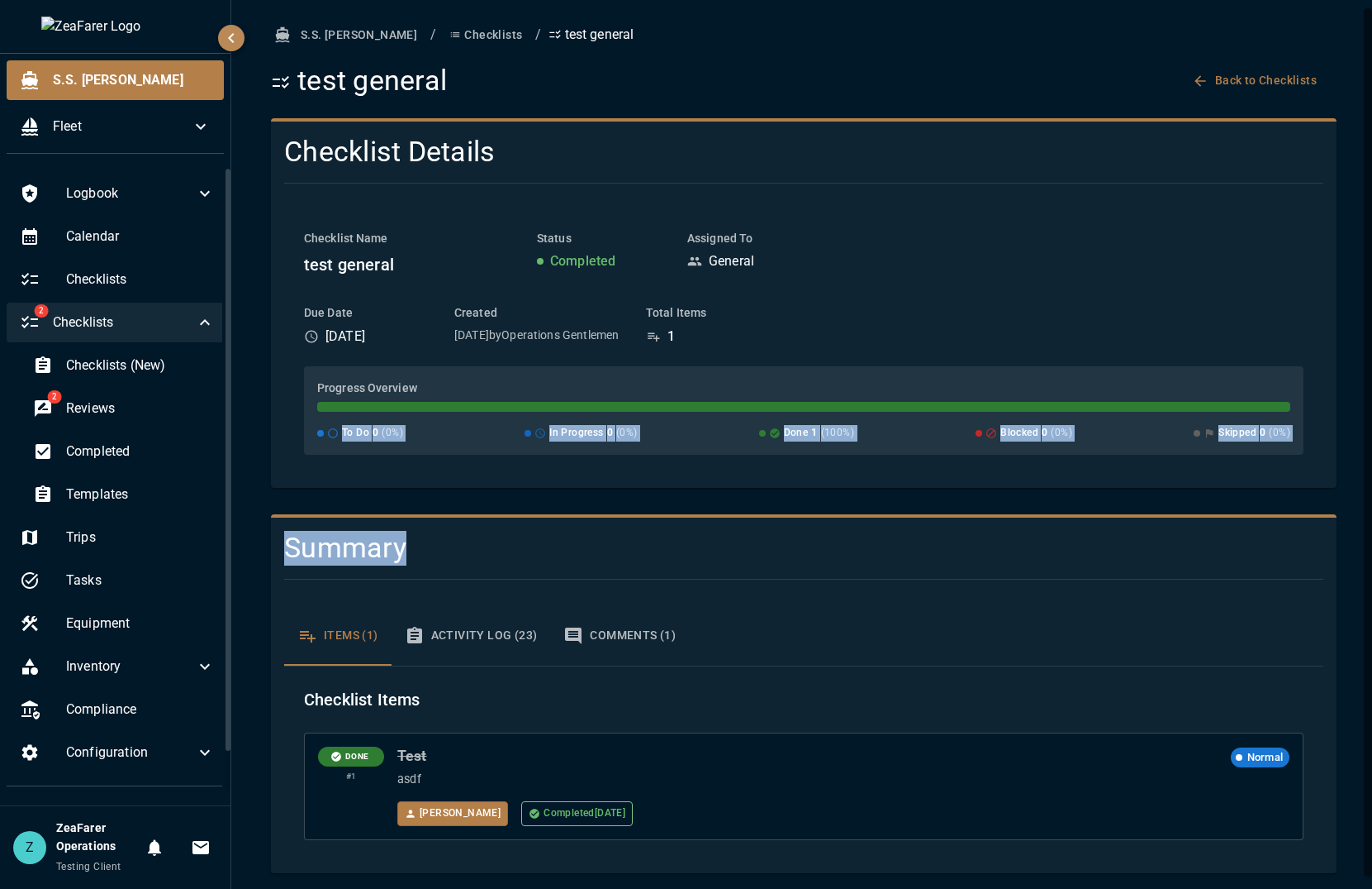
click at [729, 552] on div "S.S. [PERSON_NAME] / Checklists / test general test general Back to Checklists …" at bounding box center [804, 446] width 1106 height 853
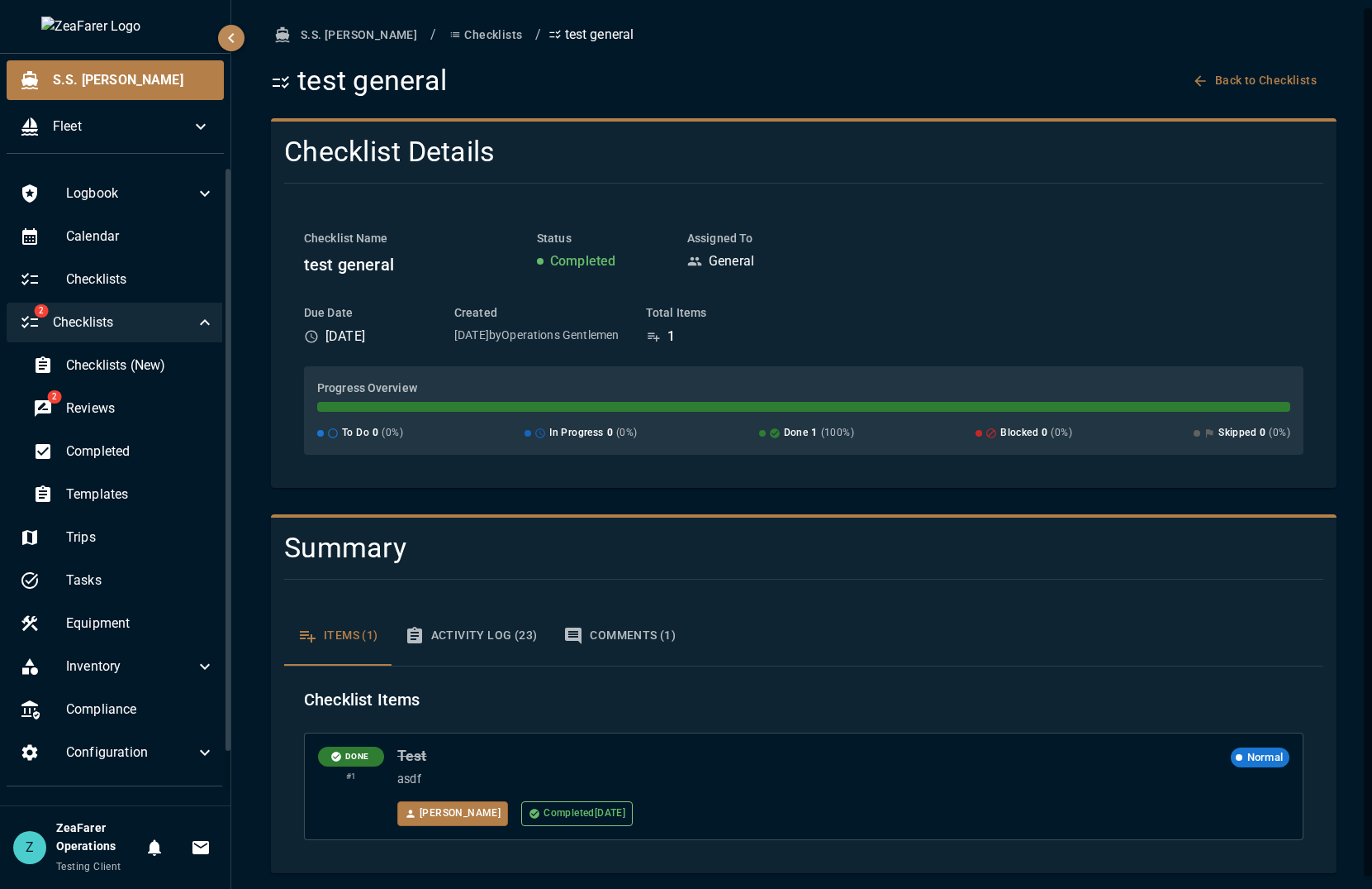
click at [843, 587] on div at bounding box center [797, 579] width 1053 height 27
click at [777, 526] on div "Summary" at bounding box center [709, 541] width 877 height 48
click at [1279, 77] on button "Back to Checklists" at bounding box center [1256, 80] width 135 height 30
